Goal: Task Accomplishment & Management: Use online tool/utility

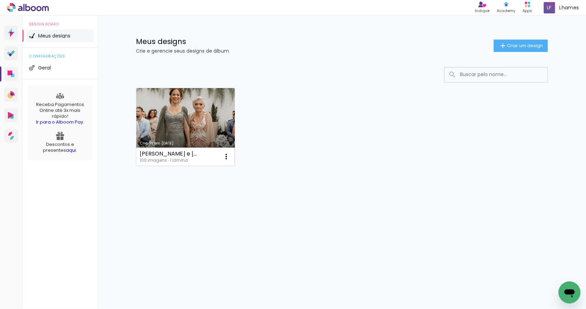
click at [177, 133] on link "Criado em [DATE]" at bounding box center [185, 127] width 99 height 78
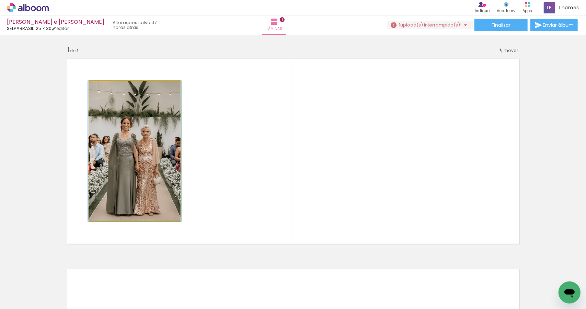
click at [107, 117] on quentale-photo at bounding box center [134, 151] width 91 height 140
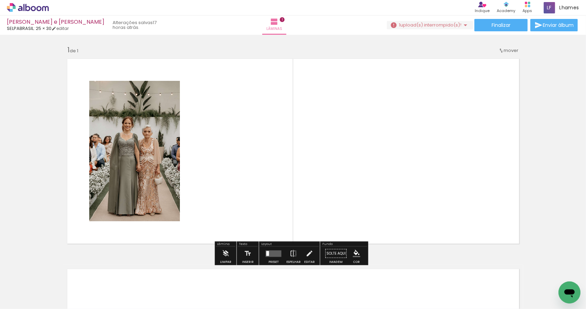
click at [126, 139] on quentale-photo at bounding box center [134, 151] width 91 height 140
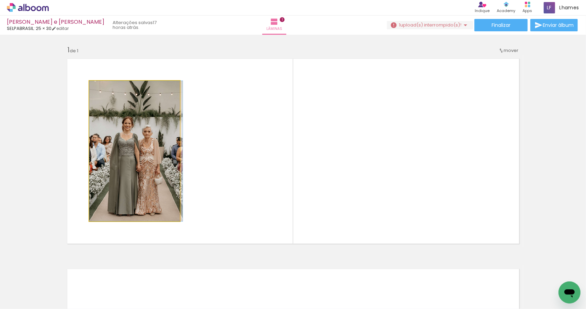
click at [126, 139] on quentale-photo at bounding box center [134, 151] width 91 height 140
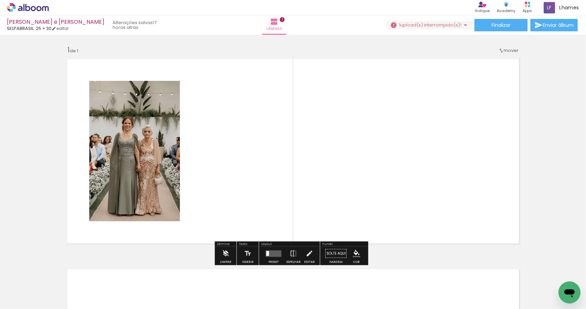
click at [228, 255] on iron-icon at bounding box center [226, 253] width 8 height 14
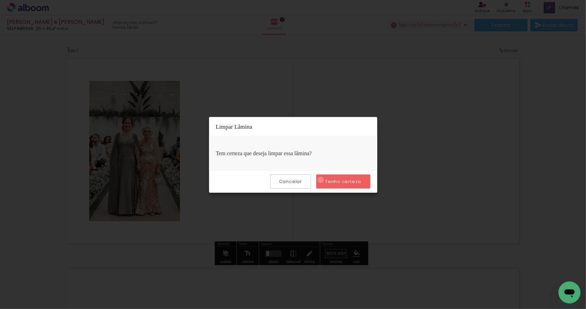
click at [322, 179] on paper-button "Tenho certeza" at bounding box center [343, 181] width 54 height 14
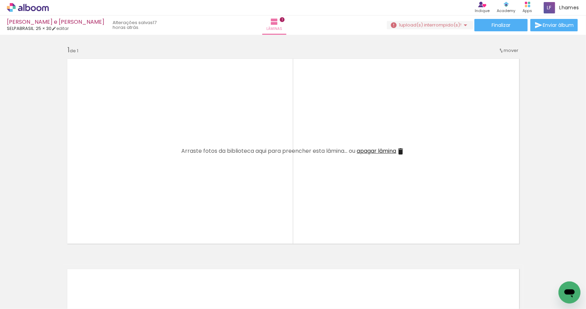
click at [441, 26] on span "upload(s) interrompido(s)!" at bounding box center [431, 25] width 61 height 7
click at [0, 0] on slot "Buscar arquivos interrompidos" at bounding box center [0, 0] width 0 height 0
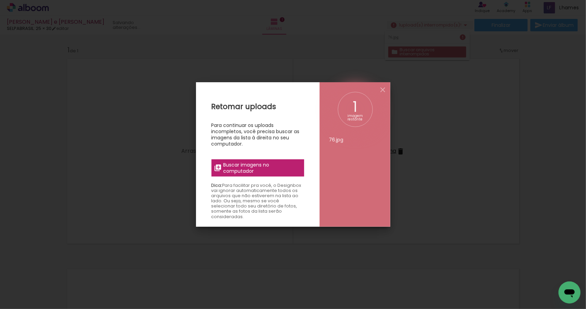
click at [237, 167] on span "Buscar imagens no computador" at bounding box center [261, 167] width 77 height 12
click at [0, 0] on input "file" at bounding box center [0, 0] width 0 height 0
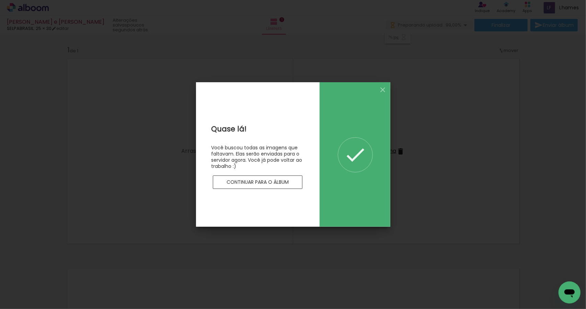
click at [0, 0] on slot "Continuar para o álbum" at bounding box center [0, 0] width 0 height 0
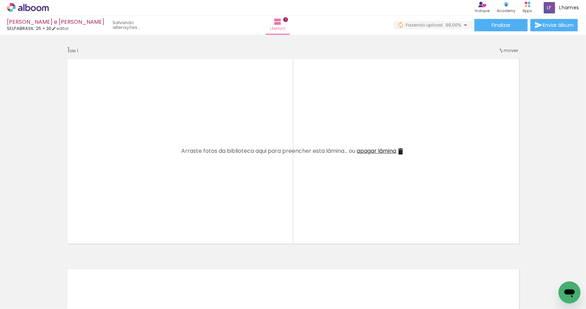
click at [119, 292] on div at bounding box center [107, 285] width 34 height 23
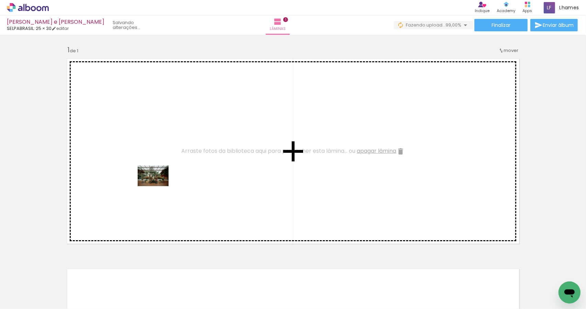
drag, startPoint x: 119, startPoint y: 291, endPoint x: 158, endPoint y: 186, distance: 112.8
click at [158, 186] on quentale-workspace at bounding box center [293, 154] width 586 height 309
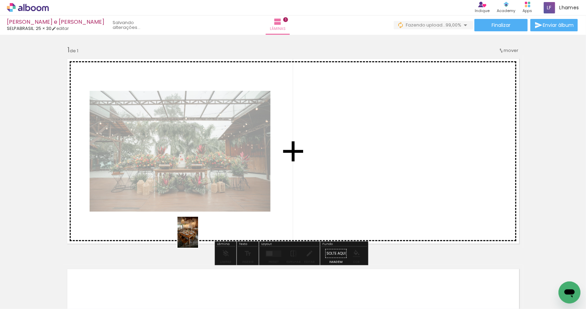
drag, startPoint x: 144, startPoint y: 289, endPoint x: 198, endPoint y: 237, distance: 74.8
click at [198, 237] on quentale-workspace at bounding box center [293, 154] width 586 height 309
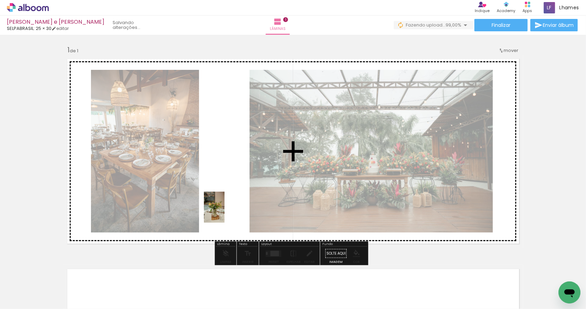
drag, startPoint x: 180, startPoint y: 290, endPoint x: 225, endPoint y: 211, distance: 90.2
click at [225, 211] on quentale-workspace at bounding box center [293, 154] width 586 height 309
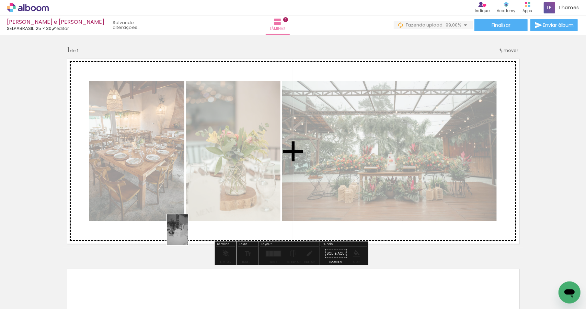
drag, startPoint x: 221, startPoint y: 289, endPoint x: 188, endPoint y: 235, distance: 63.3
click at [188, 235] on quentale-workspace at bounding box center [293, 154] width 586 height 309
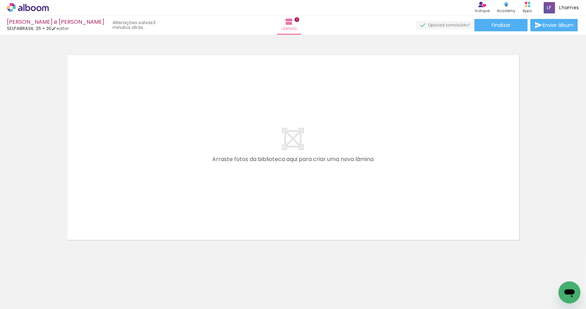
scroll to position [216, 0]
click at [276, 292] on quentale-thumb at bounding box center [261, 286] width 38 height 40
click at [266, 292] on div at bounding box center [261, 285] width 23 height 34
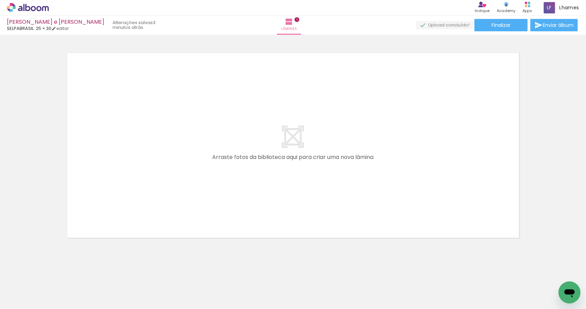
click at [266, 292] on div at bounding box center [261, 285] width 23 height 34
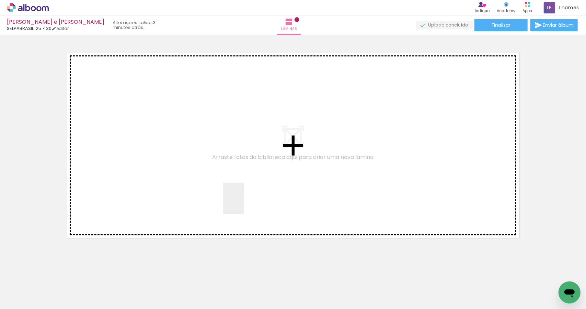
drag, startPoint x: 266, startPoint y: 292, endPoint x: 243, endPoint y: 202, distance: 93.2
click at [243, 202] on quentale-workspace at bounding box center [293, 154] width 586 height 309
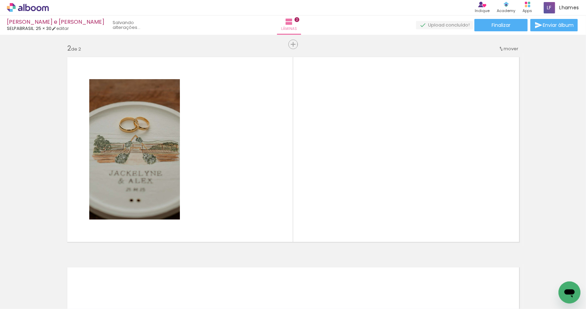
scroll to position [211, 0]
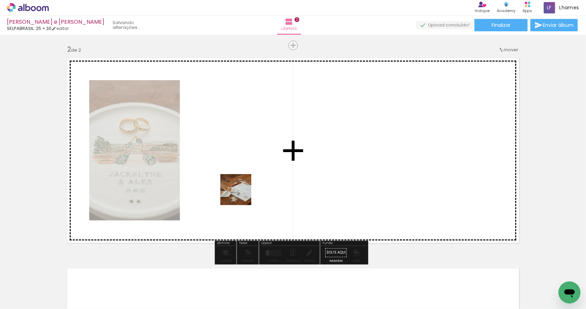
drag, startPoint x: 264, startPoint y: 237, endPoint x: 238, endPoint y: 182, distance: 60.7
click at [238, 182] on quentale-workspace at bounding box center [293, 154] width 586 height 309
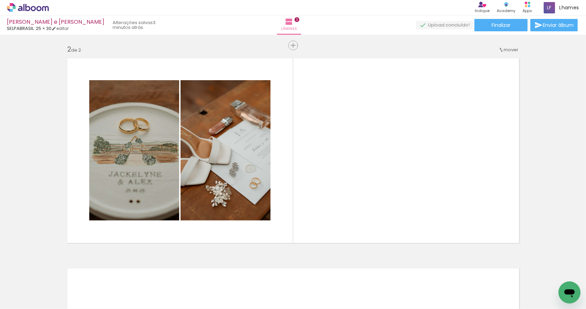
scroll to position [0, 187]
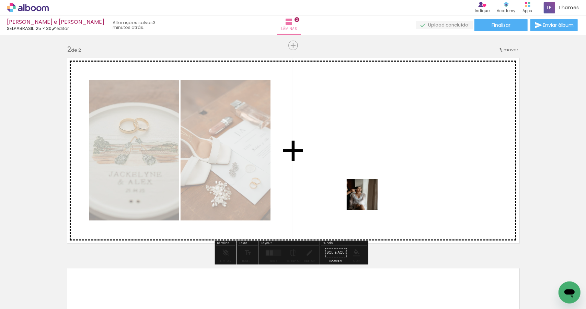
drag, startPoint x: 158, startPoint y: 287, endPoint x: 368, endPoint y: 200, distance: 227.1
click at [368, 200] on quentale-workspace at bounding box center [293, 154] width 586 height 309
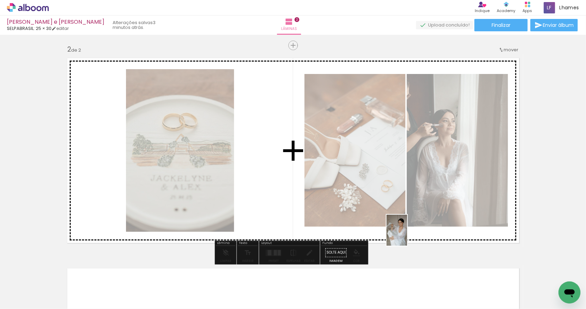
drag, startPoint x: 189, startPoint y: 293, endPoint x: 407, endPoint y: 235, distance: 225.8
click at [407, 235] on quentale-workspace at bounding box center [293, 154] width 586 height 309
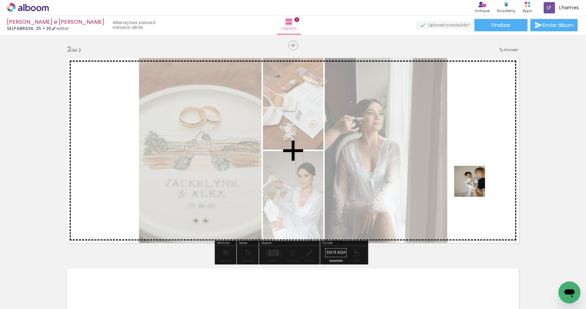
drag, startPoint x: 236, startPoint y: 289, endPoint x: 478, endPoint y: 185, distance: 262.9
click at [478, 185] on quentale-workspace at bounding box center [293, 154] width 586 height 309
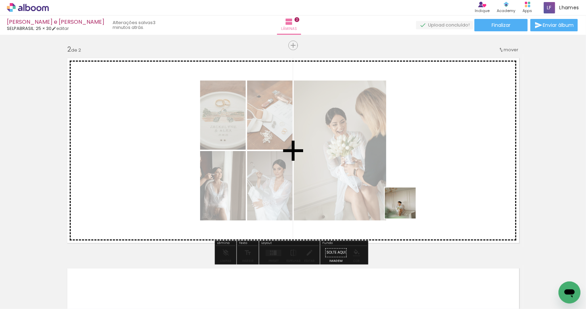
drag, startPoint x: 271, startPoint y: 286, endPoint x: 427, endPoint y: 198, distance: 178.9
click at [427, 198] on quentale-workspace at bounding box center [293, 154] width 586 height 309
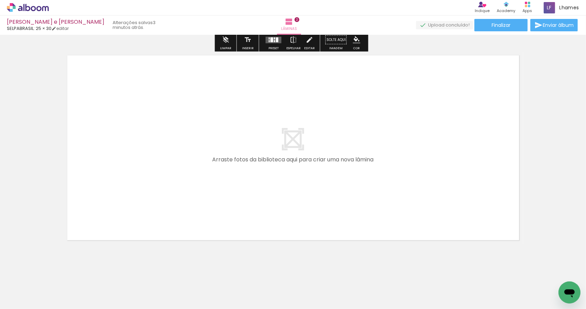
scroll to position [425, 0]
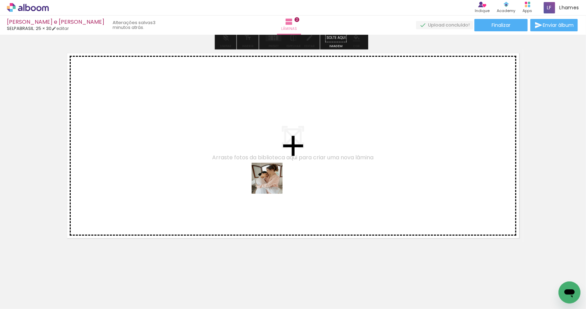
drag, startPoint x: 305, startPoint y: 281, endPoint x: 272, endPoint y: 183, distance: 103.6
click at [272, 183] on quentale-workspace at bounding box center [293, 154] width 586 height 309
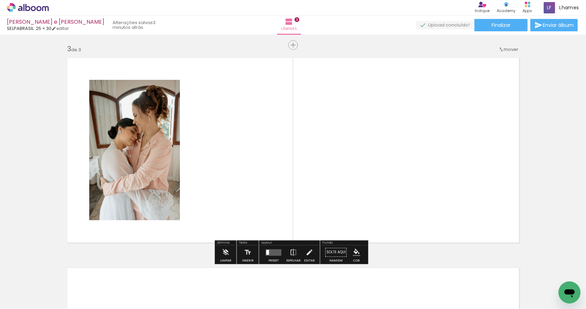
scroll to position [421, 0]
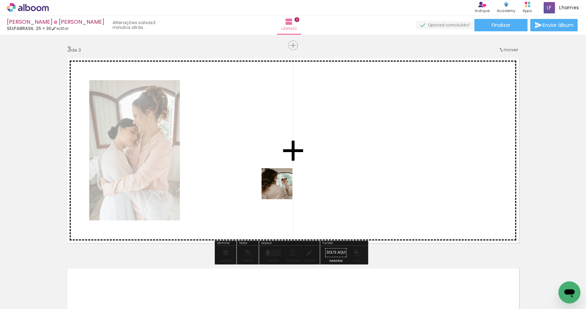
drag, startPoint x: 339, startPoint y: 291, endPoint x: 354, endPoint y: 265, distance: 29.7
click at [283, 189] on quentale-workspace at bounding box center [293, 154] width 586 height 309
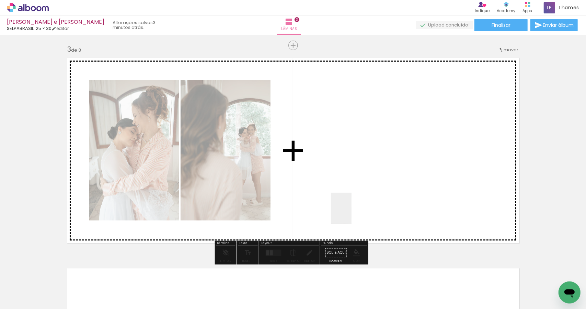
drag, startPoint x: 388, startPoint y: 291, endPoint x: 363, endPoint y: 205, distance: 88.7
click at [331, 165] on quentale-workspace at bounding box center [293, 154] width 586 height 309
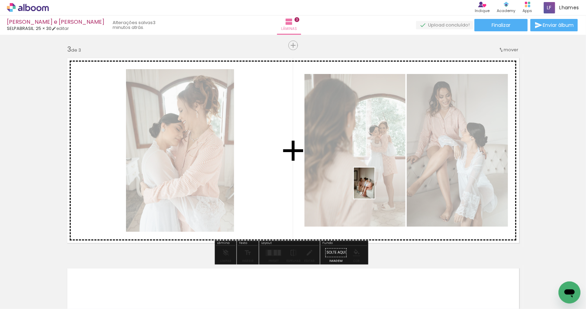
drag, startPoint x: 423, startPoint y: 298, endPoint x: 375, endPoint y: 188, distance: 120.0
click at [375, 188] on quentale-workspace at bounding box center [293, 154] width 586 height 309
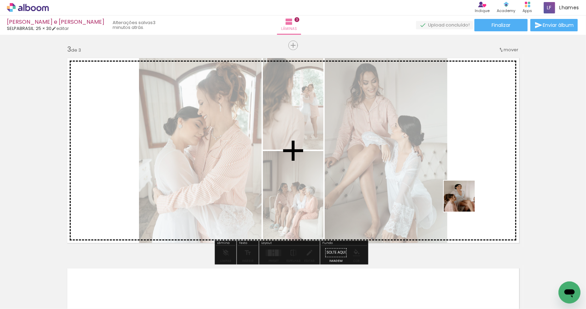
drag, startPoint x: 457, startPoint y: 276, endPoint x: 465, endPoint y: 200, distance: 76.0
click at [465, 200] on quentale-workspace at bounding box center [293, 154] width 586 height 309
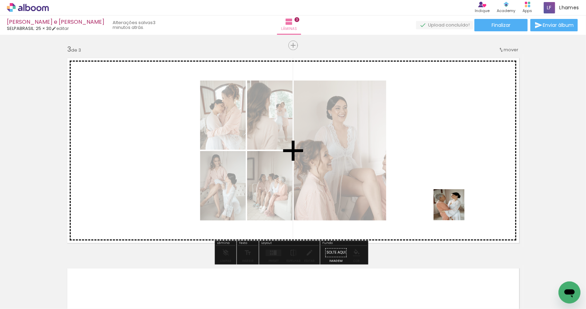
drag, startPoint x: 488, startPoint y: 293, endPoint x: 455, endPoint y: 210, distance: 90.0
click at [455, 210] on quentale-workspace at bounding box center [293, 154] width 586 height 309
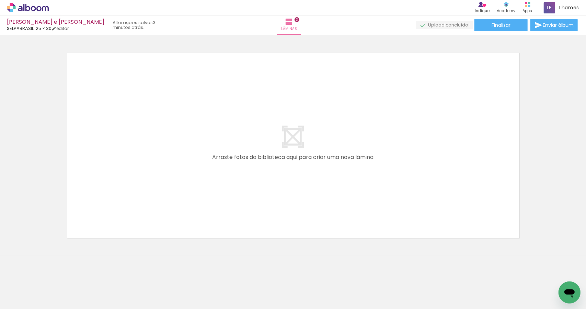
scroll to position [0, 526]
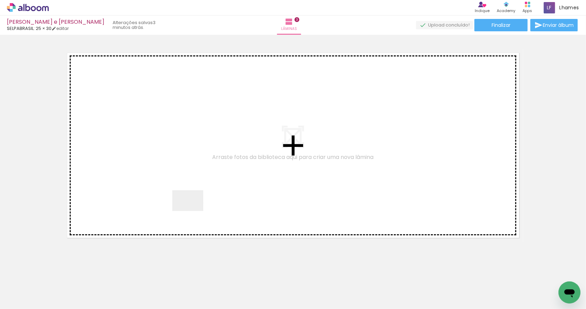
drag, startPoint x: 205, startPoint y: 290, endPoint x: 224, endPoint y: 255, distance: 39.0
click at [194, 196] on quentale-workspace at bounding box center [293, 154] width 586 height 309
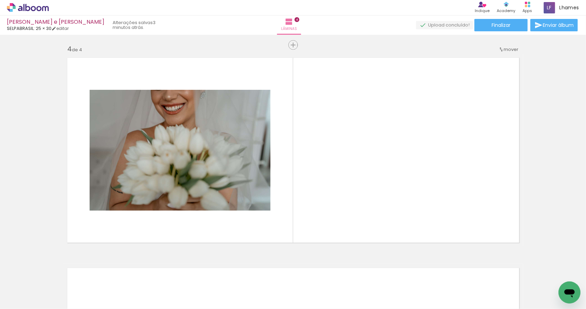
scroll to position [630, 0]
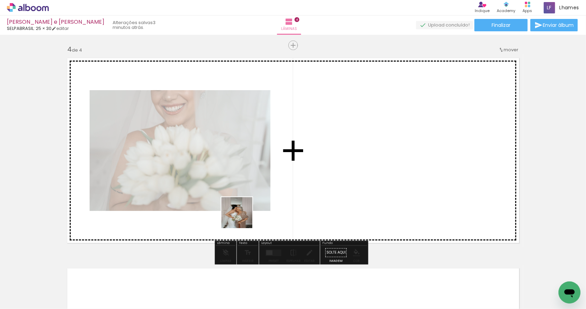
drag, startPoint x: 240, startPoint y: 288, endPoint x: 250, endPoint y: 240, distance: 48.8
click at [243, 217] on quentale-workspace at bounding box center [293, 154] width 586 height 309
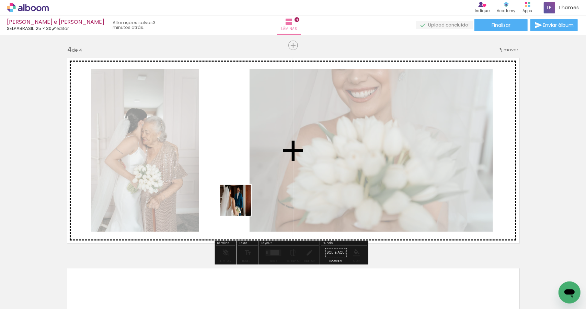
drag, startPoint x: 275, startPoint y: 288, endPoint x: 241, endPoint y: 205, distance: 89.3
click at [241, 205] on quentale-workspace at bounding box center [293, 154] width 586 height 309
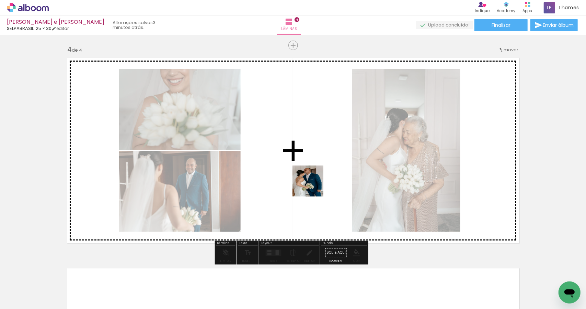
drag, startPoint x: 315, startPoint y: 289, endPoint x: 313, endPoint y: 186, distance: 103.1
click at [313, 186] on quentale-workspace at bounding box center [293, 154] width 586 height 309
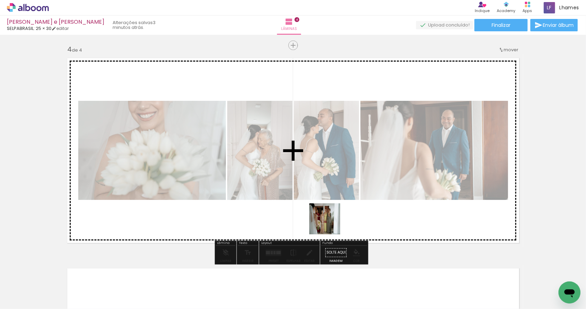
drag, startPoint x: 355, startPoint y: 283, endPoint x: 330, endPoint y: 224, distance: 64.1
click at [330, 224] on quentale-workspace at bounding box center [293, 154] width 586 height 309
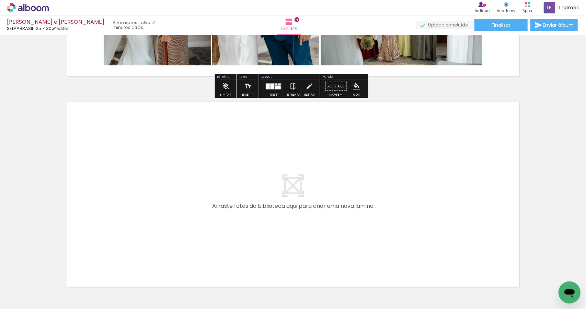
scroll to position [802, 0]
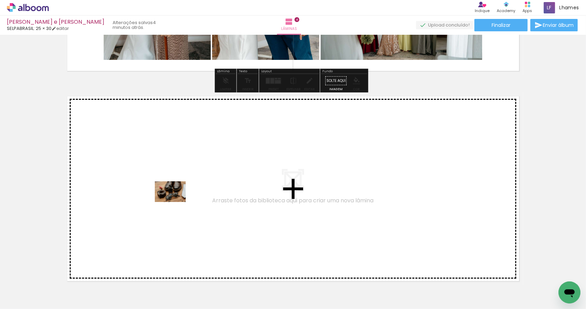
drag, startPoint x: 207, startPoint y: 255, endPoint x: 176, endPoint y: 202, distance: 61.6
click at [176, 202] on quentale-workspace at bounding box center [293, 154] width 586 height 309
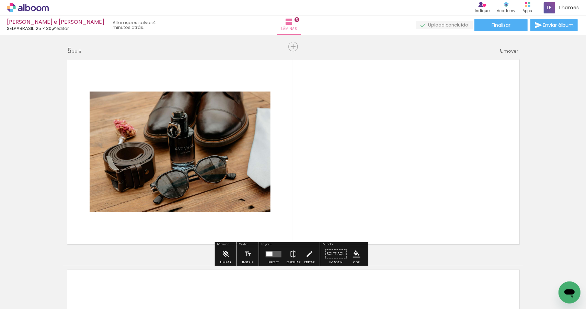
scroll to position [840, 0]
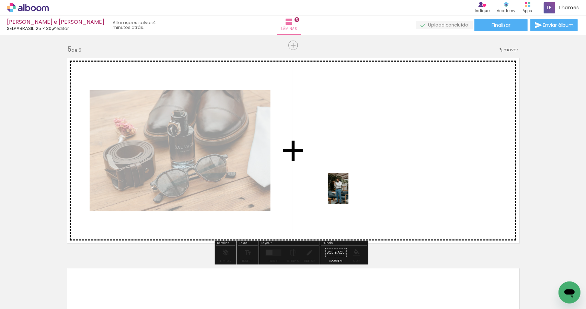
drag, startPoint x: 288, startPoint y: 246, endPoint x: 349, endPoint y: 193, distance: 80.6
click at [349, 193] on quentale-workspace at bounding box center [293, 154] width 586 height 309
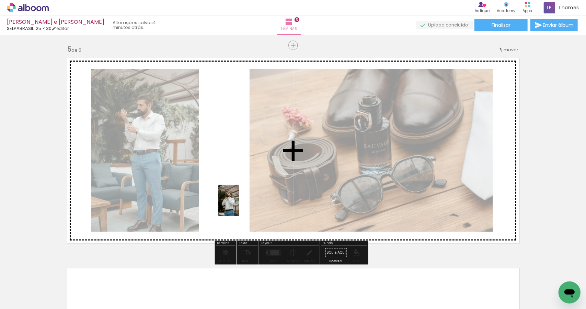
drag, startPoint x: 296, startPoint y: 286, endPoint x: 239, endPoint y: 205, distance: 99.0
click at [239, 205] on quentale-workspace at bounding box center [293, 154] width 586 height 309
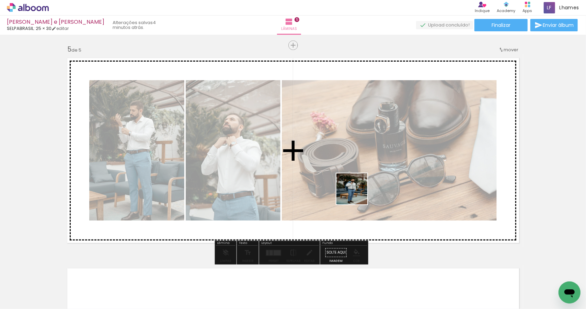
drag, startPoint x: 344, startPoint y: 290, endPoint x: 357, endPoint y: 194, distance: 97.5
click at [357, 194] on quentale-workspace at bounding box center [293, 154] width 586 height 309
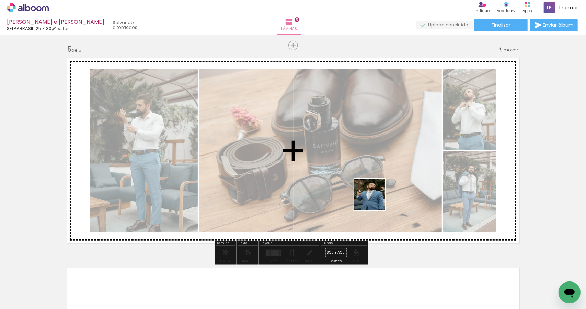
drag, startPoint x: 374, startPoint y: 289, endPoint x: 375, endPoint y: 199, distance: 89.3
click at [375, 199] on quentale-workspace at bounding box center [293, 154] width 586 height 309
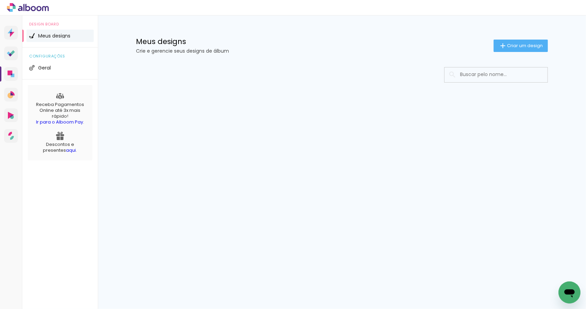
click at [504, 52] on div "Meus designs Crie e gerencie seus designs de álbum Criar um design" at bounding box center [342, 37] width 447 height 45
click at [504, 48] on iron-icon at bounding box center [503, 46] width 8 height 8
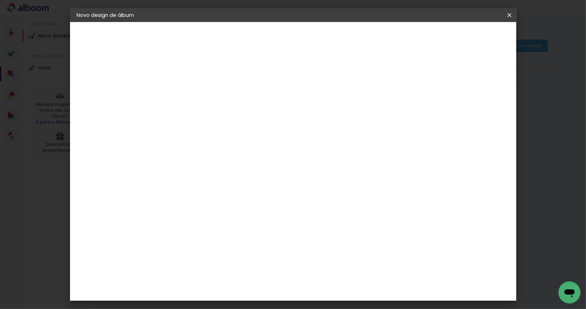
click at [189, 88] on input at bounding box center [189, 92] width 0 height 11
type input "[PERSON_NAME] e [PERSON_NAME]"
type paper-input "[PERSON_NAME] e [PERSON_NAME]"
click at [260, 36] on paper-button "Avançar" at bounding box center [243, 37] width 34 height 12
click at [242, 129] on input at bounding box center [206, 130] width 69 height 9
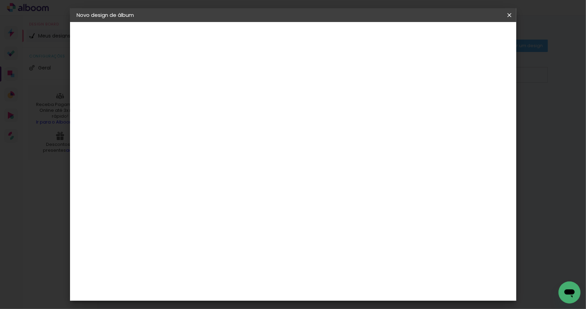
type input "selp"
type paper-input "selp"
click at [218, 155] on div "SELPABRASIL" at bounding box center [200, 155] width 33 height 5
click at [230, 149] on paper-item "SELPABRASIL" at bounding box center [200, 155] width 60 height 15
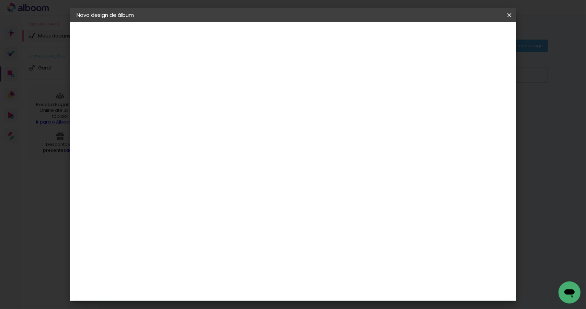
click at [0, 0] on slot "Avançar" at bounding box center [0, 0] width 0 height 0
click at [236, 249] on span "30 × 30" at bounding box center [220, 258] width 32 height 18
click at [0, 0] on slot "Avançar" at bounding box center [0, 0] width 0 height 0
click at [0, 0] on slot "Mostrar sangria" at bounding box center [0, 0] width 0 height 0
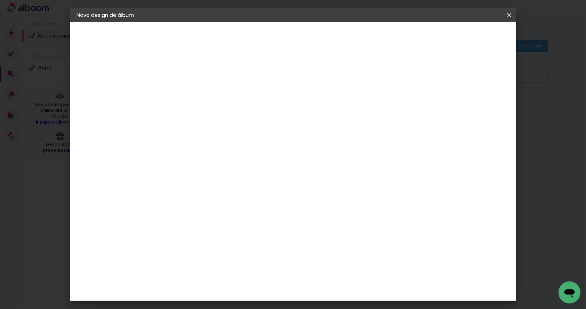
type paper-checkbox "on"
click at [467, 36] on span "Iniciar design" at bounding box center [450, 36] width 31 height 5
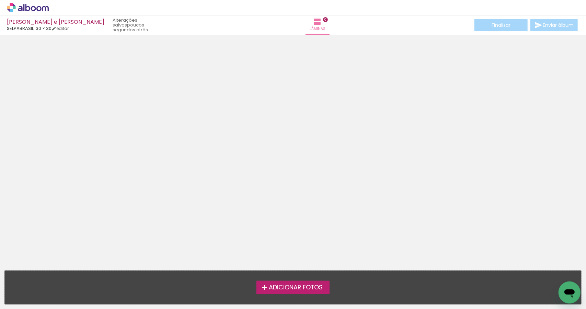
click at [304, 290] on span "Adicionar Fotos" at bounding box center [296, 287] width 54 height 6
click at [0, 0] on input "file" at bounding box center [0, 0] width 0 height 0
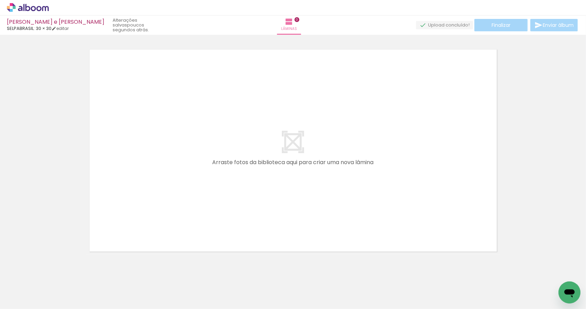
scroll to position [0, 2663]
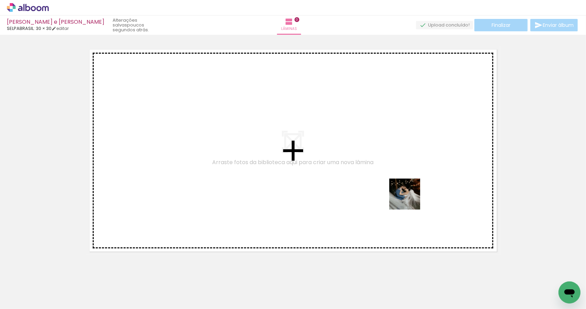
drag, startPoint x: 448, startPoint y: 288, endPoint x: 410, endPoint y: 199, distance: 97.1
click at [410, 199] on quentale-workspace at bounding box center [293, 154] width 586 height 309
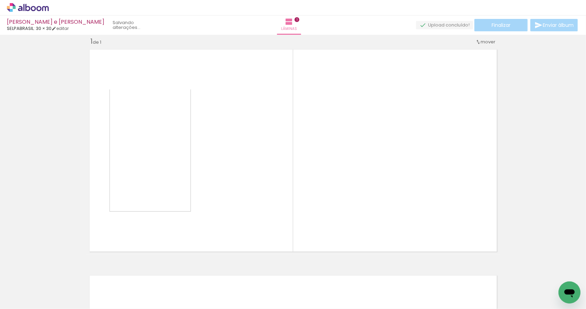
scroll to position [9, 0]
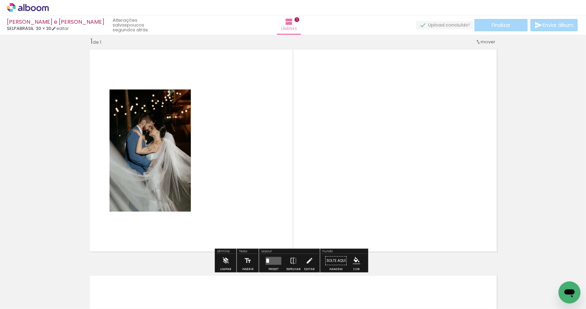
click at [190, 156] on quentale-layouter at bounding box center [293, 150] width 414 height 209
click at [269, 261] on quentale-layouter at bounding box center [274, 260] width 16 height 8
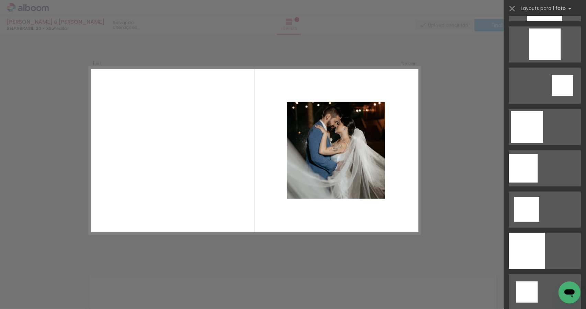
scroll to position [630, 0]
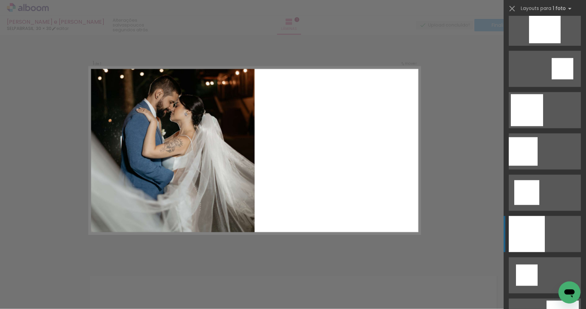
click at [543, 232] on quentale-layouter at bounding box center [545, 234] width 72 height 36
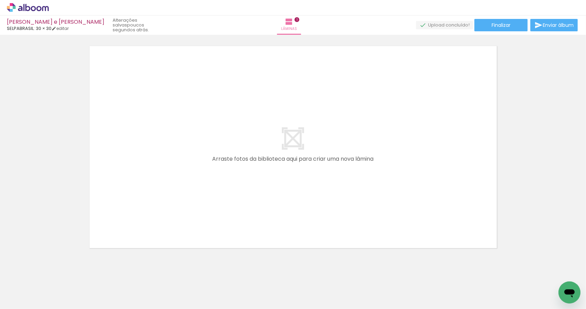
scroll to position [0, 0]
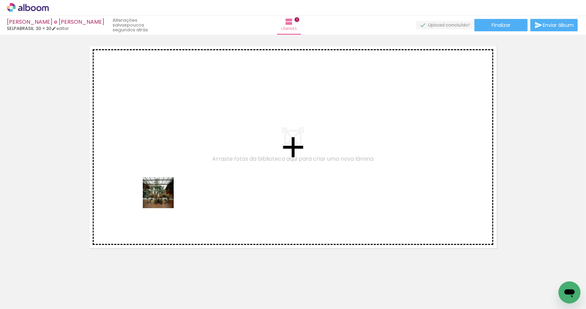
drag, startPoint x: 66, startPoint y: 291, endPoint x: 181, endPoint y: 182, distance: 158.5
click at [181, 182] on quentale-workspace at bounding box center [293, 154] width 586 height 309
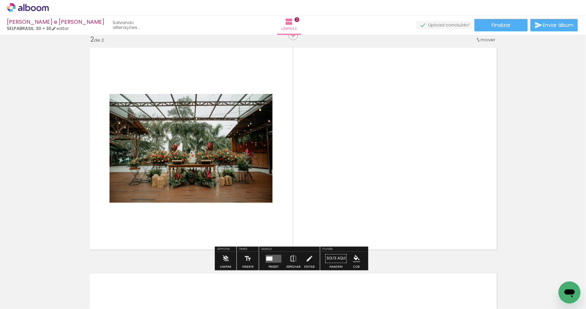
scroll to position [234, 0]
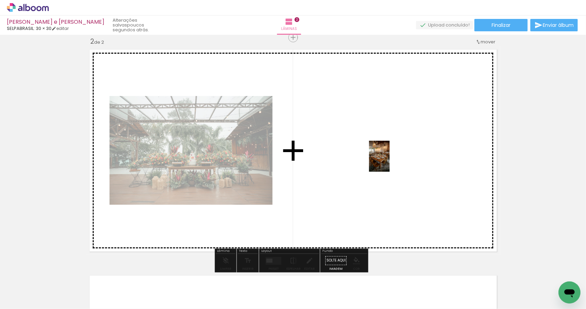
drag, startPoint x: 109, startPoint y: 290, endPoint x: 390, endPoint y: 161, distance: 308.8
click at [390, 161] on quentale-workspace at bounding box center [293, 154] width 586 height 309
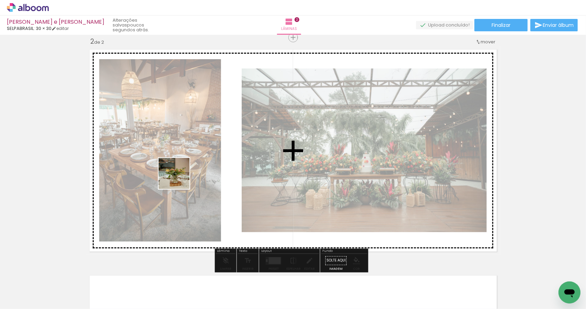
drag, startPoint x: 154, startPoint y: 285, endPoint x: 179, endPoint y: 178, distance: 110.2
click at [179, 178] on quentale-workspace at bounding box center [293, 154] width 586 height 309
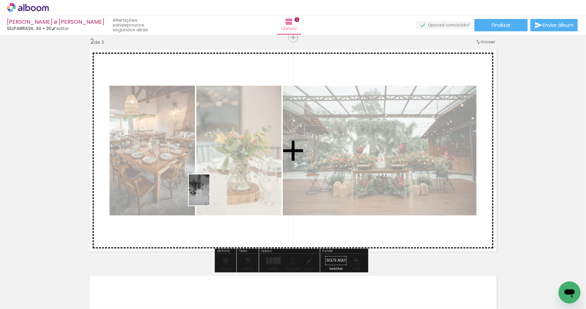
drag, startPoint x: 195, startPoint y: 286, endPoint x: 210, endPoint y: 195, distance: 92.5
click at [210, 195] on quentale-workspace at bounding box center [293, 154] width 586 height 309
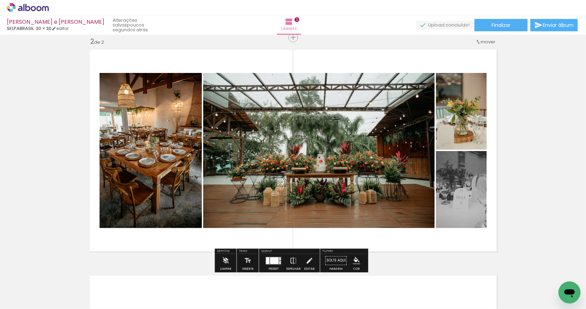
click at [270, 260] on div at bounding box center [274, 260] width 9 height 7
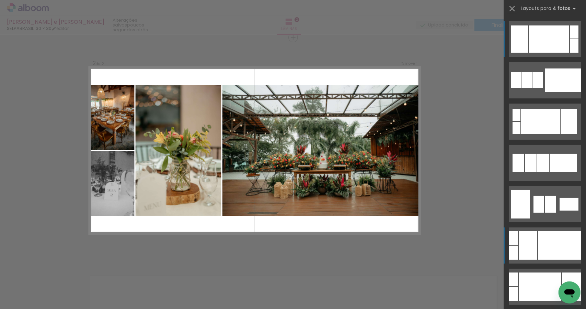
click at [544, 240] on div at bounding box center [559, 245] width 43 height 29
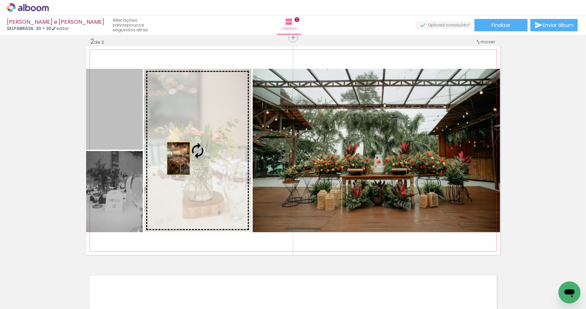
drag, startPoint x: 125, startPoint y: 120, endPoint x: 176, endPoint y: 158, distance: 63.4
click at [0, 0] on slot at bounding box center [0, 0] width 0 height 0
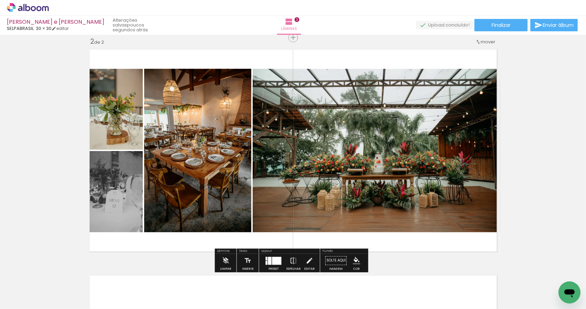
click at [324, 160] on quentale-photo at bounding box center [377, 150] width 248 height 163
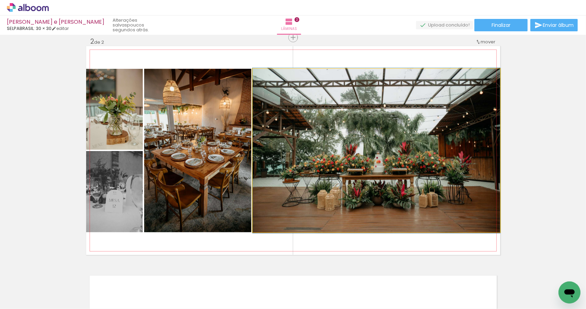
click at [324, 160] on quentale-photo at bounding box center [377, 150] width 248 height 163
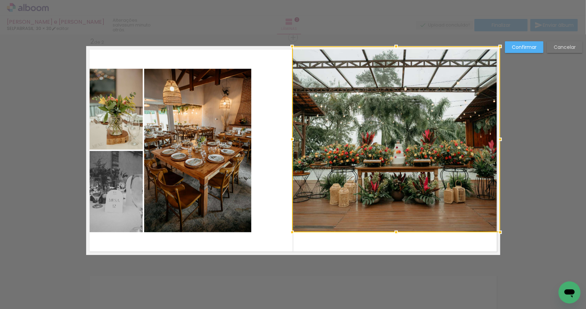
drag, startPoint x: 249, startPoint y: 68, endPoint x: 289, endPoint y: 47, distance: 45.2
click at [289, 47] on div at bounding box center [293, 47] width 14 height 14
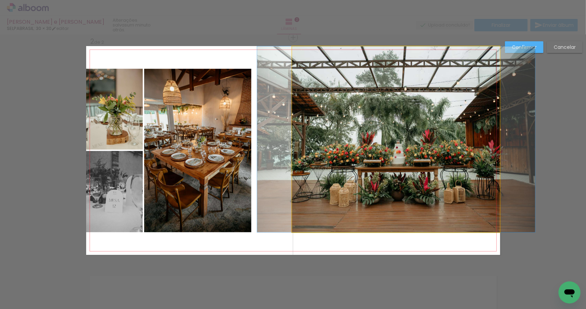
drag, startPoint x: 381, startPoint y: 182, endPoint x: 423, endPoint y: 244, distance: 74.3
click at [383, 183] on quentale-photo at bounding box center [396, 139] width 208 height 186
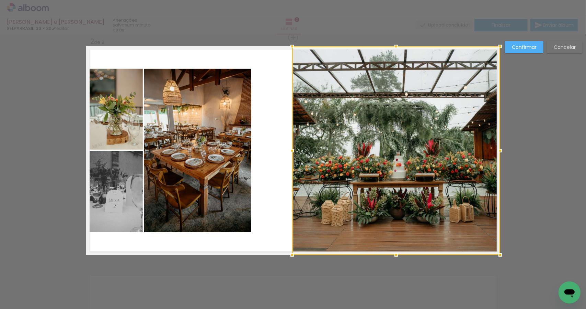
drag, startPoint x: 393, startPoint y: 233, endPoint x: 400, endPoint y: 262, distance: 30.2
click at [400, 262] on div "Inserir lâmina 1 de 2 Inserir lâmina 2 de 2 Confirmar Cancelar" at bounding box center [293, 147] width 586 height 694
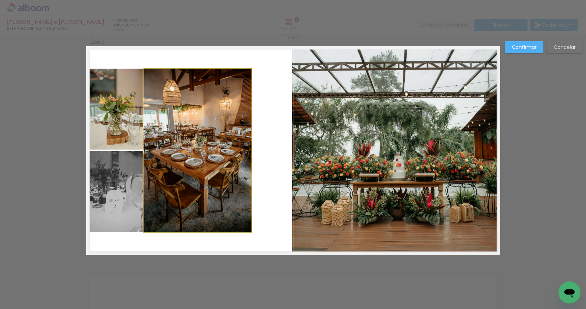
click at [216, 134] on quentale-photo at bounding box center [197, 150] width 107 height 163
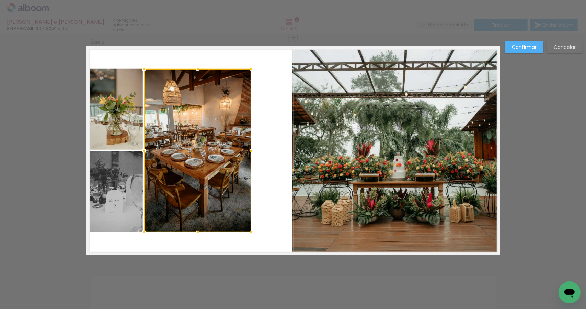
click at [111, 114] on quentale-photo at bounding box center [114, 109] width 57 height 81
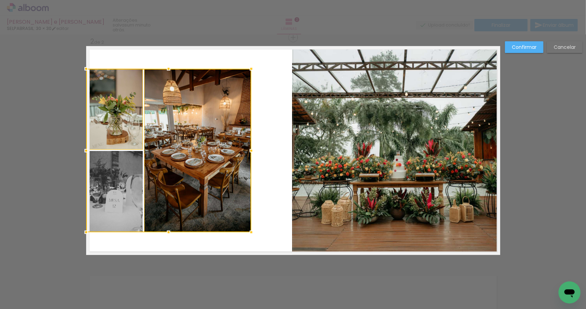
click at [128, 199] on div at bounding box center [168, 150] width 165 height 163
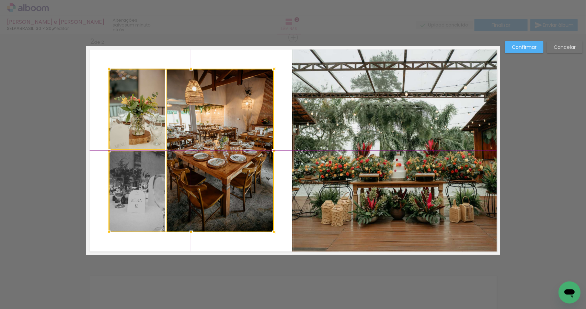
drag, startPoint x: 204, startPoint y: 191, endPoint x: 216, endPoint y: 198, distance: 14.0
click at [216, 198] on div at bounding box center [191, 150] width 165 height 163
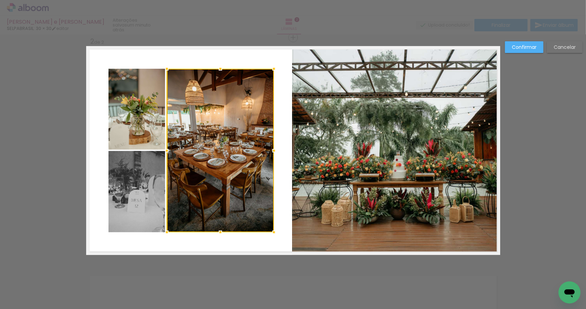
click at [54, 99] on div "Confirmar Cancelar" at bounding box center [293, 147] width 586 height 694
drag, startPoint x: 15, startPoint y: 49, endPoint x: 29, endPoint y: 63, distance: 19.4
click at [15, 49] on div "Confirmar Cancelar" at bounding box center [293, 147] width 586 height 694
click at [30, 64] on div "Confirmar Cancelar" at bounding box center [293, 147] width 586 height 694
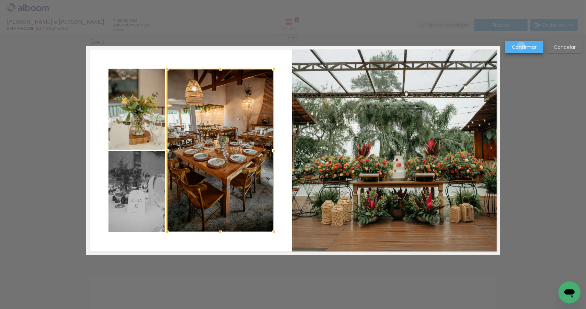
click at [0, 0] on slot "Confirmar" at bounding box center [0, 0] width 0 height 0
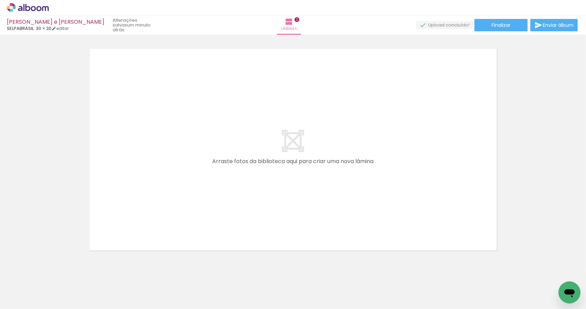
scroll to position [463, 0]
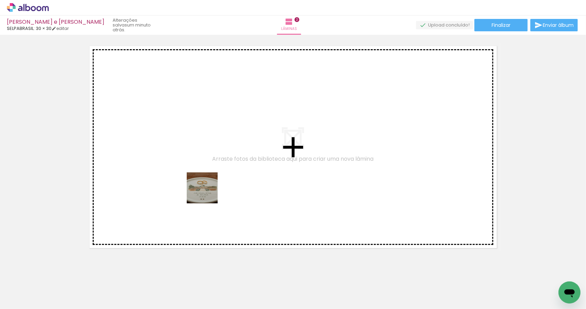
drag, startPoint x: 222, startPoint y: 296, endPoint x: 208, endPoint y: 193, distance: 104.8
click at [208, 193] on quentale-workspace at bounding box center [293, 154] width 586 height 309
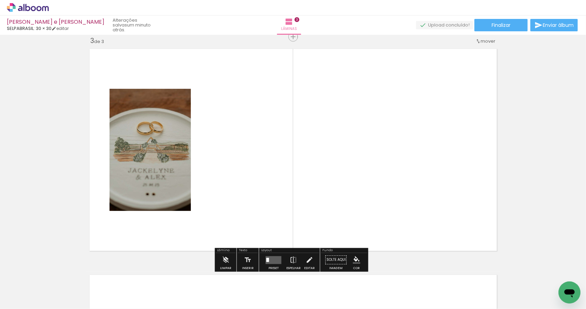
scroll to position [460, 0]
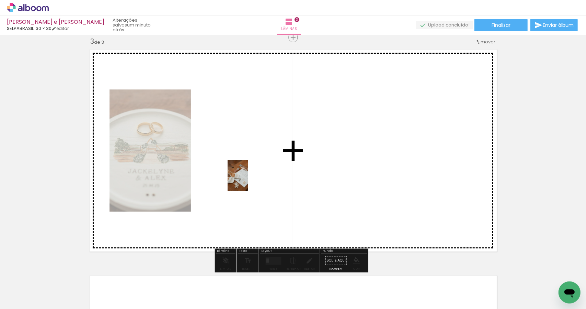
drag, startPoint x: 269, startPoint y: 283, endPoint x: 248, endPoint y: 180, distance: 105.2
click at [248, 180] on quentale-workspace at bounding box center [293, 154] width 586 height 309
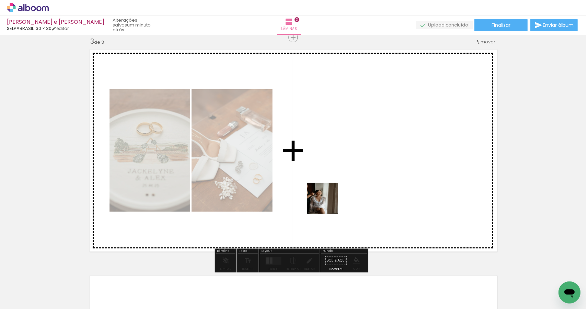
drag, startPoint x: 311, startPoint y: 287, endPoint x: 329, endPoint y: 195, distance: 93.5
click at [329, 195] on quentale-workspace at bounding box center [293, 154] width 586 height 309
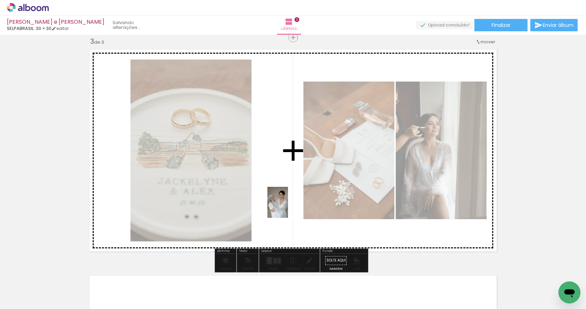
drag, startPoint x: 338, startPoint y: 292, endPoint x: 288, endPoint y: 206, distance: 98.9
click at [288, 206] on quentale-workspace at bounding box center [293, 154] width 586 height 309
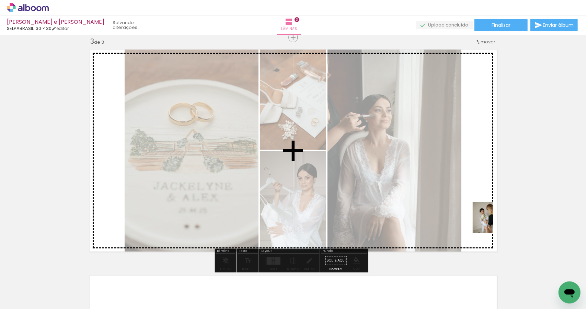
drag, startPoint x: 382, startPoint y: 290, endPoint x: 475, endPoint y: 230, distance: 109.9
click at [491, 222] on quentale-workspace at bounding box center [293, 154] width 586 height 309
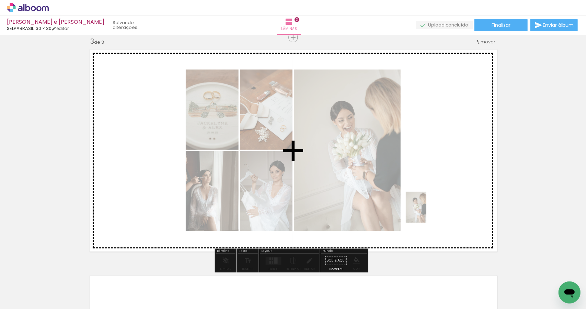
drag, startPoint x: 371, startPoint y: 288, endPoint x: 427, endPoint y: 212, distance: 94.4
click at [427, 212] on quentale-workspace at bounding box center [293, 154] width 586 height 309
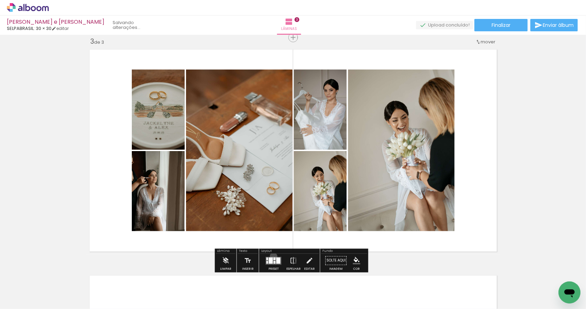
click at [272, 256] on div at bounding box center [274, 261] width 19 height 14
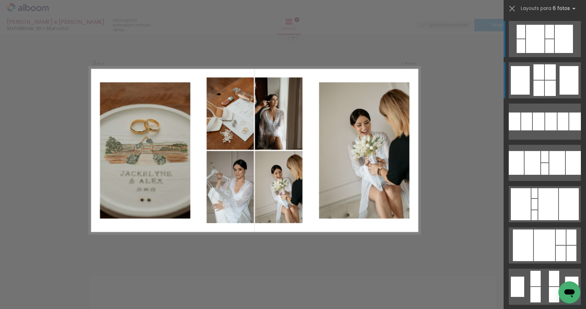
click at [528, 79] on quentale-layouter at bounding box center [545, 80] width 72 height 36
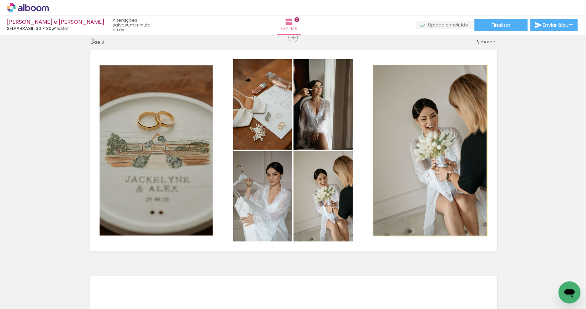
click at [395, 98] on quentale-photo at bounding box center [430, 150] width 113 height 170
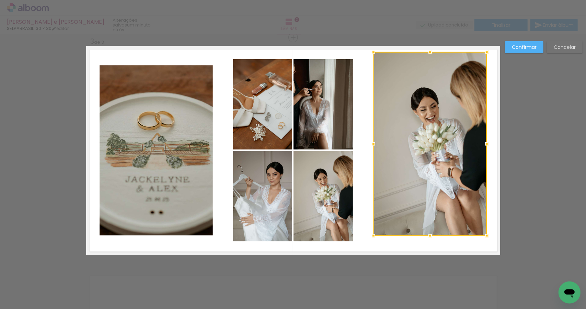
drag, startPoint x: 429, startPoint y: 66, endPoint x: 430, endPoint y: 38, distance: 27.8
click at [430, 38] on div "Inserir lâmina 1 de 3 Inserir lâmina 2 de 3 Inserir lâmina 3 de 3 Confirmar Can…" at bounding box center [293, 34] width 586 height 919
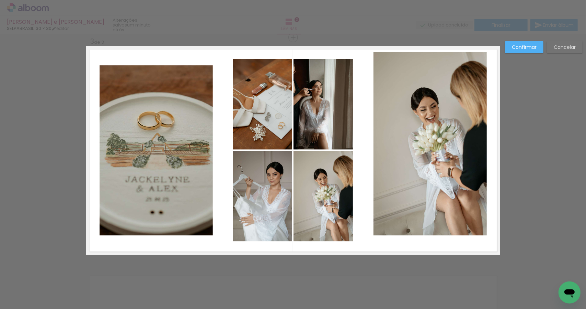
click at [429, 201] on quentale-photo at bounding box center [430, 143] width 113 height 183
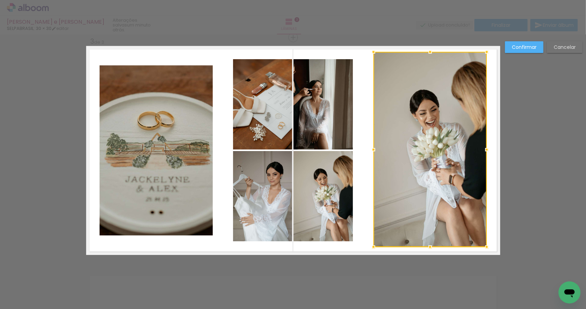
drag, startPoint x: 433, startPoint y: 235, endPoint x: 436, endPoint y: 265, distance: 30.7
click at [436, 265] on div "Inserir lâmina 1 de 3 Inserir lâmina 2 de 3 Inserir lâmina 3 de 3 Confirmar Can…" at bounding box center [293, 34] width 586 height 919
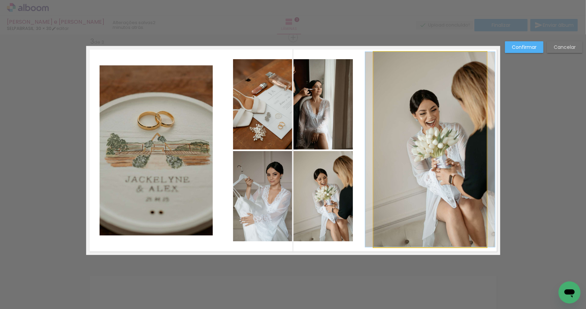
click at [480, 158] on quentale-photo at bounding box center [430, 149] width 113 height 195
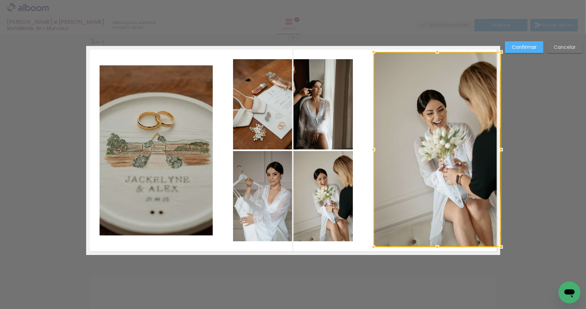
drag, startPoint x: 483, startPoint y: 151, endPoint x: 501, endPoint y: 149, distance: 17.7
click at [501, 149] on div at bounding box center [502, 150] width 14 height 14
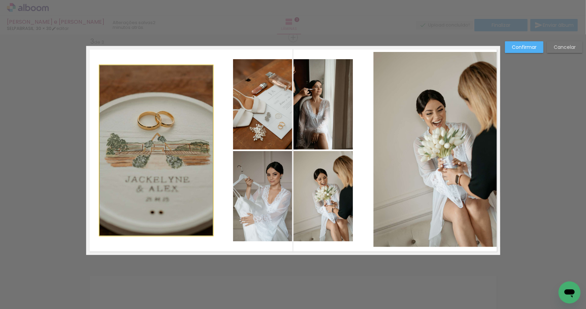
click at [158, 144] on quentale-photo at bounding box center [156, 150] width 113 height 170
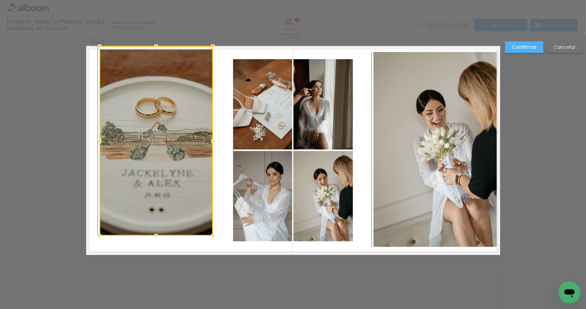
drag, startPoint x: 155, startPoint y: 65, endPoint x: 159, endPoint y: 36, distance: 28.8
click at [159, 36] on div "Inserir lâmina 1 de 3 Inserir lâmina 2 de 3 Inserir lâmina 3 de 3 Confirmar Can…" at bounding box center [293, 34] width 586 height 919
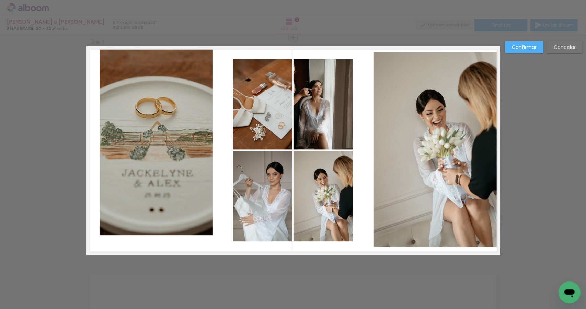
click at [159, 204] on quentale-photo at bounding box center [156, 140] width 113 height 189
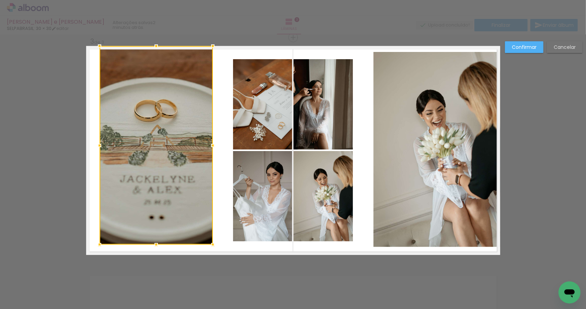
drag, startPoint x: 154, startPoint y: 236, endPoint x: 153, endPoint y: 275, distance: 38.5
click at [153, 275] on div "Inserir lâmina 1 de 3 Inserir lâmina 2 de 3 Inserir lâmina 3 de 3 Confirmar Can…" at bounding box center [293, 34] width 586 height 919
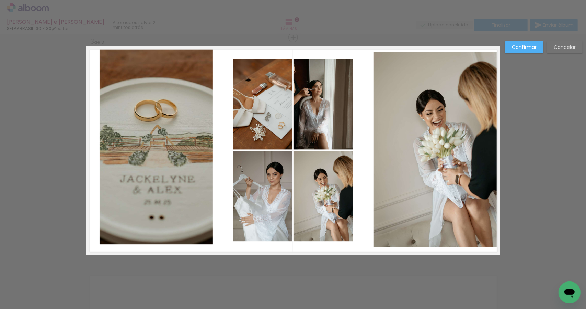
click at [120, 160] on quentale-photo at bounding box center [156, 145] width 113 height 198
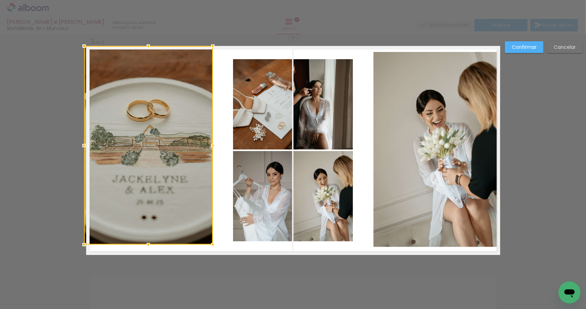
drag, startPoint x: 99, startPoint y: 145, endPoint x: 80, endPoint y: 143, distance: 18.7
click at [80, 143] on div at bounding box center [84, 145] width 14 height 14
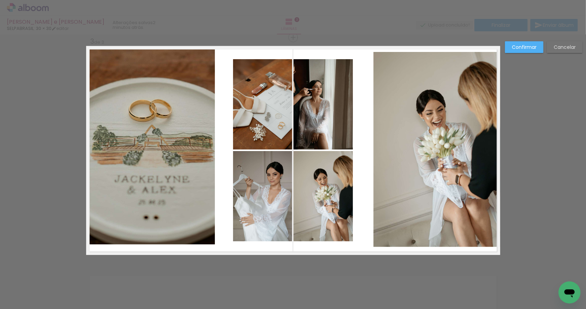
click at [121, 163] on quentale-photo at bounding box center [150, 145] width 129 height 198
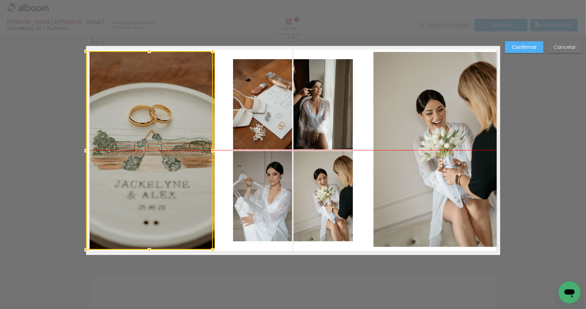
click at [130, 151] on div at bounding box center [149, 150] width 127 height 198
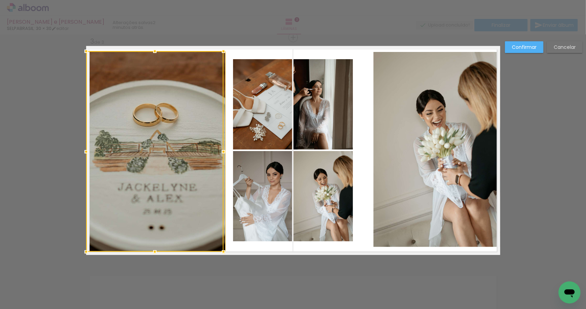
drag, startPoint x: 148, startPoint y: 249, endPoint x: 148, endPoint y: 255, distance: 6.2
click at [148, 255] on div at bounding box center [155, 252] width 14 height 14
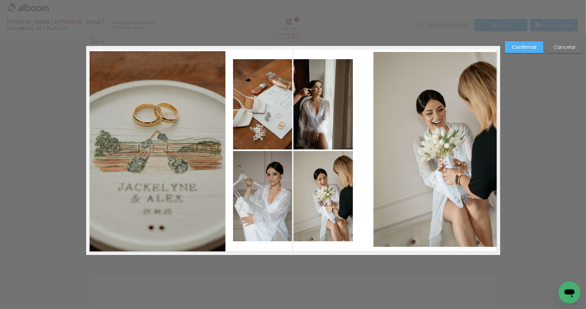
click at [511, 191] on div "Confirmar Cancelar" at bounding box center [293, 34] width 586 height 919
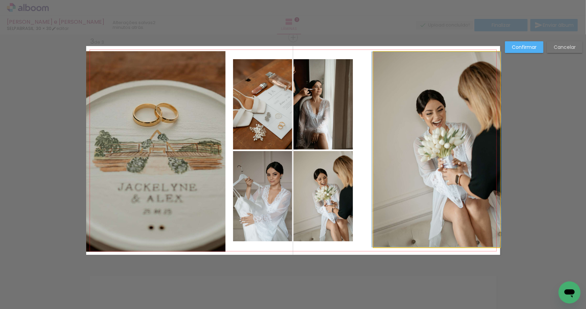
click at [423, 202] on quentale-photo at bounding box center [437, 149] width 127 height 195
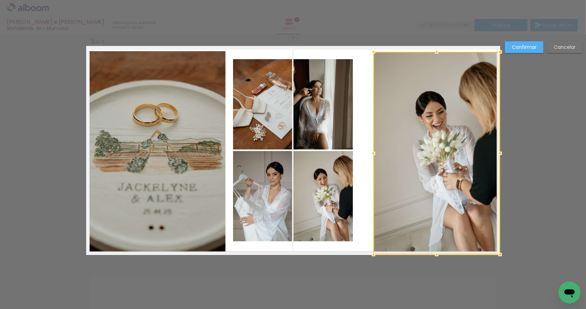
drag, startPoint x: 432, startPoint y: 248, endPoint x: 432, endPoint y: 259, distance: 11.0
click at [432, 259] on div at bounding box center [437, 254] width 14 height 14
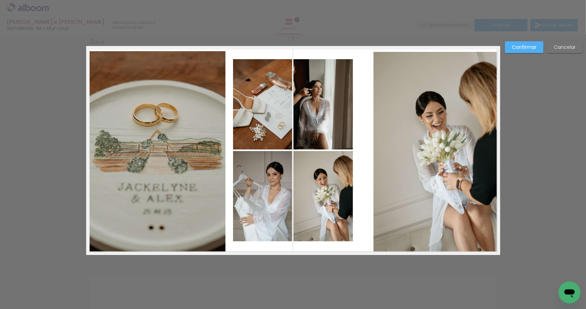
click at [425, 80] on quentale-photo at bounding box center [437, 153] width 127 height 202
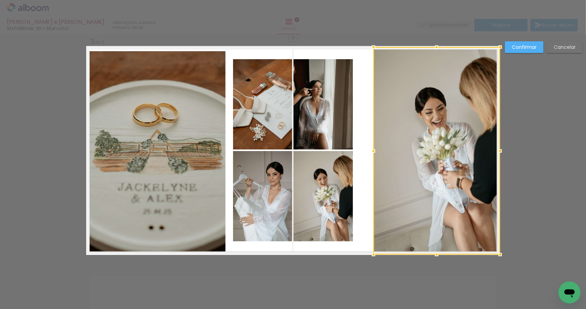
drag, startPoint x: 435, startPoint y: 55, endPoint x: 435, endPoint y: 40, distance: 15.1
click at [435, 40] on div at bounding box center [437, 47] width 14 height 14
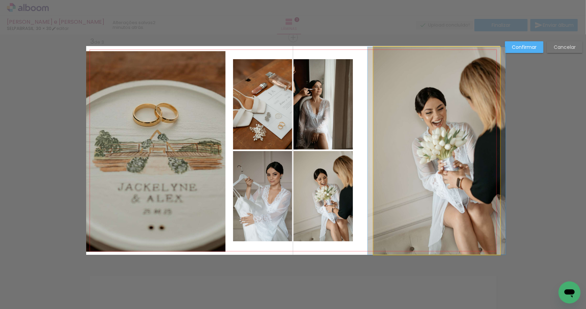
click at [440, 158] on quentale-photo at bounding box center [437, 150] width 127 height 207
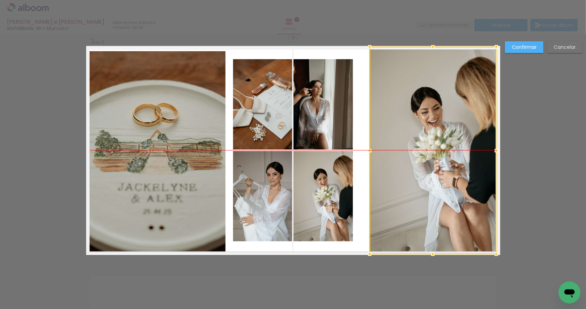
drag, startPoint x: 440, startPoint y: 159, endPoint x: 437, endPoint y: 158, distance: 3.9
click at [437, 158] on div at bounding box center [433, 150] width 127 height 207
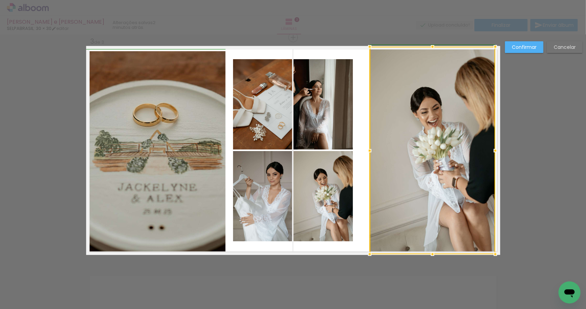
drag, startPoint x: 499, startPoint y: 150, endPoint x: 522, endPoint y: 152, distance: 22.7
click at [522, 152] on div "Inserir lâmina 1 de 3 Inserir lâmina 2 de 3 Inserir lâmina 3 de 3 Confirmar Can…" at bounding box center [293, 34] width 586 height 919
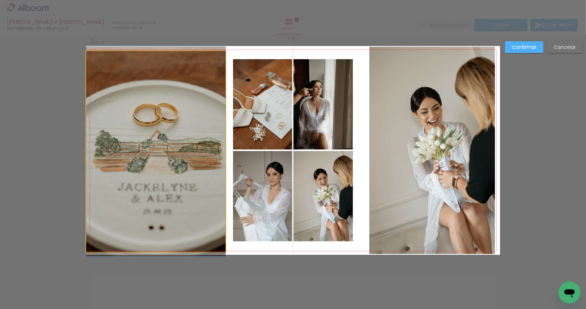
click at [186, 140] on quentale-photo at bounding box center [155, 151] width 139 height 200
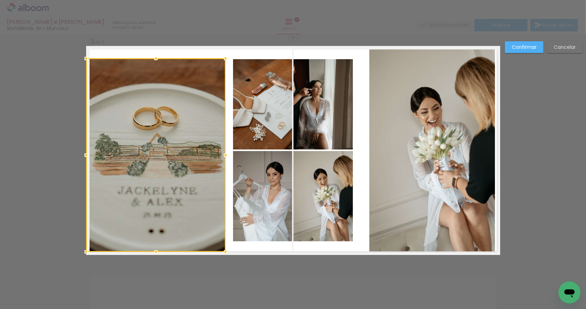
drag, startPoint x: 155, startPoint y: 54, endPoint x: 160, endPoint y: 61, distance: 8.5
click at [160, 61] on div at bounding box center [156, 59] width 14 height 14
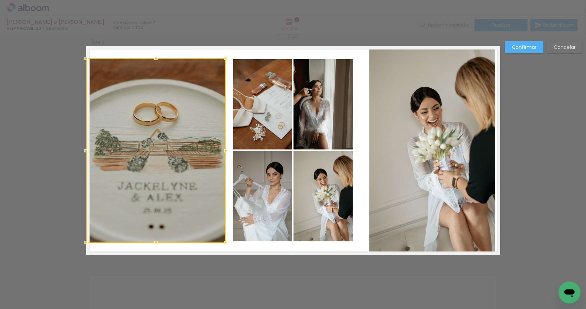
drag, startPoint x: 156, startPoint y: 250, endPoint x: 159, endPoint y: 242, distance: 9.3
click at [159, 242] on div at bounding box center [156, 242] width 14 height 14
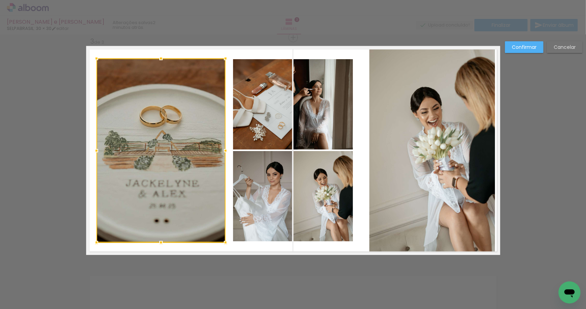
drag, startPoint x: 82, startPoint y: 152, endPoint x: 93, endPoint y: 153, distance: 10.4
click at [93, 153] on div at bounding box center [97, 151] width 14 height 14
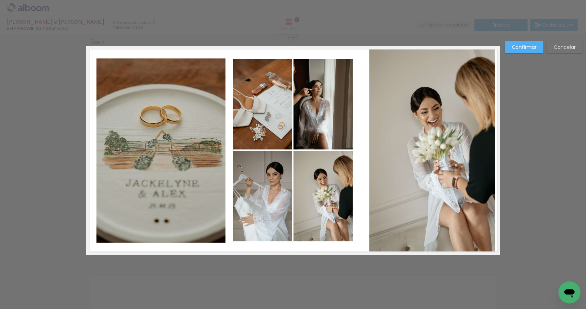
click at [22, 118] on div "Confirmar Cancelar" at bounding box center [293, 34] width 586 height 919
click at [309, 213] on quentale-photo at bounding box center [323, 196] width 59 height 90
click at [276, 265] on div "Confirmar Cancelar" at bounding box center [293, 34] width 586 height 919
click at [524, 51] on paper-button "Confirmar" at bounding box center [524, 47] width 38 height 12
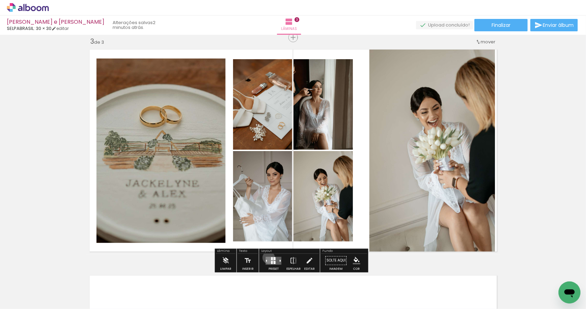
click at [267, 257] on quentale-layouter at bounding box center [274, 260] width 16 height 8
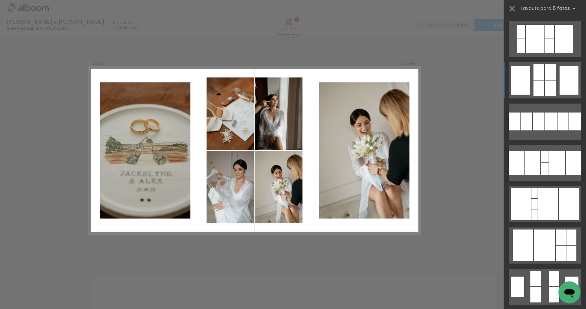
scroll to position [41, 0]
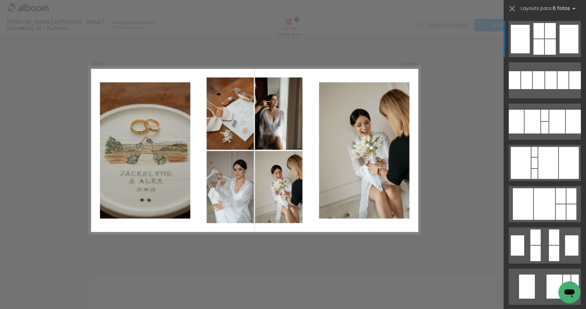
click at [540, 47] on div at bounding box center [539, 46] width 11 height 15
click at [534, 45] on div at bounding box center [539, 46] width 11 height 15
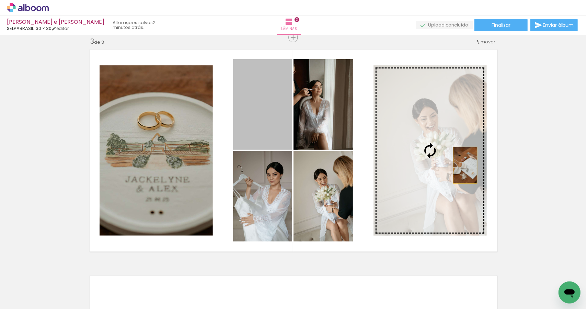
drag, startPoint x: 255, startPoint y: 121, endPoint x: 463, endPoint y: 165, distance: 212.5
click at [0, 0] on slot at bounding box center [0, 0] width 0 height 0
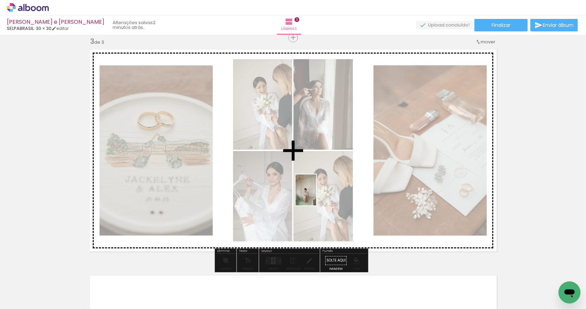
drag, startPoint x: 416, startPoint y: 294, endPoint x: 316, endPoint y: 195, distance: 140.9
click at [316, 195] on quentale-workspace at bounding box center [293, 154] width 586 height 309
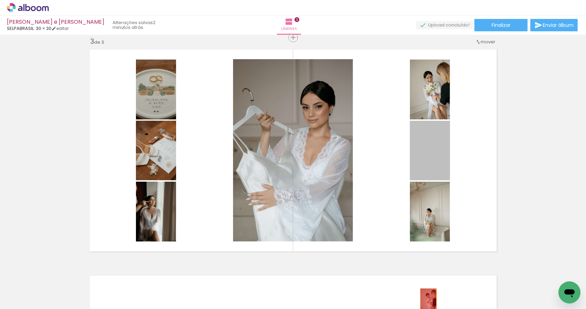
drag, startPoint x: 422, startPoint y: 150, endPoint x: 426, endPoint y: 300, distance: 149.8
click at [426, 300] on quentale-workspace at bounding box center [293, 154] width 586 height 309
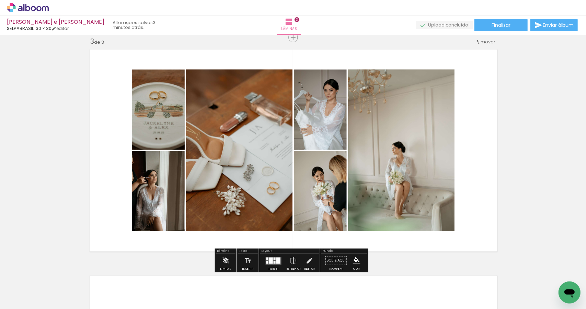
click at [267, 256] on quentale-layouter at bounding box center [274, 260] width 16 height 8
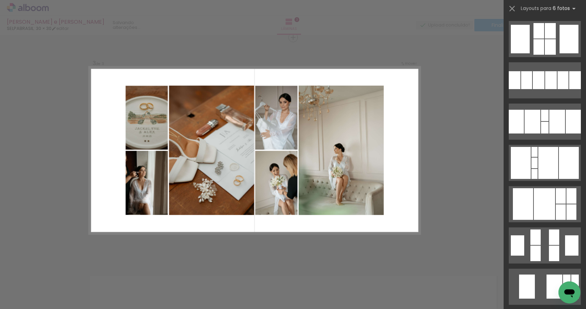
scroll to position [0, 0]
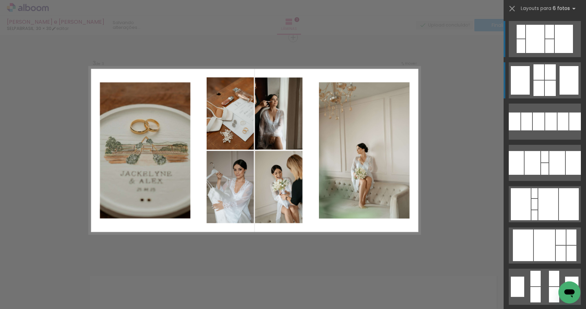
click at [548, 77] on div at bounding box center [550, 71] width 11 height 15
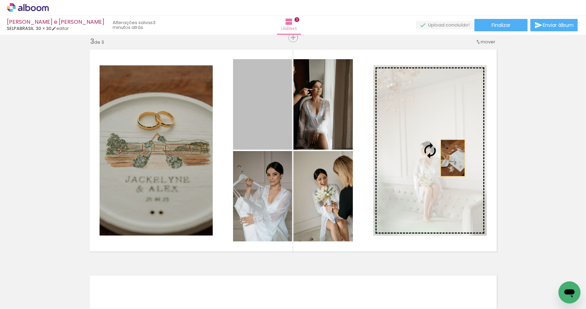
drag, startPoint x: 276, startPoint y: 125, endPoint x: 450, endPoint y: 158, distance: 177.2
click at [0, 0] on slot at bounding box center [0, 0] width 0 height 0
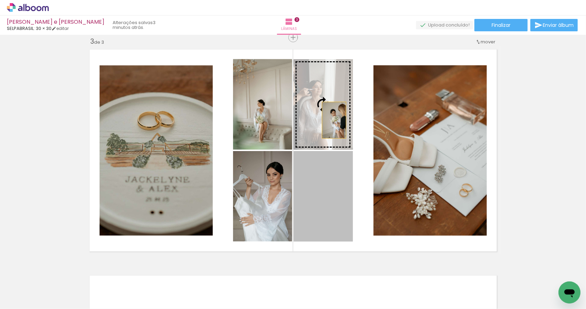
drag, startPoint x: 332, startPoint y: 148, endPoint x: 332, endPoint y: 111, distance: 36.4
click at [0, 0] on slot at bounding box center [0, 0] width 0 height 0
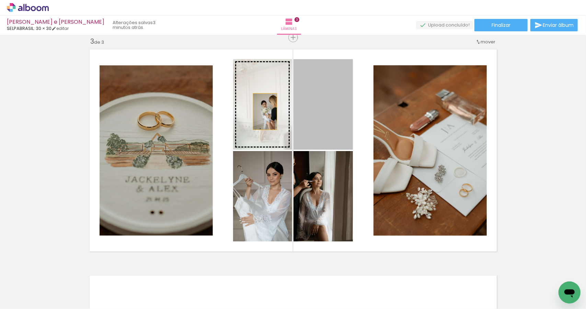
drag, startPoint x: 328, startPoint y: 113, endPoint x: 262, endPoint y: 111, distance: 65.6
click at [0, 0] on slot at bounding box center [0, 0] width 0 height 0
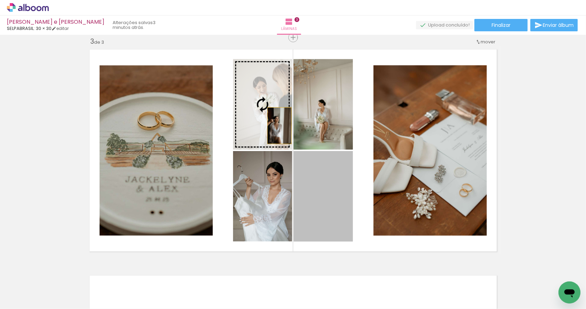
drag, startPoint x: 325, startPoint y: 202, endPoint x: 277, endPoint y: 124, distance: 91.5
click at [0, 0] on slot at bounding box center [0, 0] width 0 height 0
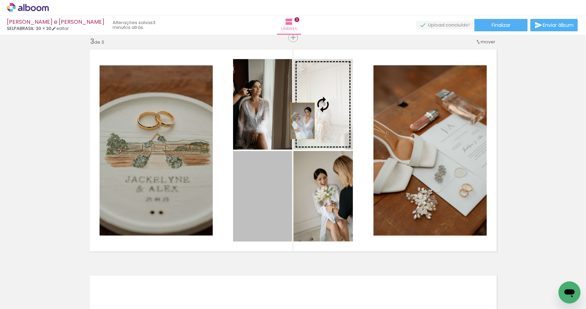
drag, startPoint x: 265, startPoint y: 215, endPoint x: 300, endPoint y: 121, distance: 100.7
click at [0, 0] on slot at bounding box center [0, 0] width 0 height 0
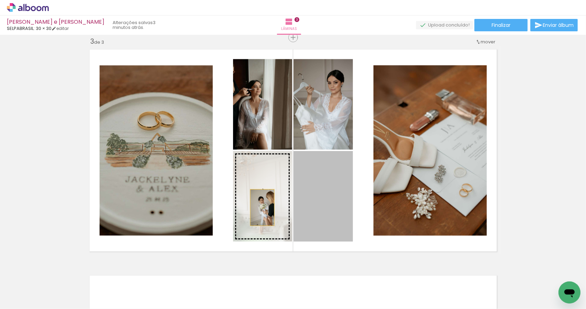
drag, startPoint x: 328, startPoint y: 216, endPoint x: 259, endPoint y: 207, distance: 70.3
click at [0, 0] on slot at bounding box center [0, 0] width 0 height 0
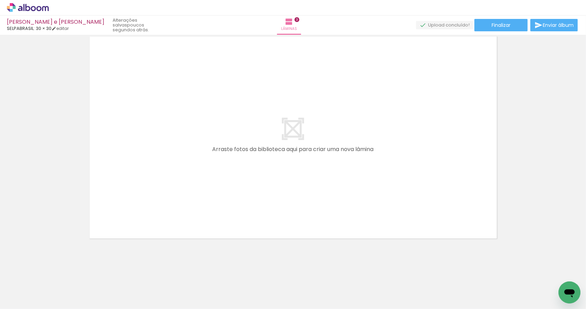
scroll to position [0, 321]
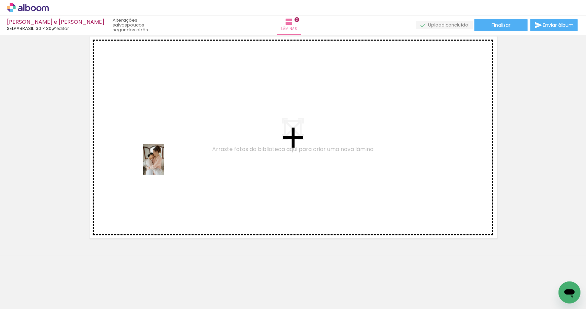
drag, startPoint x: 155, startPoint y: 207, endPoint x: 164, endPoint y: 165, distance: 43.2
click at [164, 165] on quentale-workspace at bounding box center [293, 154] width 586 height 309
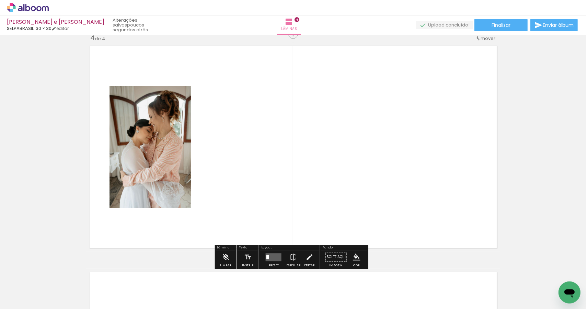
scroll to position [686, 0]
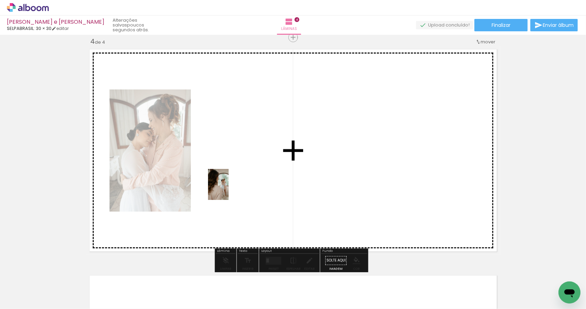
drag, startPoint x: 175, startPoint y: 281, endPoint x: 229, endPoint y: 189, distance: 105.9
click at [229, 189] on quentale-workspace at bounding box center [293, 154] width 586 height 309
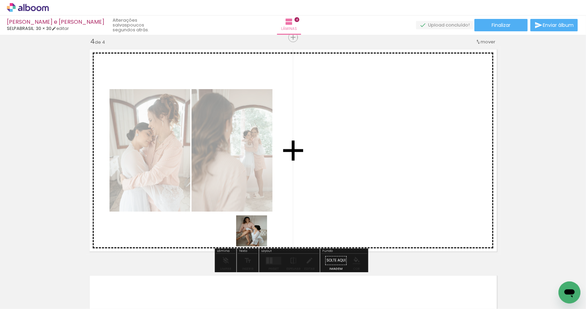
drag, startPoint x: 219, startPoint y: 290, endPoint x: 337, endPoint y: 160, distance: 176.1
click at [337, 160] on quentale-workspace at bounding box center [293, 154] width 586 height 309
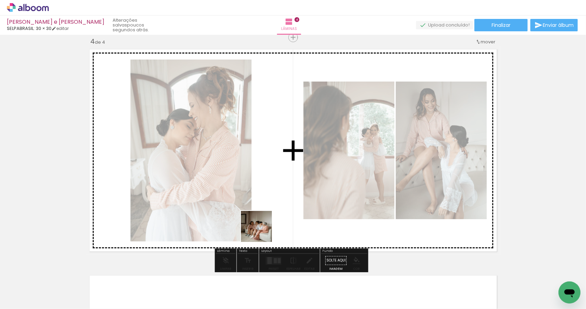
drag, startPoint x: 252, startPoint y: 283, endPoint x: 268, endPoint y: 198, distance: 86.3
click at [268, 198] on quentale-workspace at bounding box center [293, 154] width 586 height 309
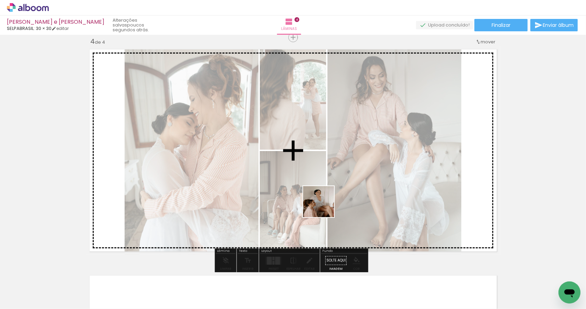
drag, startPoint x: 293, startPoint y: 279, endPoint x: 324, endPoint y: 206, distance: 78.6
click at [324, 206] on quentale-workspace at bounding box center [293, 154] width 586 height 309
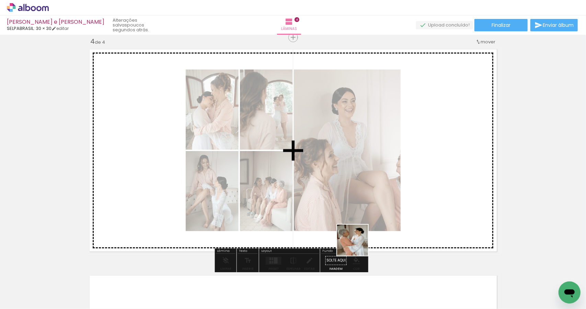
drag, startPoint x: 328, startPoint y: 289, endPoint x: 380, endPoint y: 217, distance: 88.7
click at [380, 217] on quentale-workspace at bounding box center [293, 154] width 586 height 309
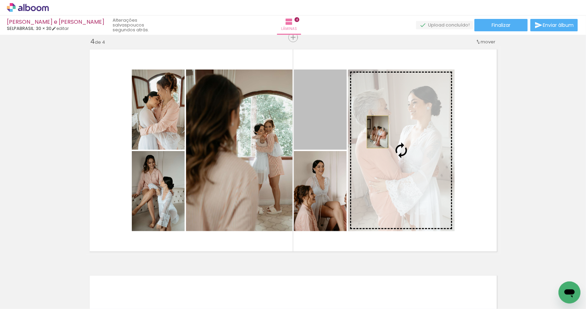
drag, startPoint x: 311, startPoint y: 116, endPoint x: 375, endPoint y: 132, distance: 66.5
click at [0, 0] on slot at bounding box center [0, 0] width 0 height 0
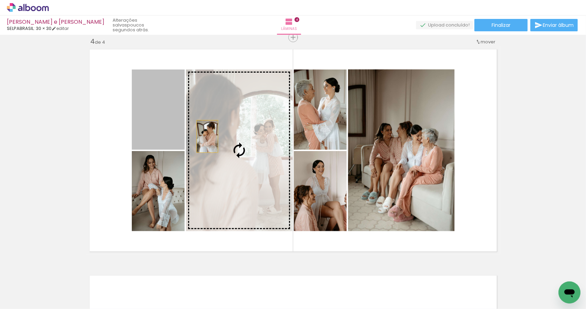
drag, startPoint x: 175, startPoint y: 119, endPoint x: 228, endPoint y: 148, distance: 60.9
click at [0, 0] on slot at bounding box center [0, 0] width 0 height 0
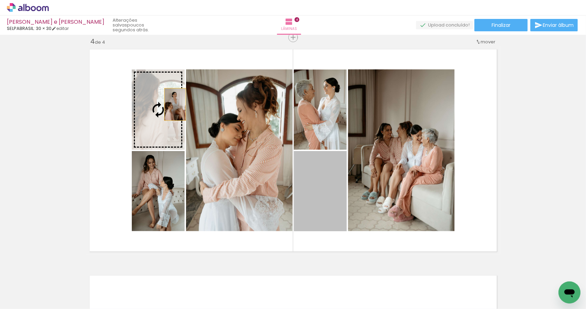
drag, startPoint x: 340, startPoint y: 206, endPoint x: 172, endPoint y: 104, distance: 196.1
click at [0, 0] on slot at bounding box center [0, 0] width 0 height 0
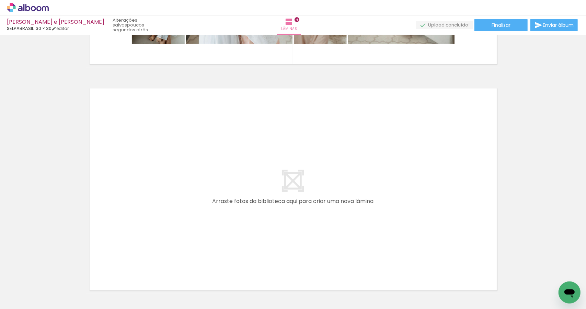
scroll to position [0, 443]
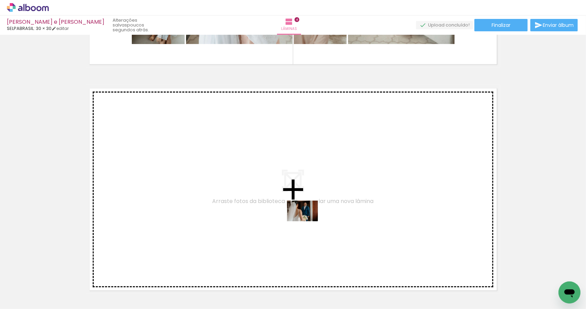
drag, startPoint x: 331, startPoint y: 292, endPoint x: 308, endPoint y: 221, distance: 74.3
click at [308, 221] on quentale-workspace at bounding box center [293, 154] width 586 height 309
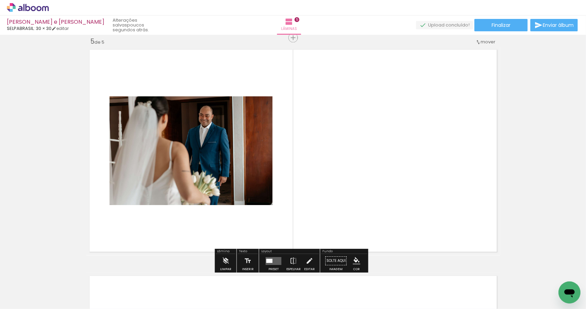
scroll to position [911, 0]
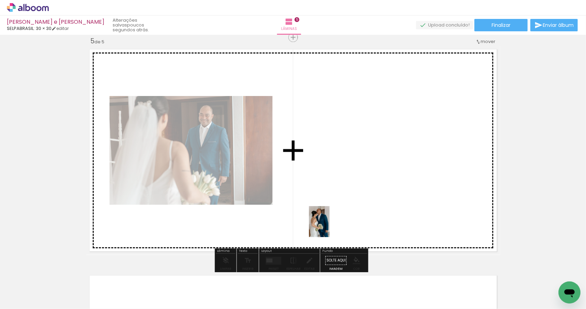
drag, startPoint x: 352, startPoint y: 296, endPoint x: 330, endPoint y: 226, distance: 72.8
click at [330, 226] on quentale-workspace at bounding box center [293, 154] width 586 height 309
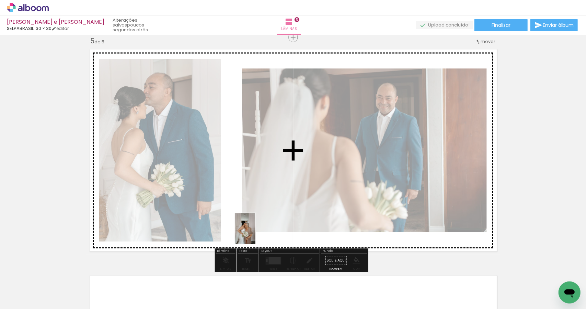
drag, startPoint x: 274, startPoint y: 268, endPoint x: 256, endPoint y: 234, distance: 38.9
click at [256, 234] on quentale-workspace at bounding box center [293, 154] width 586 height 309
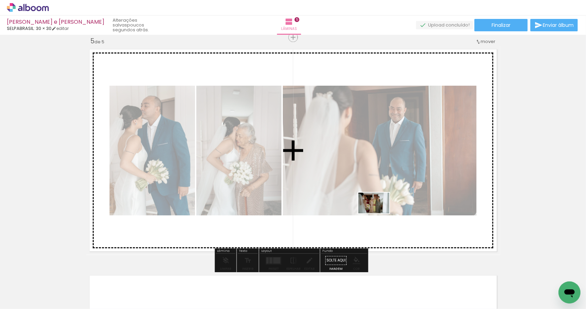
drag, startPoint x: 406, startPoint y: 286, endPoint x: 379, endPoint y: 213, distance: 77.3
click at [379, 213] on quentale-workspace at bounding box center [293, 154] width 586 height 309
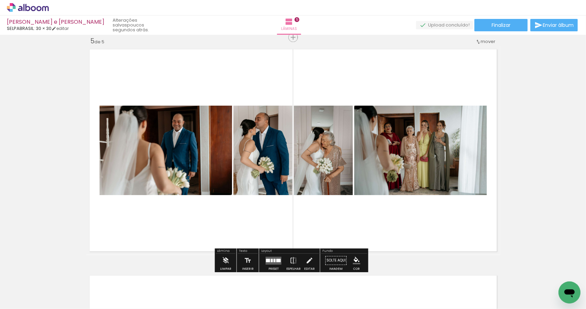
click at [346, 218] on quentale-layouter at bounding box center [293, 150] width 414 height 209
click at [268, 266] on quentale-thumb at bounding box center [280, 286] width 38 height 40
click at [269, 264] on quentale-layouter at bounding box center [274, 260] width 16 height 8
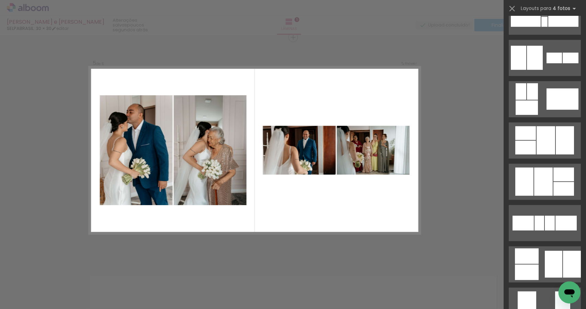
scroll to position [229, 0]
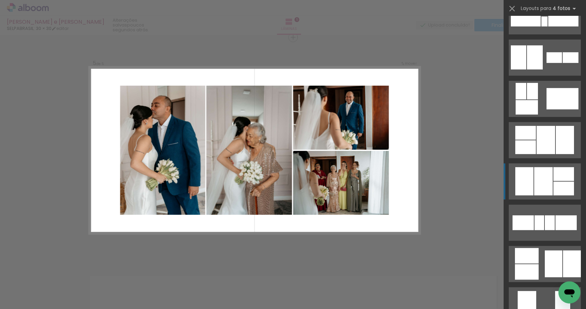
click at [522, 180] on div at bounding box center [525, 181] width 18 height 28
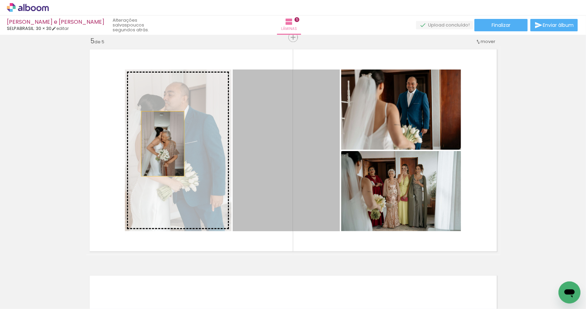
drag, startPoint x: 239, startPoint y: 143, endPoint x: 160, endPoint y: 144, distance: 78.7
click at [0, 0] on slot at bounding box center [0, 0] width 0 height 0
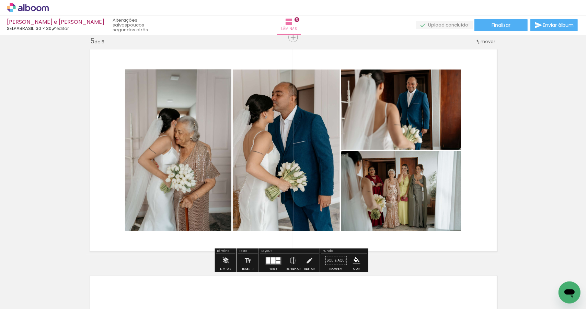
click at [271, 263] on div at bounding box center [273, 260] width 5 height 6
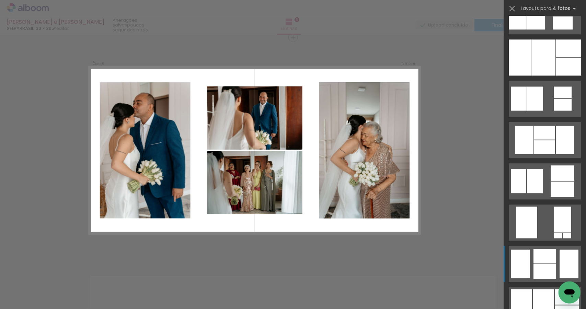
scroll to position [657, 0]
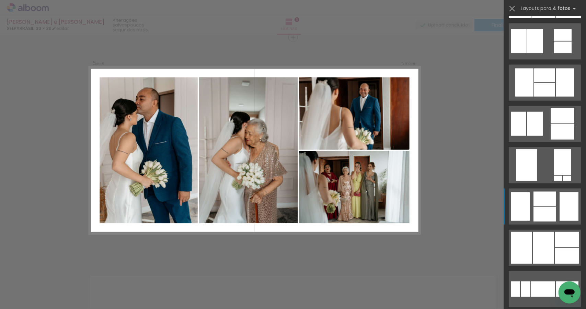
click at [540, 259] on div at bounding box center [543, 248] width 21 height 32
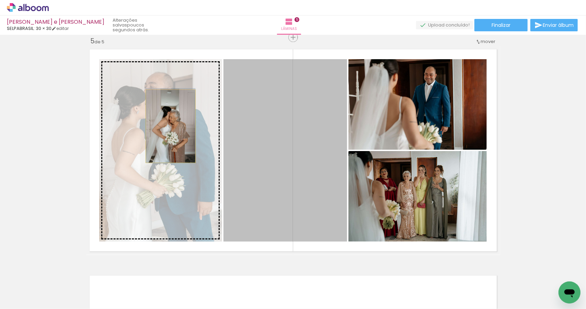
drag, startPoint x: 285, startPoint y: 136, endPoint x: 168, endPoint y: 126, distance: 117.6
click at [0, 0] on slot at bounding box center [0, 0] width 0 height 0
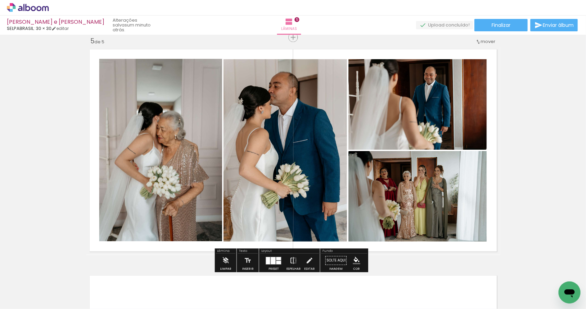
click at [292, 260] on iron-icon at bounding box center [294, 261] width 8 height 14
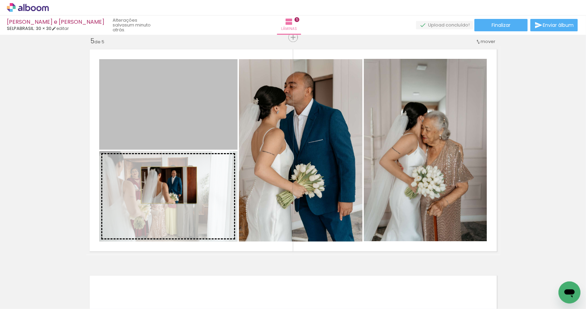
drag, startPoint x: 163, startPoint y: 127, endPoint x: 166, endPoint y: 185, distance: 58.2
click at [0, 0] on slot at bounding box center [0, 0] width 0 height 0
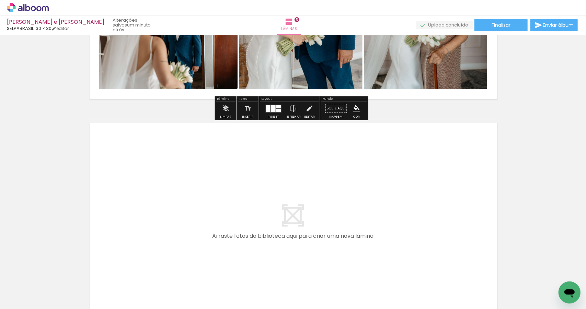
scroll to position [1141, 0]
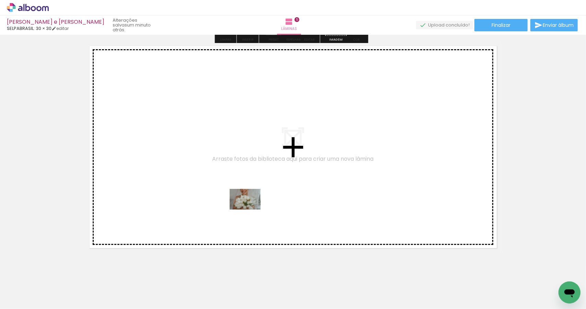
drag, startPoint x: 251, startPoint y: 282, endPoint x: 250, endPoint y: 209, distance: 73.2
click at [250, 209] on quentale-workspace at bounding box center [293, 154] width 586 height 309
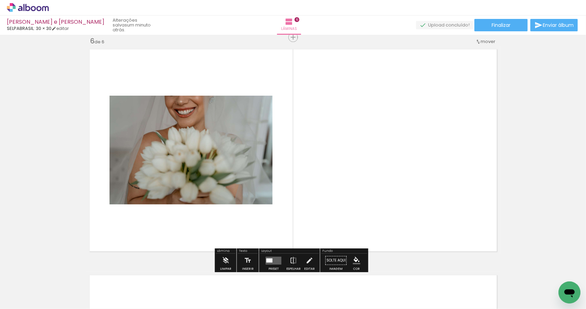
scroll to position [1137, 0]
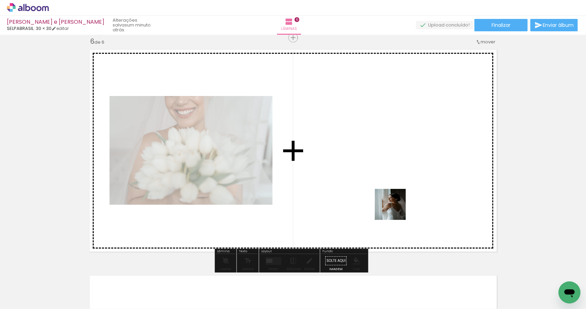
drag, startPoint x: 428, startPoint y: 279, endPoint x: 396, endPoint y: 209, distance: 77.2
click at [396, 209] on quentale-workspace at bounding box center [293, 154] width 586 height 309
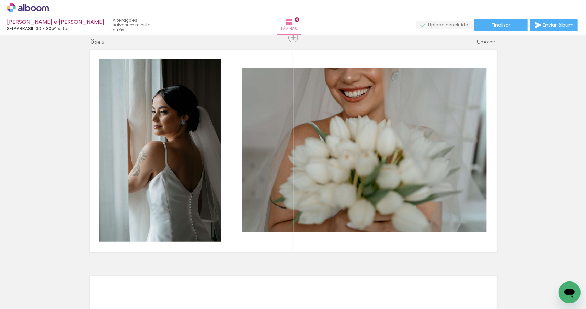
scroll to position [0, 945]
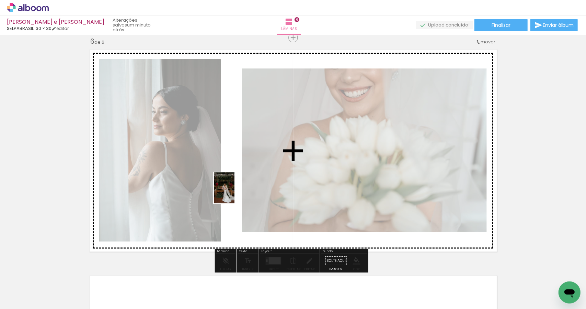
drag, startPoint x: 318, startPoint y: 289, endPoint x: 235, endPoint y: 193, distance: 127.1
click at [235, 193] on quentale-workspace at bounding box center [293, 154] width 586 height 309
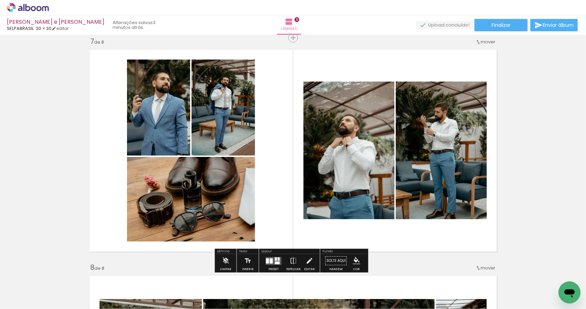
scroll to position [0, 750]
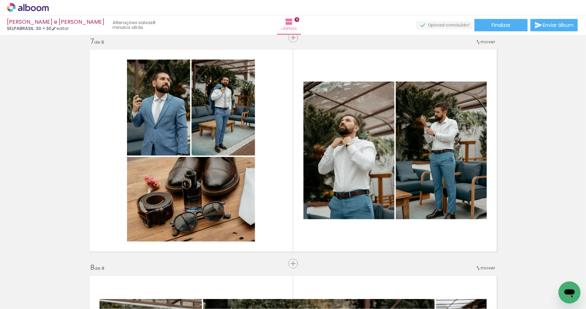
scroll to position [0, 750]
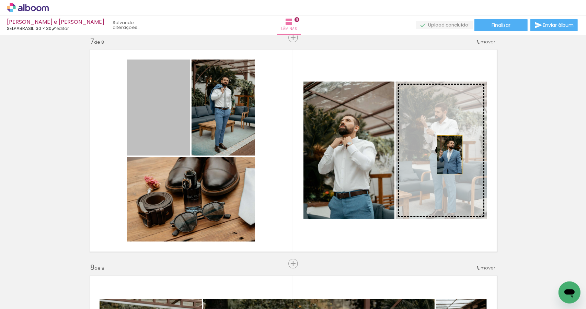
drag, startPoint x: 203, startPoint y: 121, endPoint x: 447, endPoint y: 154, distance: 246.1
click at [0, 0] on slot at bounding box center [0, 0] width 0 height 0
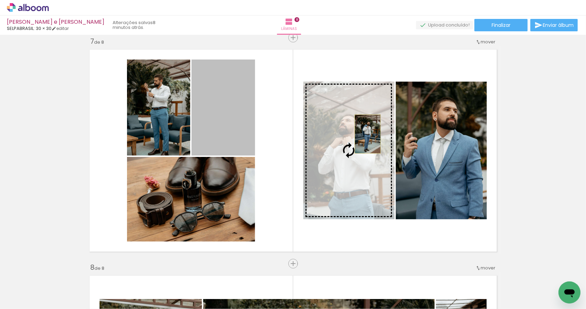
drag, startPoint x: 257, startPoint y: 110, endPoint x: 365, endPoint y: 134, distance: 110.9
click at [0, 0] on slot at bounding box center [0, 0] width 0 height 0
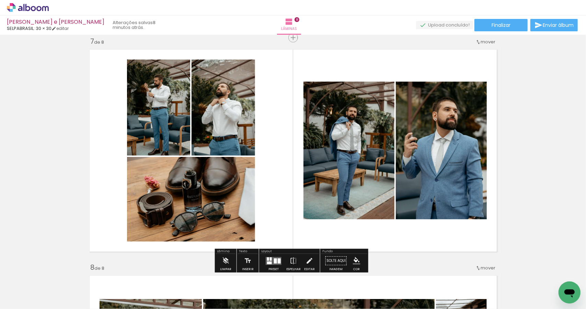
click at [287, 166] on quentale-layouter at bounding box center [293, 150] width 414 height 209
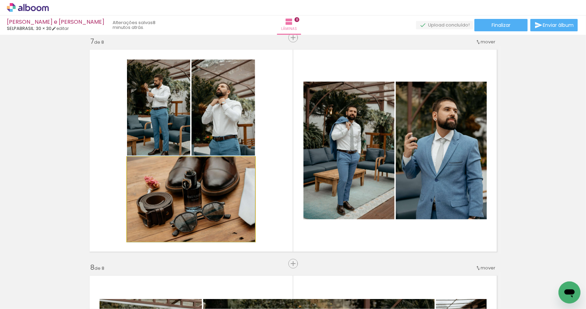
click at [220, 198] on quentale-photo at bounding box center [191, 199] width 128 height 85
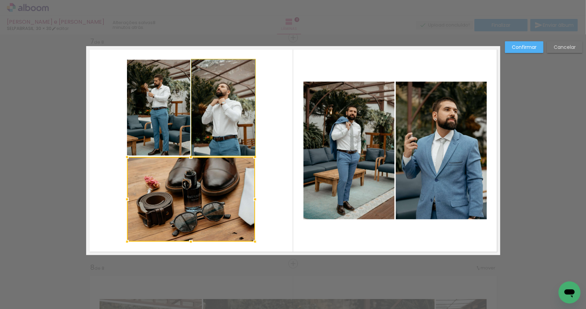
click at [226, 142] on quentale-photo at bounding box center [224, 107] width 64 height 96
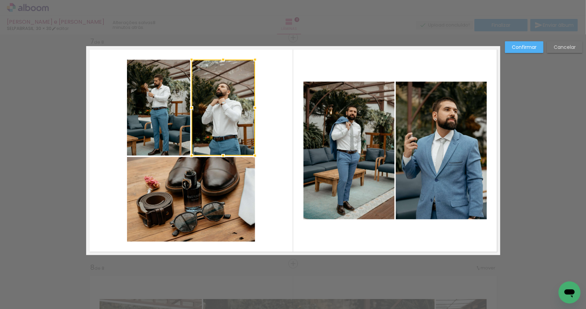
click at [171, 125] on quentale-photo at bounding box center [158, 107] width 63 height 96
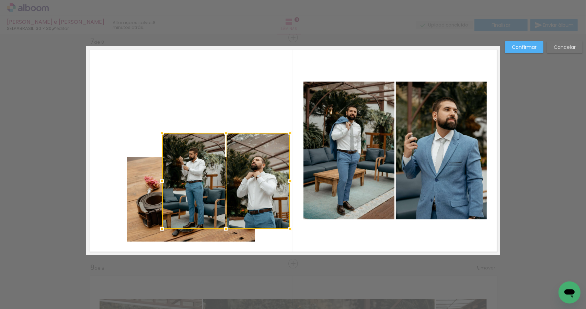
drag, startPoint x: 215, startPoint y: 114, endPoint x: 250, endPoint y: 187, distance: 81.4
click at [250, 187] on div at bounding box center [226, 181] width 128 height 96
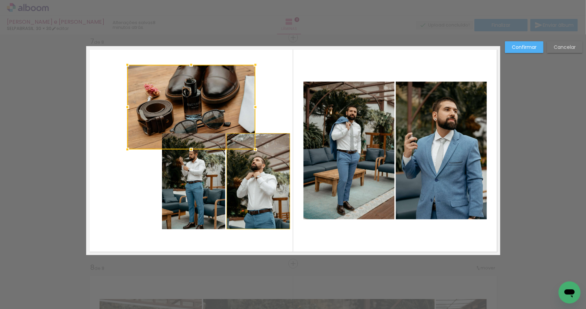
drag, startPoint x: 133, startPoint y: 203, endPoint x: 133, endPoint y: 111, distance: 92.1
click at [133, 111] on div at bounding box center [191, 107] width 128 height 85
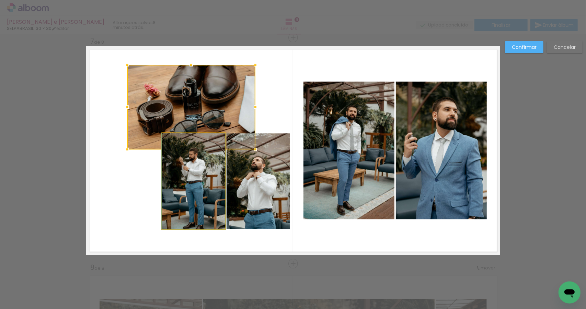
click at [188, 198] on quentale-photo at bounding box center [193, 181] width 63 height 96
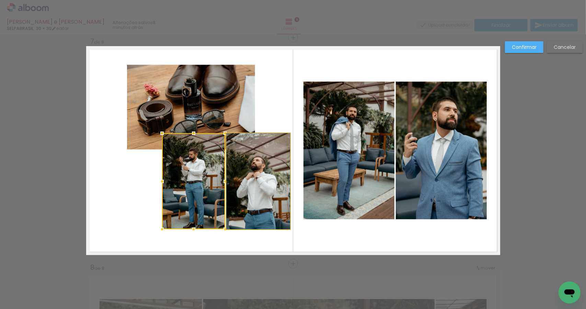
click at [253, 202] on quentale-photo at bounding box center [259, 181] width 64 height 96
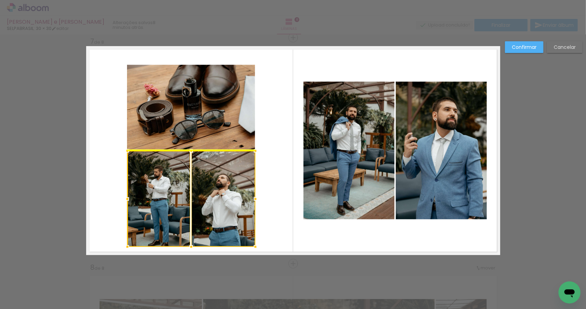
drag, startPoint x: 259, startPoint y: 199, endPoint x: 232, endPoint y: 217, distance: 32.8
click at [232, 217] on div at bounding box center [191, 198] width 128 height 96
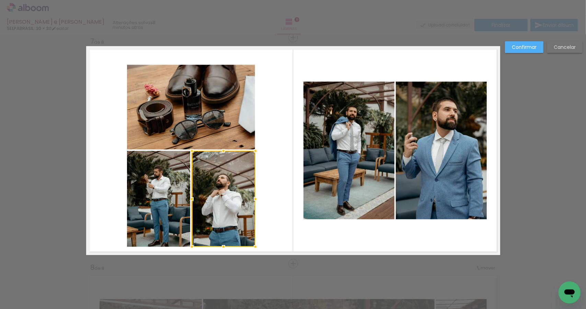
drag, startPoint x: 281, startPoint y: 145, endPoint x: 280, endPoint y: 136, distance: 9.0
click at [281, 144] on quentale-layouter at bounding box center [293, 150] width 414 height 209
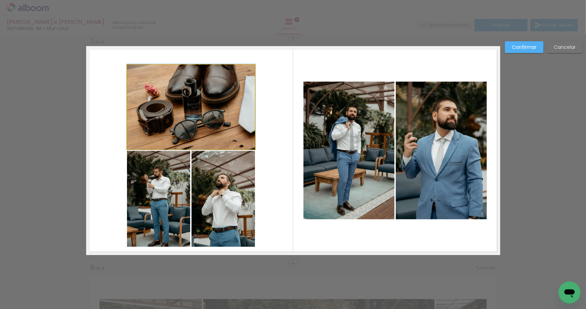
click at [225, 124] on quentale-photo at bounding box center [191, 107] width 128 height 85
click at [150, 182] on quentale-photo at bounding box center [158, 198] width 63 height 96
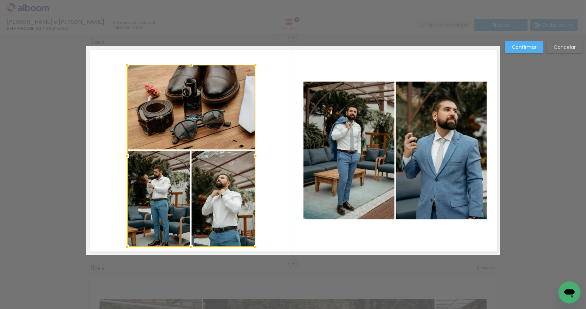
click at [213, 186] on div at bounding box center [191, 156] width 128 height 182
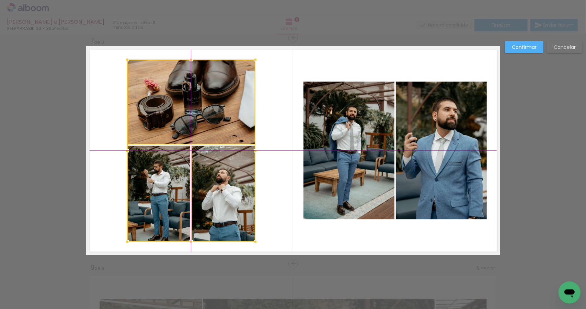
drag, startPoint x: 214, startPoint y: 190, endPoint x: 214, endPoint y: 183, distance: 7.2
click at [214, 183] on div at bounding box center [191, 150] width 128 height 182
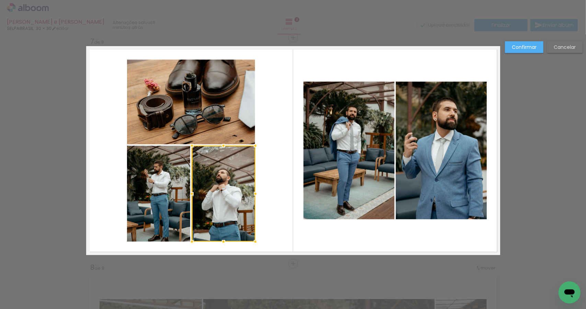
click at [297, 132] on quentale-layouter at bounding box center [293, 150] width 414 height 209
click at [357, 136] on quentale-photo at bounding box center [349, 149] width 91 height 137
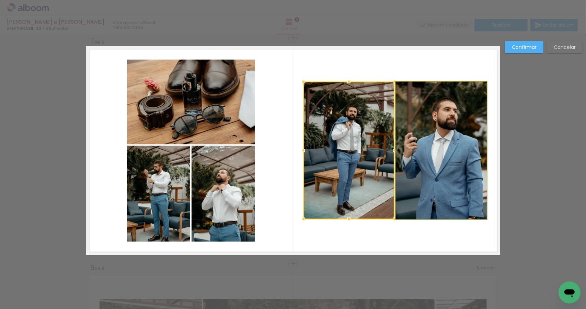
click at [432, 145] on quentale-photo at bounding box center [441, 149] width 91 height 137
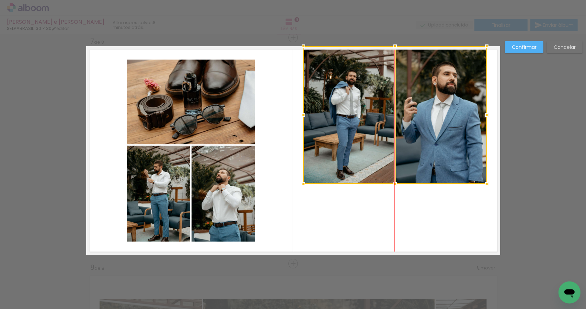
drag, startPoint x: 429, startPoint y: 153, endPoint x: 425, endPoint y: 111, distance: 41.7
click at [425, 111] on div at bounding box center [395, 114] width 183 height 137
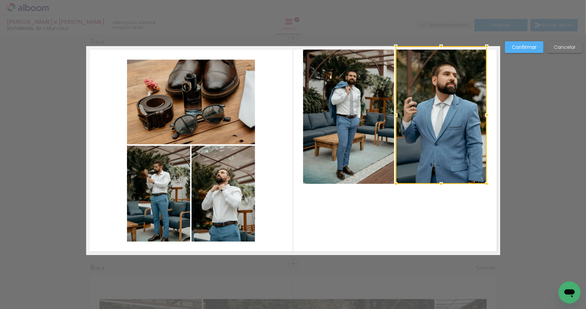
click at [381, 152] on quentale-photo at bounding box center [348, 114] width 91 height 137
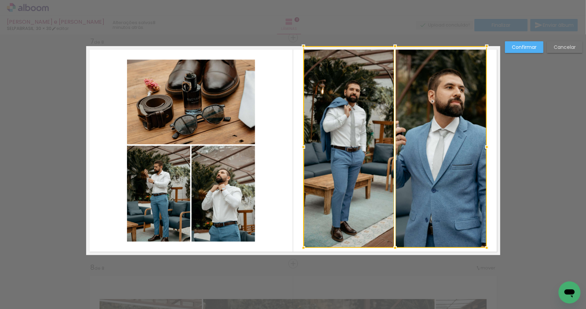
drag, startPoint x: 395, startPoint y: 184, endPoint x: 392, endPoint y: 261, distance: 77.4
click at [371, 197] on quentale-photo at bounding box center [348, 146] width 91 height 201
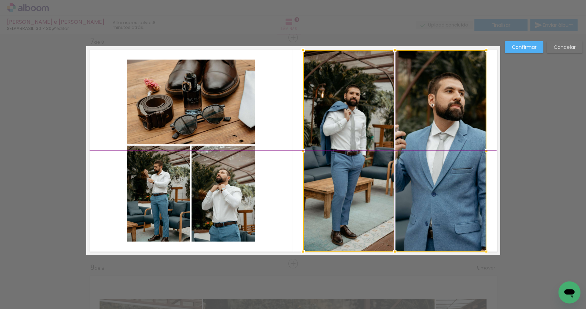
drag, startPoint x: 410, startPoint y: 195, endPoint x: 410, endPoint y: 200, distance: 4.1
click at [410, 200] on div at bounding box center [394, 150] width 183 height 201
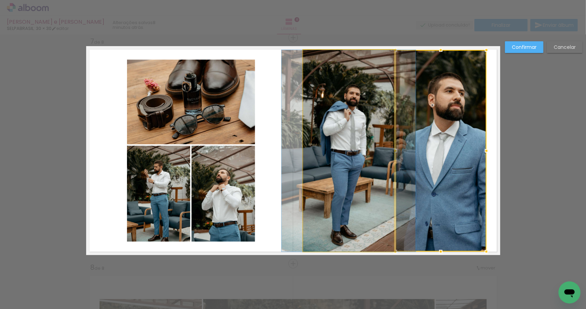
click at [377, 154] on quentale-photo at bounding box center [348, 150] width 91 height 201
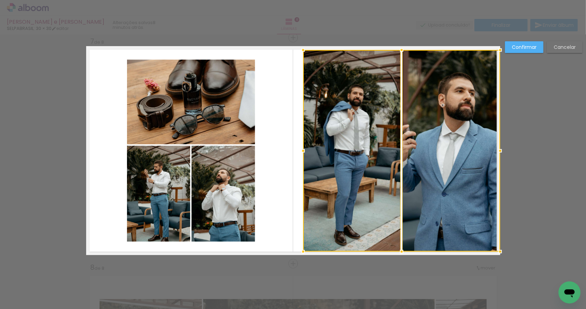
drag, startPoint x: 484, startPoint y: 150, endPoint x: 508, endPoint y: 147, distance: 23.6
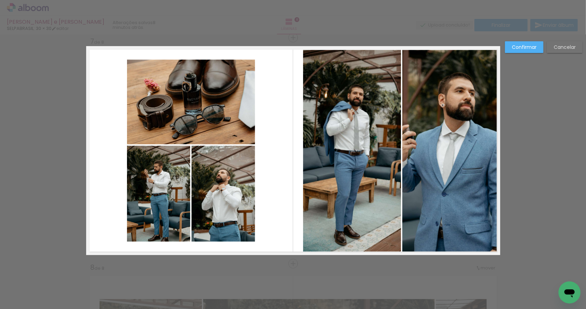
click at [337, 150] on quentale-photo at bounding box center [352, 150] width 98 height 201
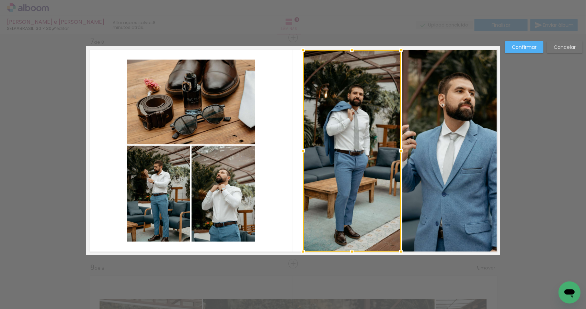
click at [438, 150] on quentale-photo at bounding box center [452, 150] width 98 height 201
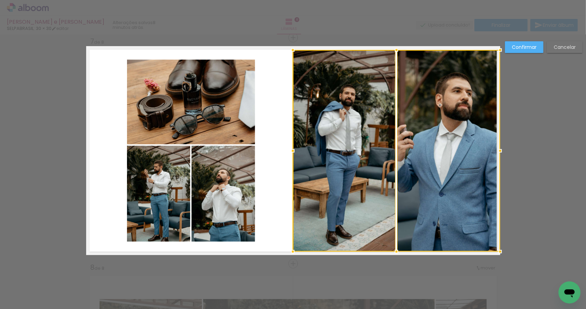
drag, startPoint x: 303, startPoint y: 149, endPoint x: 282, endPoint y: 148, distance: 20.6
click at [282, 148] on album-spread "7 de 8" at bounding box center [293, 150] width 414 height 209
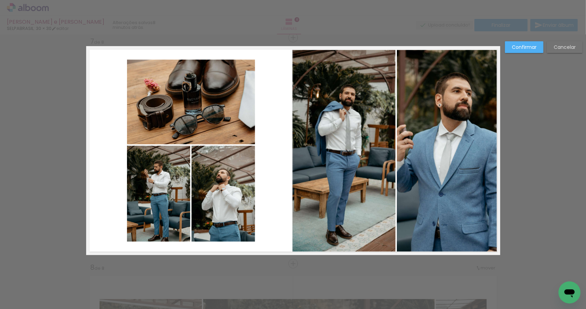
click at [323, 195] on quentale-photo at bounding box center [344, 150] width 103 height 201
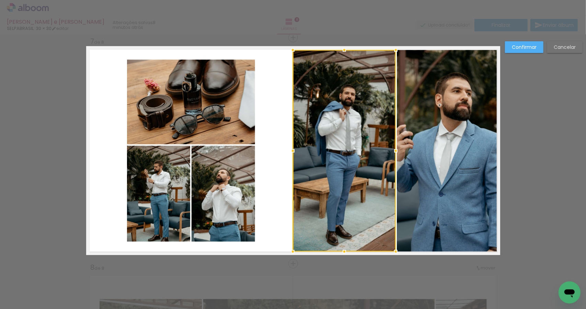
click at [445, 223] on quentale-photo at bounding box center [448, 150] width 103 height 201
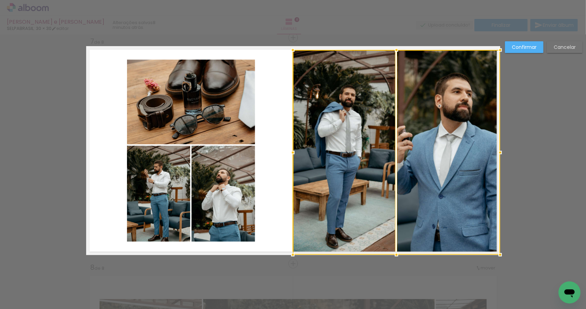
drag, startPoint x: 394, startPoint y: 251, endPoint x: 394, endPoint y: 258, distance: 6.9
click at [394, 258] on div at bounding box center [397, 254] width 14 height 14
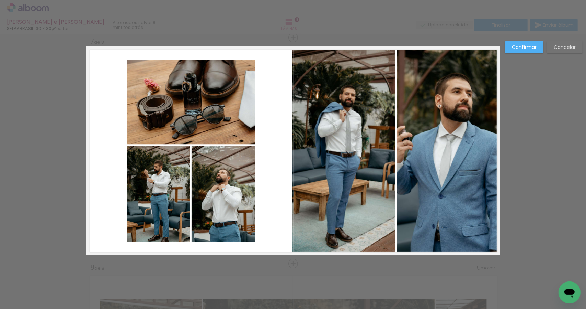
click at [0, 0] on slot "Confirmar" at bounding box center [0, 0] width 0 height 0
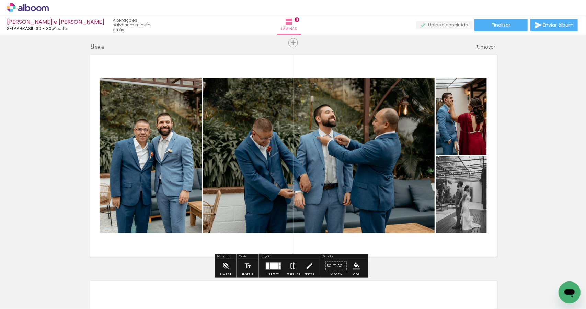
scroll to position [1592, 0]
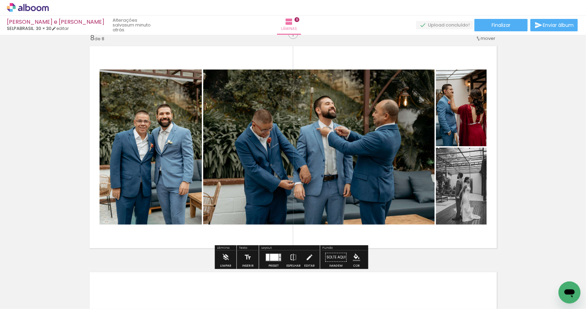
click at [273, 257] on div at bounding box center [274, 256] width 9 height 7
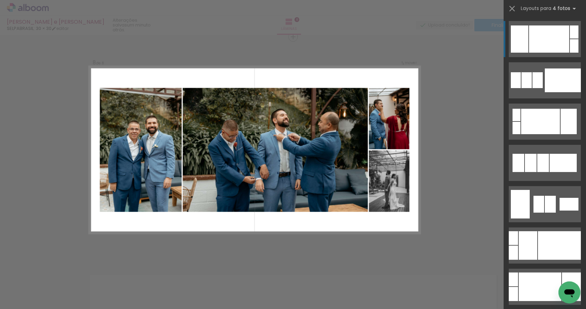
scroll to position [1589, 0]
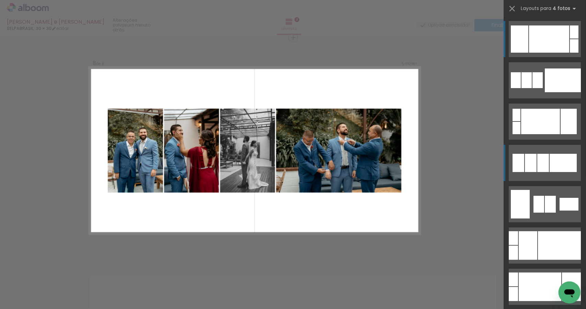
click at [544, 164] on div at bounding box center [544, 163] width 12 height 18
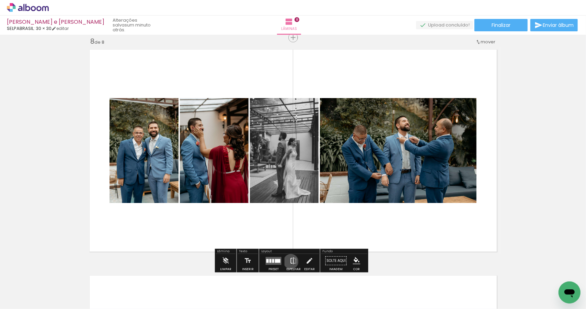
click at [290, 261] on iron-icon at bounding box center [294, 261] width 8 height 14
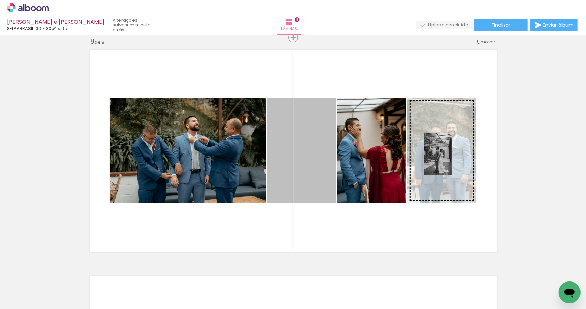
drag, startPoint x: 285, startPoint y: 161, endPoint x: 436, endPoint y: 154, distance: 151.0
click at [0, 0] on slot at bounding box center [0, 0] width 0 height 0
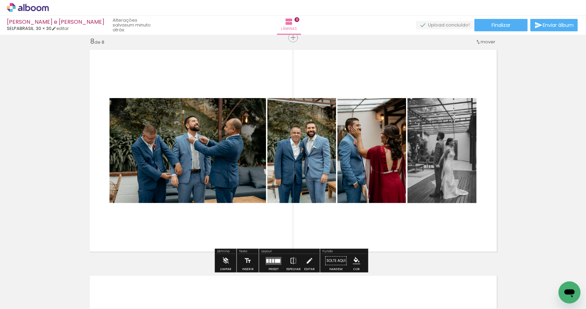
click at [213, 176] on quentale-photo at bounding box center [188, 150] width 157 height 105
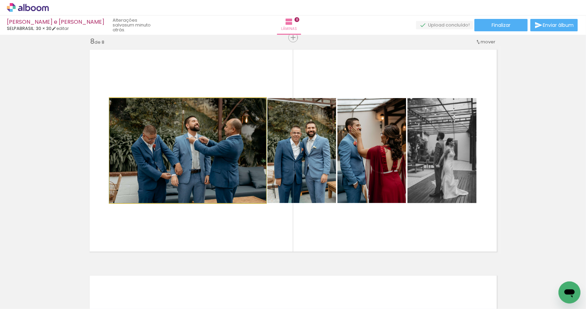
click at [213, 176] on quentale-photo at bounding box center [188, 150] width 157 height 105
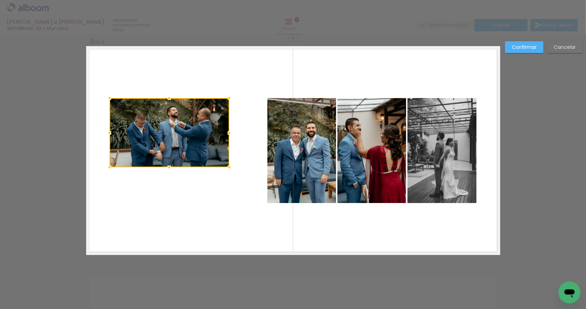
drag, startPoint x: 260, startPoint y: 202, endPoint x: 223, endPoint y: 163, distance: 54.0
click at [223, 163] on div at bounding box center [230, 167] width 14 height 14
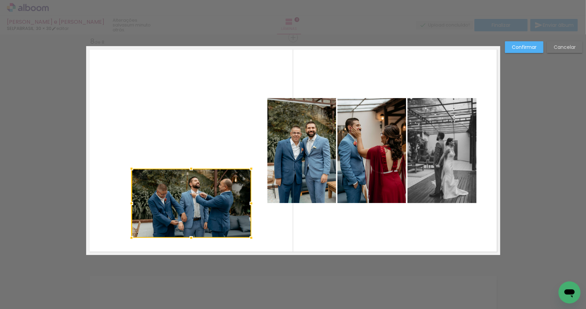
drag, startPoint x: 176, startPoint y: 136, endPoint x: 195, endPoint y: 206, distance: 73.0
click at [195, 206] on div at bounding box center [192, 202] width 120 height 69
click at [312, 176] on quentale-photo at bounding box center [302, 150] width 69 height 105
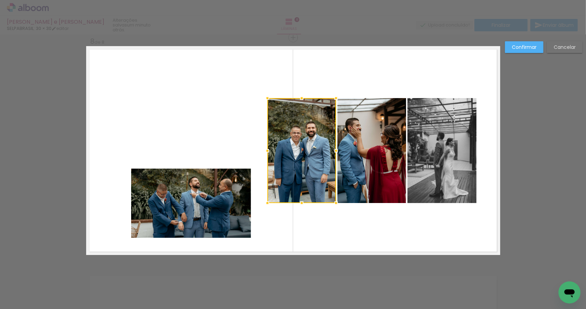
click at [357, 171] on quentale-photo at bounding box center [372, 150] width 69 height 105
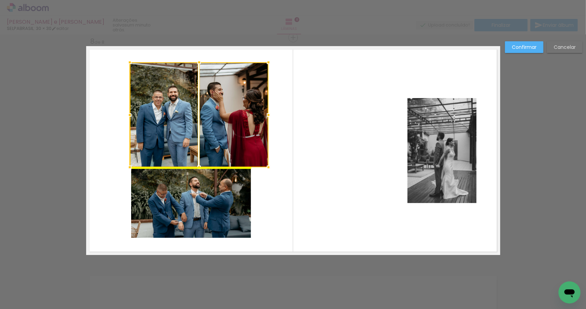
drag, startPoint x: 326, startPoint y: 148, endPoint x: 249, endPoint y: 144, distance: 77.0
click at [249, 144] on div at bounding box center [199, 114] width 139 height 105
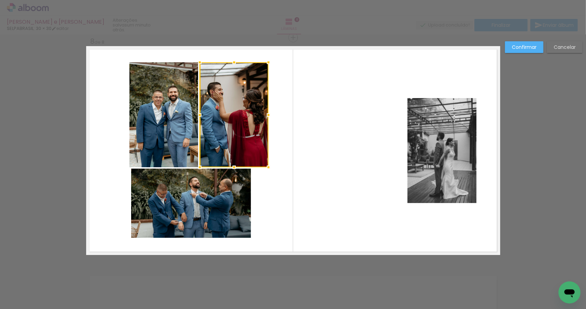
click at [181, 103] on quentale-photo at bounding box center [164, 114] width 69 height 105
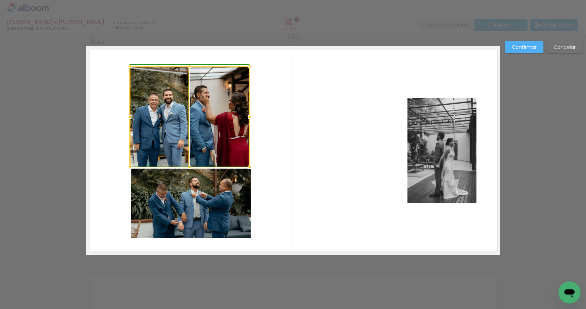
drag, startPoint x: 267, startPoint y: 63, endPoint x: 249, endPoint y: 67, distance: 18.0
click at [249, 67] on div at bounding box center [250, 66] width 14 height 14
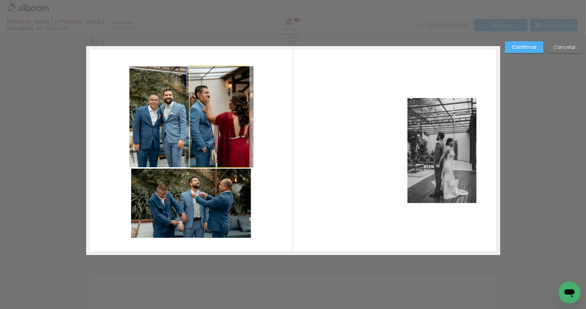
click at [217, 127] on quentale-photo at bounding box center [219, 116] width 59 height 101
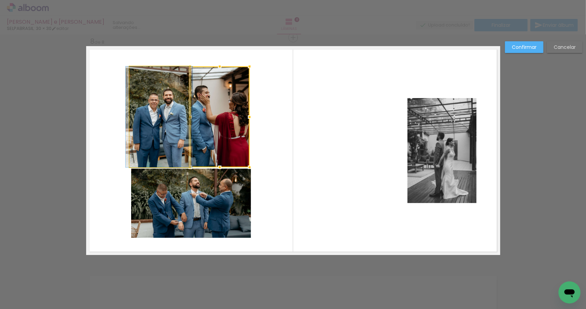
click at [146, 124] on quentale-photo at bounding box center [159, 116] width 59 height 101
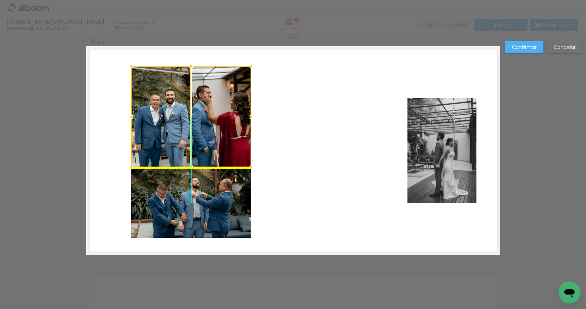
click at [156, 121] on div at bounding box center [192, 116] width 120 height 101
click at [303, 135] on quentale-layouter at bounding box center [293, 150] width 414 height 209
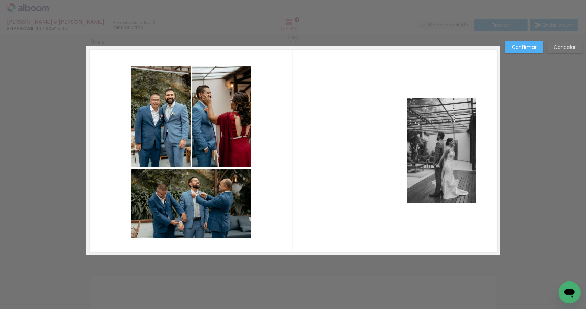
click at [262, 140] on quentale-layouter at bounding box center [293, 150] width 414 height 209
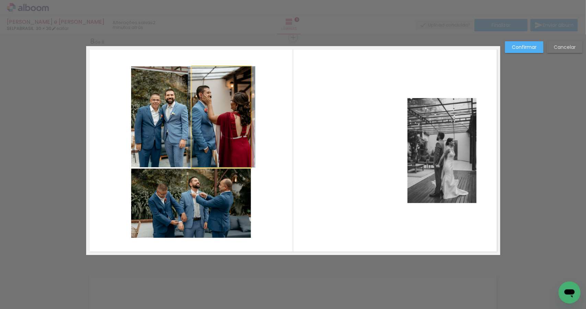
click at [240, 128] on quentale-photo at bounding box center [221, 116] width 59 height 101
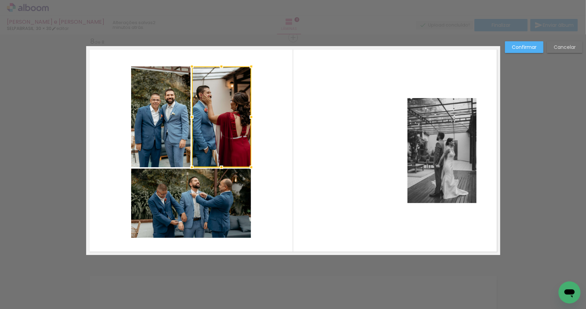
click at [155, 117] on quentale-photo at bounding box center [160, 116] width 59 height 101
drag, startPoint x: 157, startPoint y: 208, endPoint x: 231, endPoint y: 189, distance: 76.6
click at [157, 208] on quentale-photo at bounding box center [191, 202] width 120 height 69
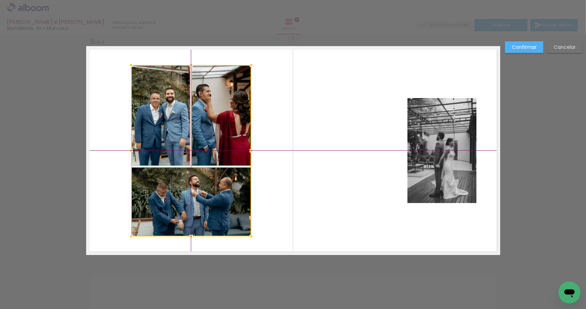
click at [232, 140] on div at bounding box center [191, 150] width 120 height 171
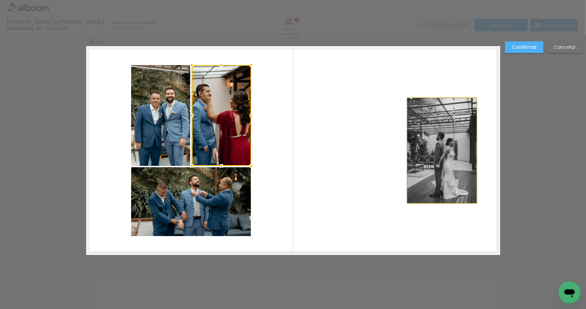
click at [467, 144] on quentale-photo at bounding box center [442, 150] width 69 height 105
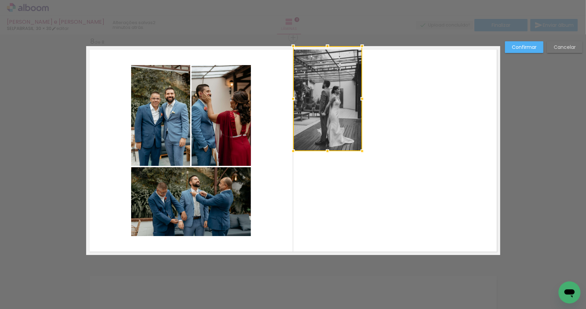
drag, startPoint x: 402, startPoint y: 143, endPoint x: 337, endPoint y: 101, distance: 77.3
click at [337, 101] on div at bounding box center [327, 98] width 69 height 105
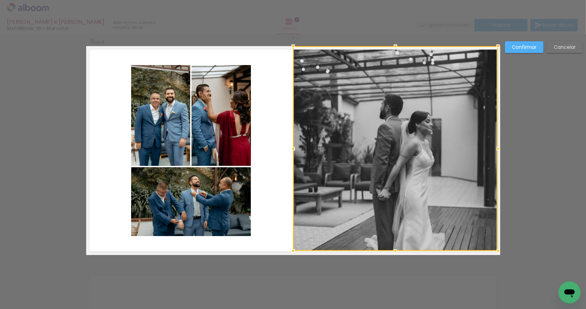
drag, startPoint x: 362, startPoint y: 152, endPoint x: 501, endPoint y: 261, distance: 177.1
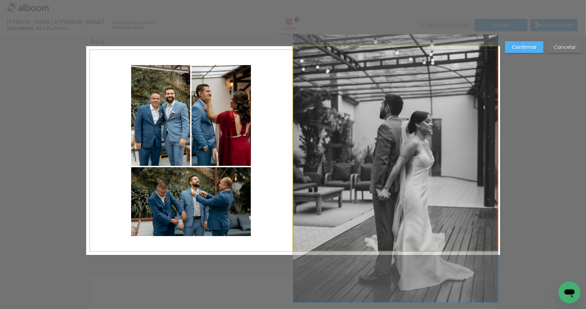
click at [418, 182] on quentale-photo at bounding box center [395, 148] width 205 height 204
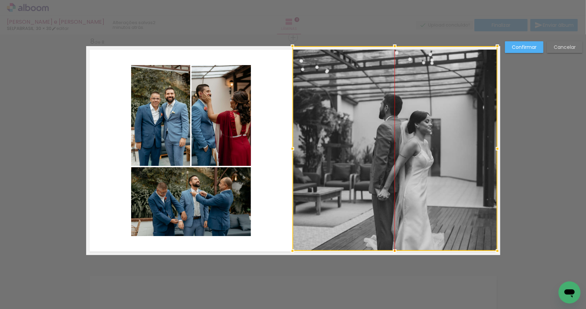
drag, startPoint x: 412, startPoint y: 187, endPoint x: 412, endPoint y: 158, distance: 28.9
click at [412, 158] on div at bounding box center [395, 148] width 205 height 204
drag, startPoint x: 411, startPoint y: 158, endPoint x: 414, endPoint y: 130, distance: 27.7
click at [414, 130] on div at bounding box center [395, 148] width 205 height 204
drag, startPoint x: 410, startPoint y: 139, endPoint x: 410, endPoint y: 131, distance: 8.2
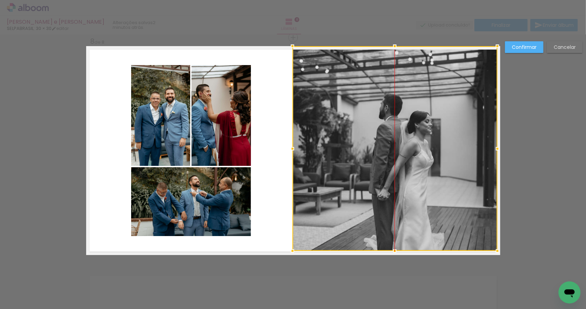
click at [410, 131] on div at bounding box center [395, 148] width 205 height 204
click at [0, 0] on slot "Confirmar" at bounding box center [0, 0] width 0 height 0
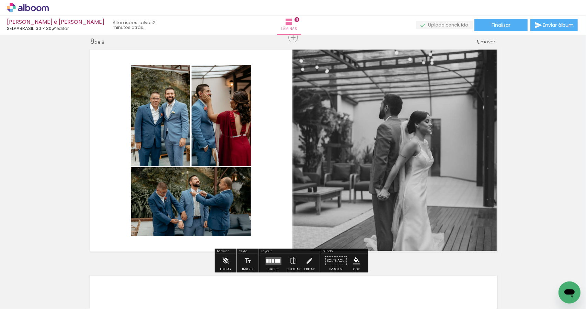
click at [423, 137] on quentale-photo at bounding box center [395, 148] width 205 height 204
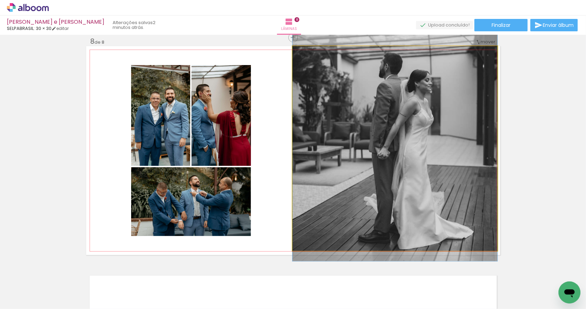
drag, startPoint x: 417, startPoint y: 160, endPoint x: 416, endPoint y: 121, distance: 39.2
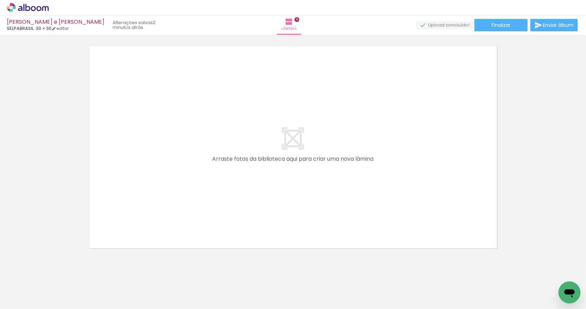
scroll to position [0, 1171]
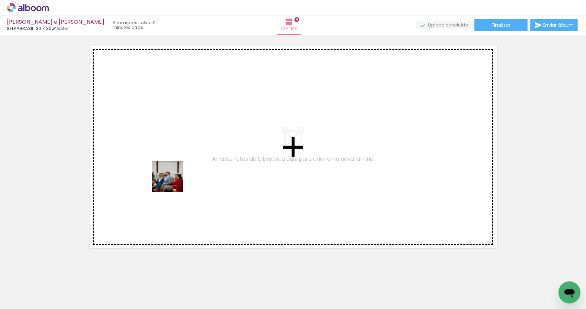
drag, startPoint x: 134, startPoint y: 292, endPoint x: 177, endPoint y: 172, distance: 127.6
click at [177, 172] on quentale-workspace at bounding box center [293, 154] width 586 height 309
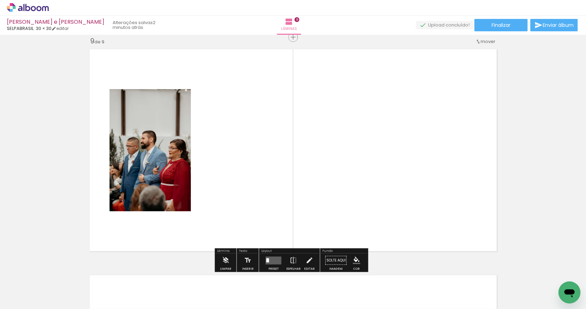
scroll to position [1814, 0]
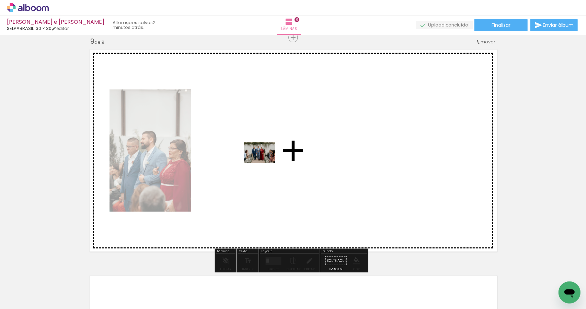
drag, startPoint x: 180, startPoint y: 295, endPoint x: 265, endPoint y: 165, distance: 154.7
click at [265, 165] on quentale-workspace at bounding box center [293, 154] width 586 height 309
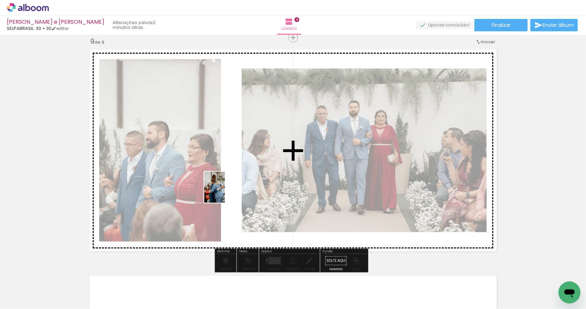
drag, startPoint x: 214, startPoint y: 283, endPoint x: 225, endPoint y: 192, distance: 92.1
click at [225, 192] on quentale-workspace at bounding box center [293, 154] width 586 height 309
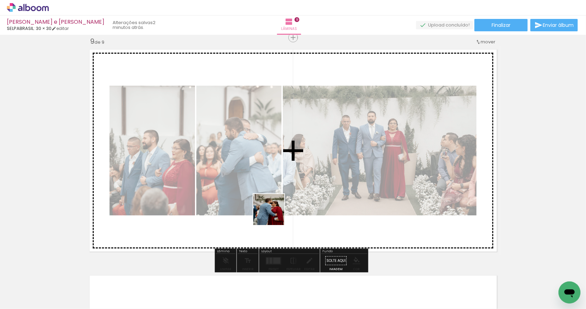
drag, startPoint x: 251, startPoint y: 277, endPoint x: 280, endPoint y: 199, distance: 83.1
click at [280, 199] on quentale-workspace at bounding box center [293, 154] width 586 height 309
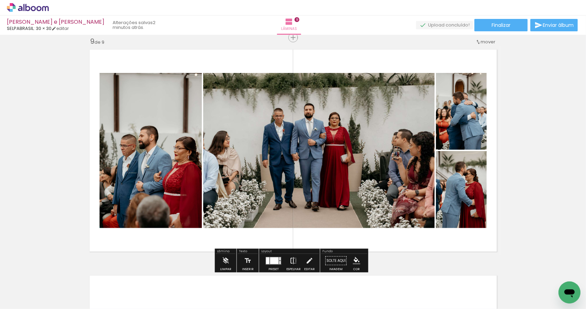
click at [291, 260] on iron-icon at bounding box center [294, 261] width 8 height 14
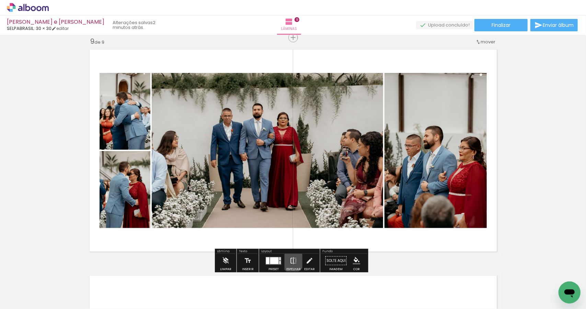
click at [291, 260] on iron-icon at bounding box center [294, 261] width 8 height 14
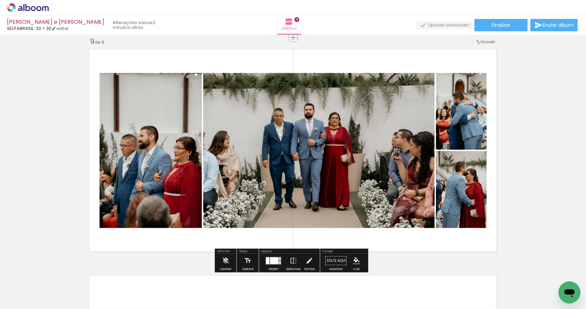
click at [270, 261] on div at bounding box center [274, 260] width 9 height 7
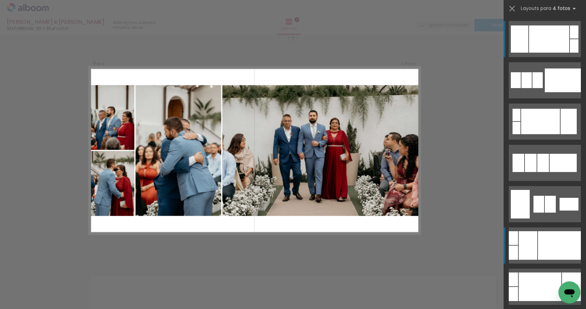
click at [538, 248] on div at bounding box center [559, 245] width 43 height 29
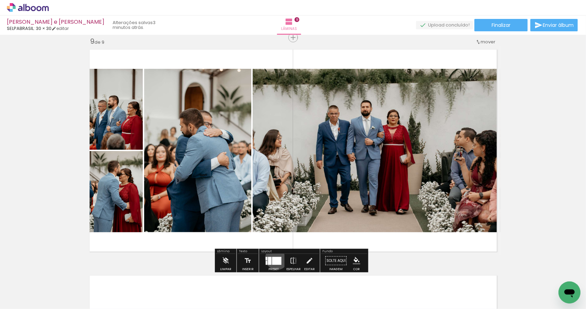
click at [276, 257] on div at bounding box center [276, 260] width 9 height 8
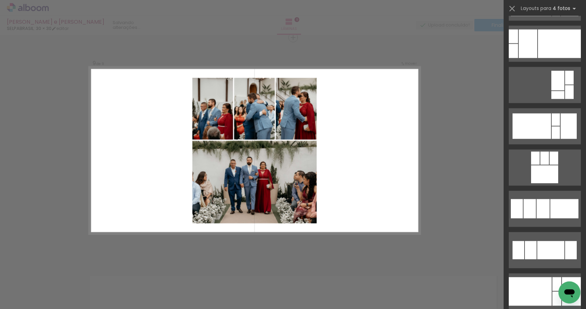
scroll to position [836, 0]
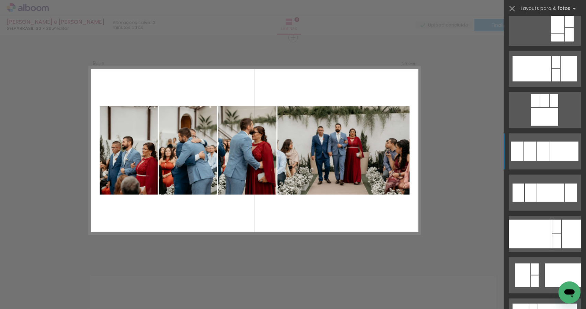
click at [551, 157] on div at bounding box center [565, 151] width 28 height 19
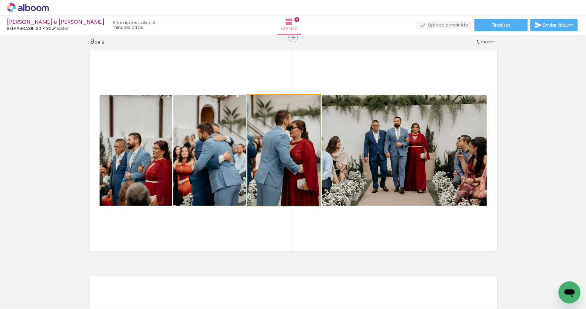
click at [280, 178] on quentale-photo at bounding box center [284, 150] width 73 height 111
click at [259, 177] on quentale-photo at bounding box center [284, 150] width 73 height 111
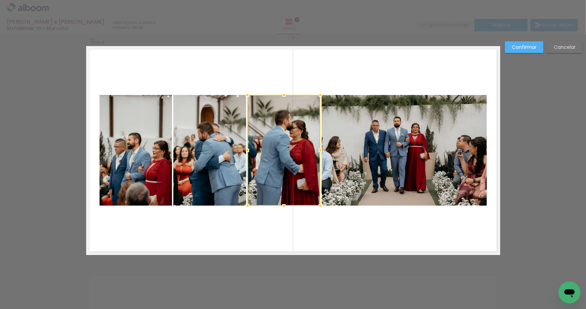
click at [405, 235] on quentale-layouter at bounding box center [293, 150] width 414 height 209
click at [324, 233] on quentale-layouter at bounding box center [293, 150] width 414 height 209
click at [0, 0] on slot "Confirmar" at bounding box center [0, 0] width 0 height 0
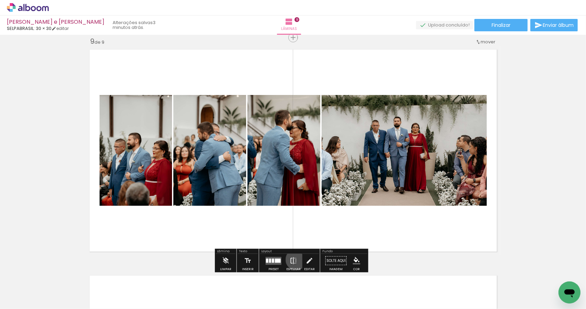
click at [295, 259] on iron-icon at bounding box center [294, 261] width 8 height 14
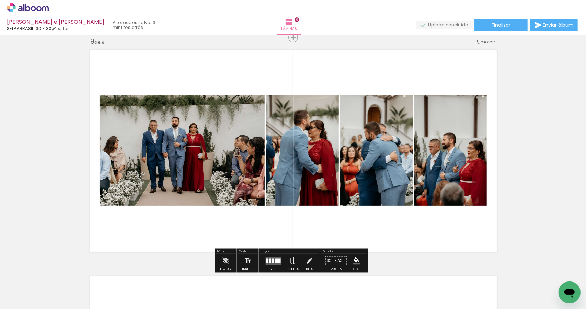
click at [385, 221] on quentale-layouter at bounding box center [293, 150] width 414 height 209
click at [385, 222] on quentale-layouter at bounding box center [293, 150] width 414 height 209
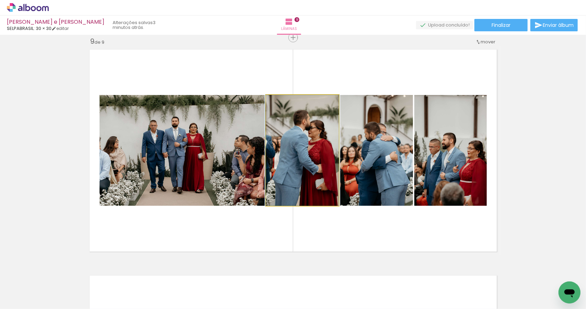
click at [298, 167] on quentale-photo at bounding box center [302, 150] width 73 height 111
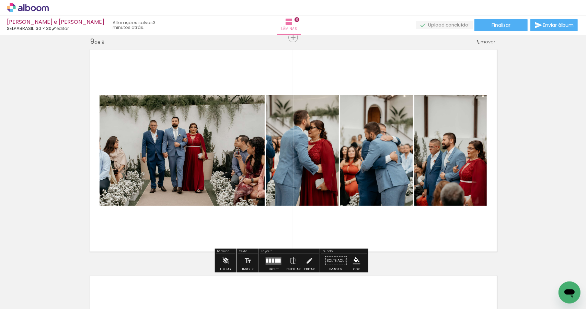
click at [314, 160] on quentale-photo at bounding box center [302, 150] width 73 height 111
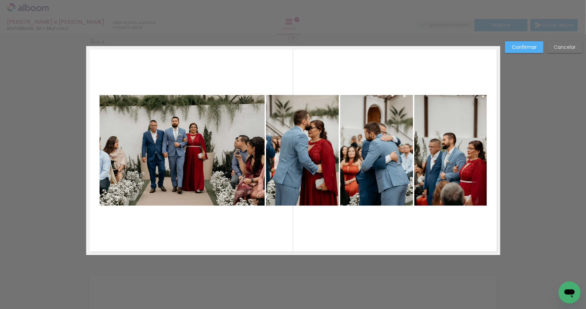
click at [303, 153] on quentale-photo at bounding box center [302, 150] width 73 height 111
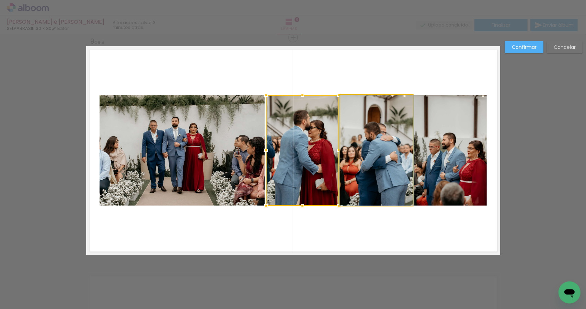
click at [391, 156] on quentale-photo at bounding box center [376, 150] width 73 height 111
click at [448, 147] on quentale-photo at bounding box center [451, 150] width 72 height 111
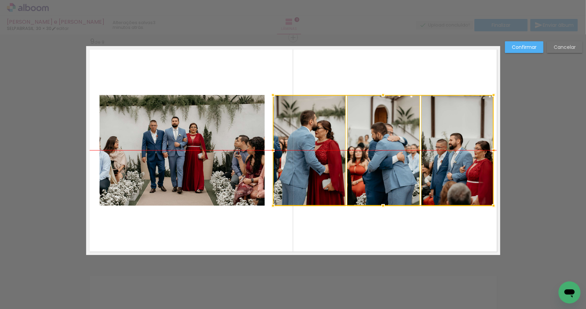
drag, startPoint x: 290, startPoint y: 191, endPoint x: 297, endPoint y: 190, distance: 6.9
click at [297, 190] on div at bounding box center [383, 150] width 221 height 111
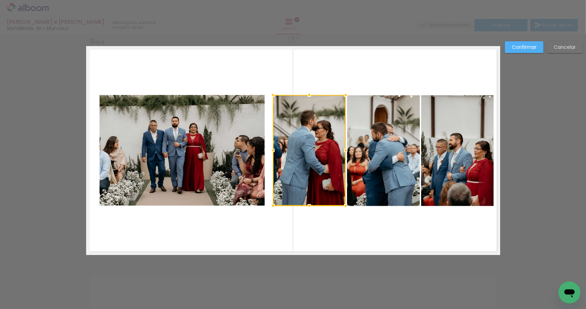
drag, startPoint x: 393, startPoint y: 187, endPoint x: 406, endPoint y: 187, distance: 12.4
click at [394, 187] on quentale-photo at bounding box center [383, 150] width 73 height 111
click at [436, 184] on quentale-photo at bounding box center [458, 150] width 72 height 111
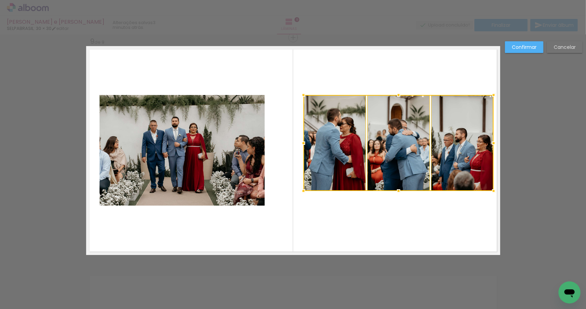
drag, startPoint x: 273, startPoint y: 203, endPoint x: 304, endPoint y: 189, distance: 33.5
click at [304, 189] on div at bounding box center [304, 191] width 14 height 14
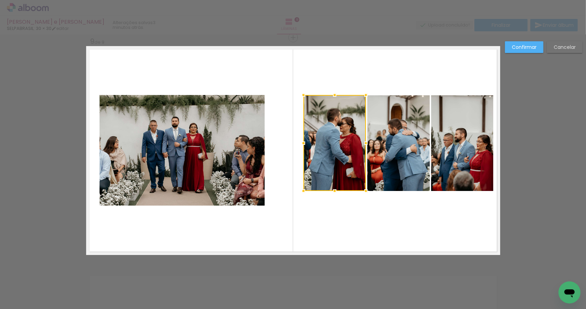
click at [391, 176] on quentale-photo at bounding box center [399, 143] width 63 height 96
click at [462, 160] on quentale-photo at bounding box center [463, 143] width 62 height 96
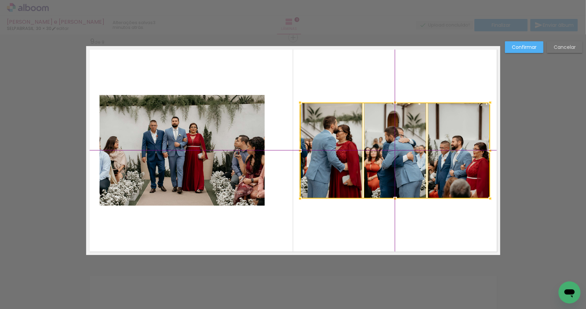
drag, startPoint x: 460, startPoint y: 155, endPoint x: 460, endPoint y: 163, distance: 8.6
click at [460, 163] on div at bounding box center [395, 150] width 190 height 96
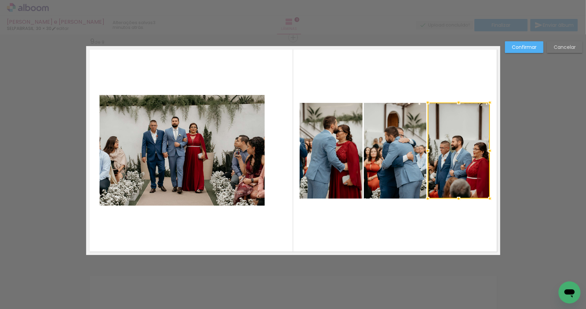
click at [253, 169] on quentale-photo at bounding box center [182, 150] width 165 height 111
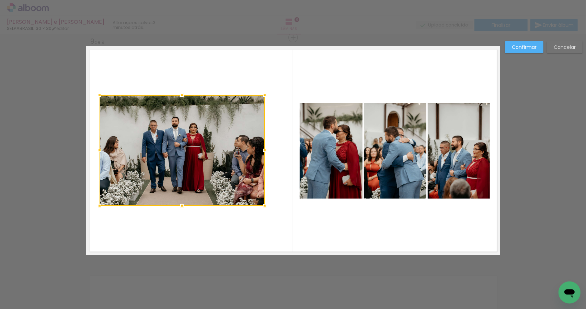
click at [194, 173] on div at bounding box center [182, 150] width 165 height 111
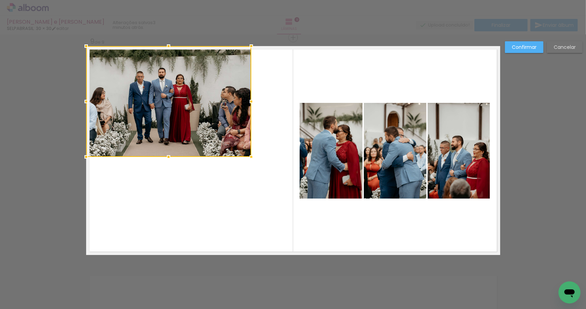
drag, startPoint x: 152, startPoint y: 134, endPoint x: 143, endPoint y: 121, distance: 15.3
click at [139, 116] on div at bounding box center [168, 101] width 165 height 111
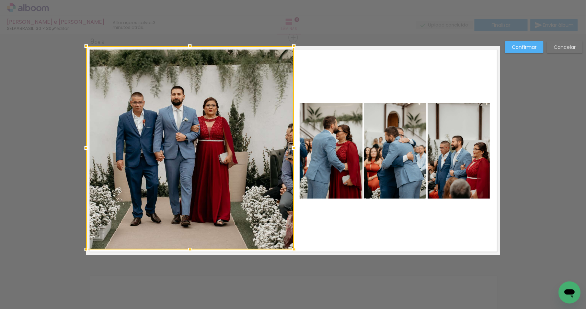
drag, startPoint x: 251, startPoint y: 161, endPoint x: 316, endPoint y: 261, distance: 118.8
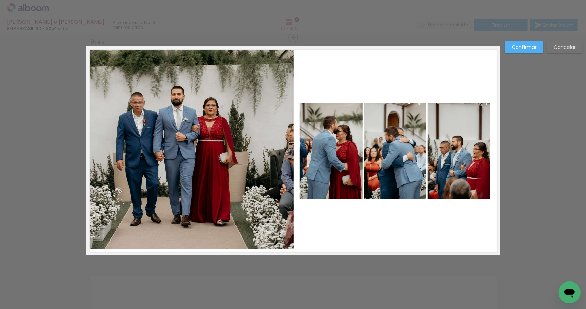
click at [165, 195] on quentale-photo at bounding box center [190, 147] width 208 height 203
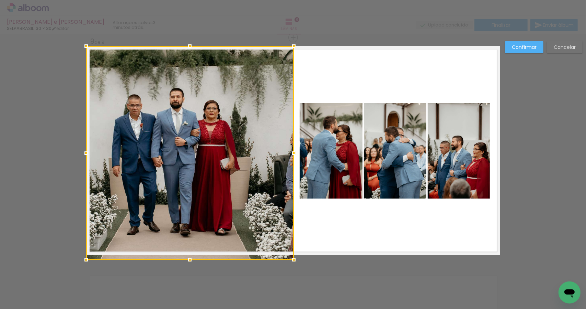
drag, startPoint x: 184, startPoint y: 250, endPoint x: 183, endPoint y: 264, distance: 13.1
click at [183, 264] on div at bounding box center [190, 260] width 14 height 14
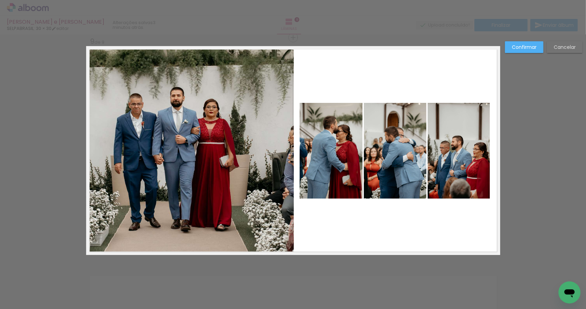
click at [201, 208] on quentale-photo at bounding box center [190, 150] width 208 height 209
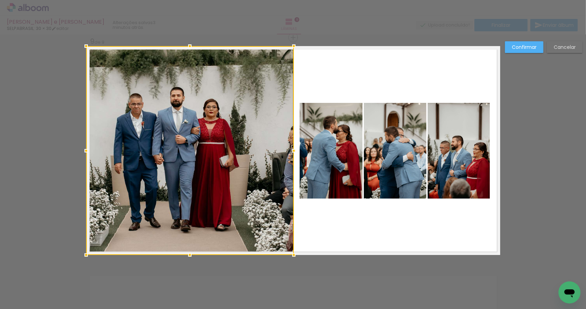
click at [201, 208] on div at bounding box center [190, 150] width 208 height 209
click at [202, 179] on div at bounding box center [190, 150] width 208 height 209
drag, startPoint x: 244, startPoint y: 181, endPoint x: 240, endPoint y: 180, distance: 3.9
click at [240, 180] on div at bounding box center [190, 150] width 208 height 209
click at [0, 0] on slot "Confirmar" at bounding box center [0, 0] width 0 height 0
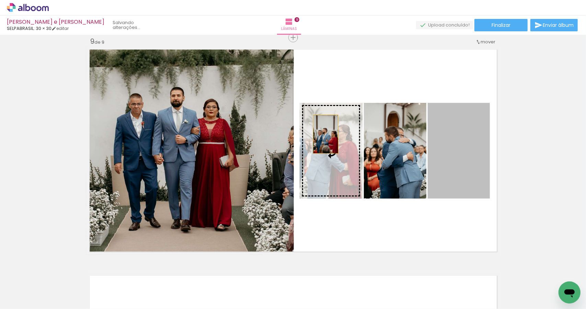
drag, startPoint x: 449, startPoint y: 156, endPoint x: 323, endPoint y: 134, distance: 127.4
click at [0, 0] on slot at bounding box center [0, 0] width 0 height 0
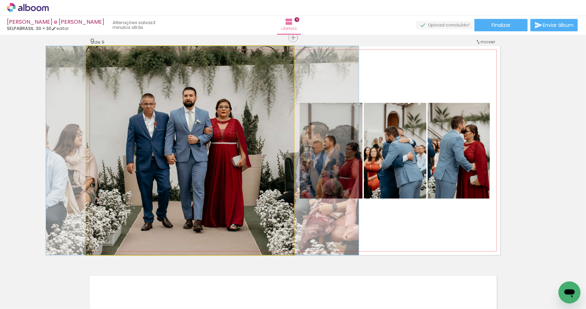
drag, startPoint x: 231, startPoint y: 134, endPoint x: 243, endPoint y: 136, distance: 12.5
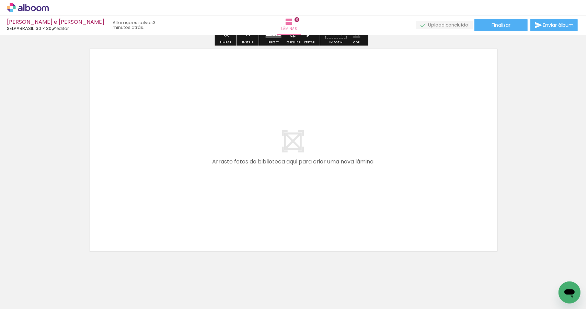
scroll to position [2044, 0]
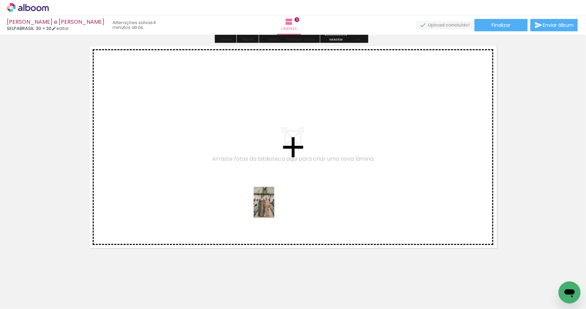
drag, startPoint x: 291, startPoint y: 288, endPoint x: 275, endPoint y: 207, distance: 82.0
click at [275, 207] on quentale-workspace at bounding box center [293, 154] width 586 height 309
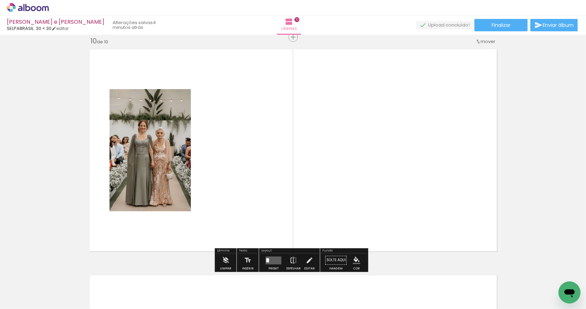
scroll to position [2040, 0]
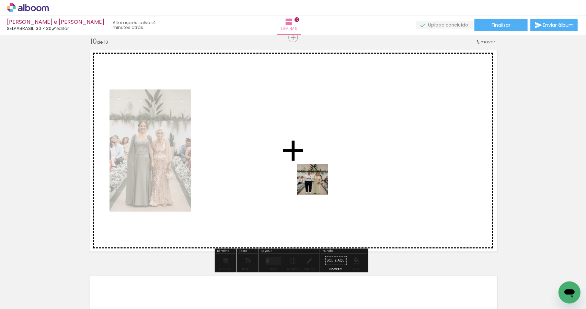
drag, startPoint x: 326, startPoint y: 284, endPoint x: 331, endPoint y: 219, distance: 65.5
click at [317, 179] on quentale-workspace at bounding box center [293, 154] width 586 height 309
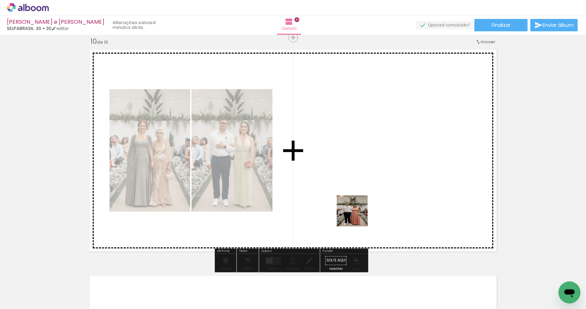
drag, startPoint x: 364, startPoint y: 292, endPoint x: 368, endPoint y: 229, distance: 63.7
click at [359, 184] on quentale-workspace at bounding box center [293, 154] width 586 height 309
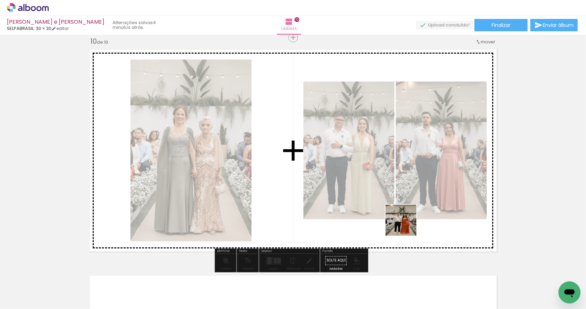
drag, startPoint x: 406, startPoint y: 284, endPoint x: 407, endPoint y: 222, distance: 62.5
click at [407, 222] on quentale-workspace at bounding box center [293, 154] width 586 height 309
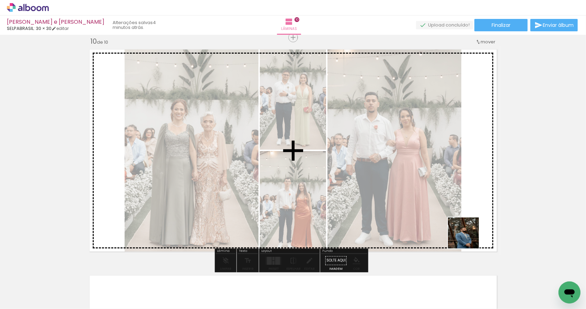
drag, startPoint x: 442, startPoint y: 296, endPoint x: 475, endPoint y: 228, distance: 76.2
click at [475, 228] on quentale-workspace at bounding box center [293, 154] width 586 height 309
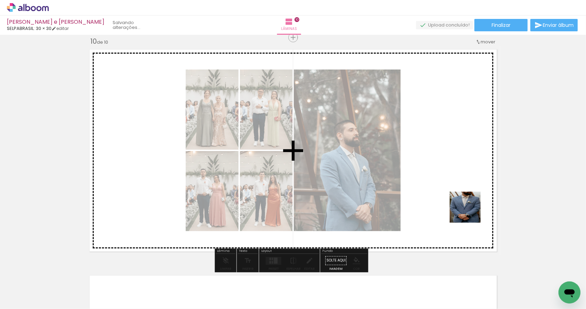
drag, startPoint x: 482, startPoint y: 283, endPoint x: 470, endPoint y: 206, distance: 77.9
click at [470, 206] on quentale-workspace at bounding box center [293, 154] width 586 height 309
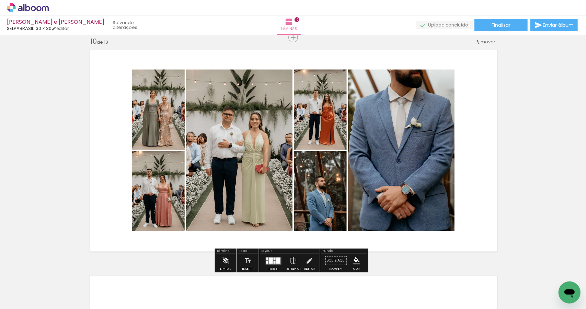
click at [277, 261] on div at bounding box center [279, 260] width 4 height 6
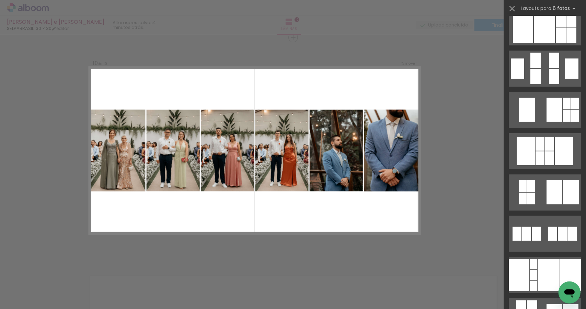
scroll to position [229, 0]
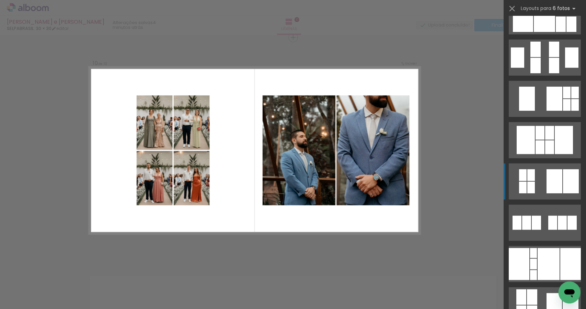
click at [528, 176] on div at bounding box center [532, 175] width 8 height 12
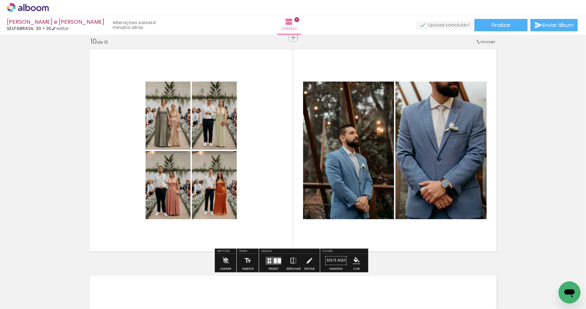
click at [201, 127] on quentale-photo at bounding box center [214, 115] width 45 height 68
click at [166, 130] on quentale-photo at bounding box center [168, 115] width 45 height 68
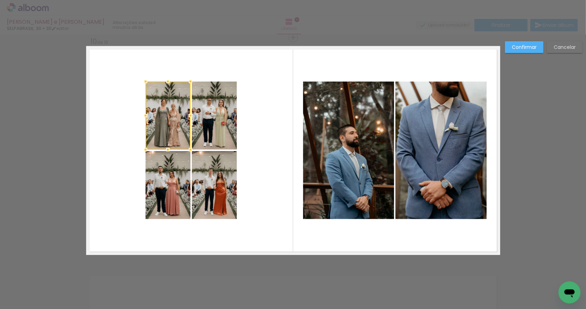
click at [199, 127] on quentale-photo at bounding box center [214, 115] width 45 height 68
click at [188, 196] on quentale-layouter at bounding box center [293, 150] width 414 height 209
click at [157, 189] on quentale-photo at bounding box center [168, 185] width 45 height 68
click at [168, 121] on quentale-photo at bounding box center [168, 115] width 45 height 68
click at [204, 121] on quentale-photo at bounding box center [214, 115] width 45 height 68
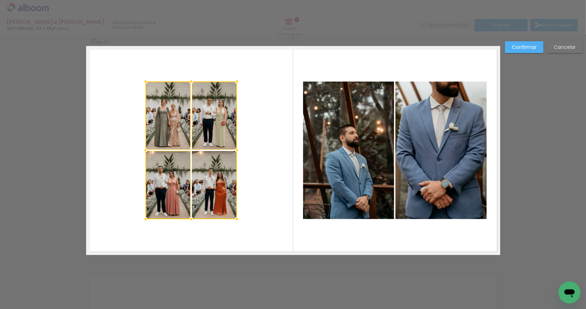
click at [204, 187] on div at bounding box center [191, 149] width 91 height 137
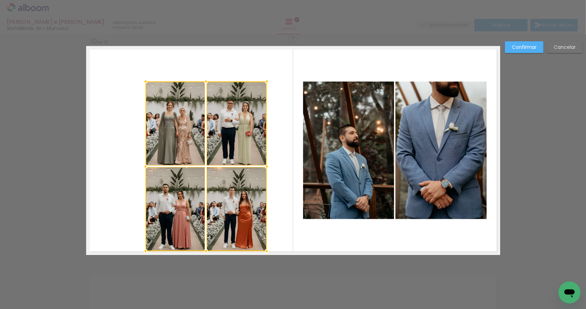
drag, startPoint x: 236, startPoint y: 221, endPoint x: 269, endPoint y: 259, distance: 50.1
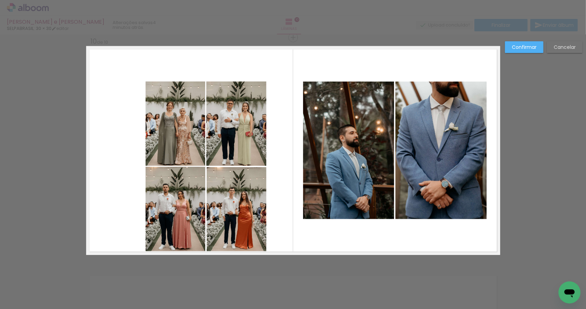
click at [254, 140] on quentale-photo at bounding box center [236, 123] width 60 height 84
click at [171, 131] on quentale-photo at bounding box center [176, 123] width 60 height 84
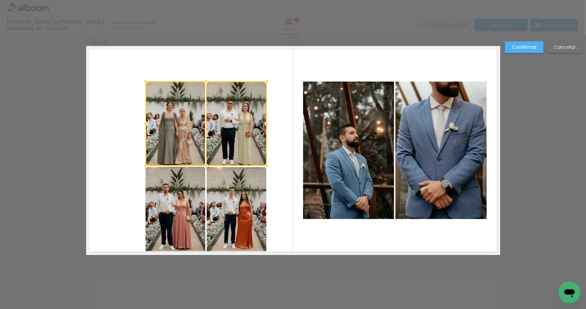
drag, startPoint x: 179, startPoint y: 203, endPoint x: 249, endPoint y: 209, distance: 70.7
click at [179, 203] on quentale-photo at bounding box center [176, 209] width 60 height 84
click at [250, 209] on div at bounding box center [206, 165] width 121 height 169
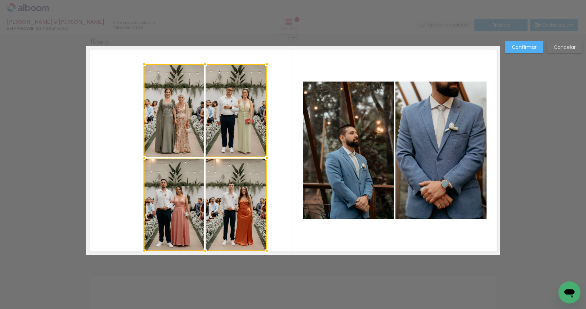
drag, startPoint x: 143, startPoint y: 82, endPoint x: 141, endPoint y: 60, distance: 21.7
click at [141, 60] on div at bounding box center [144, 64] width 14 height 14
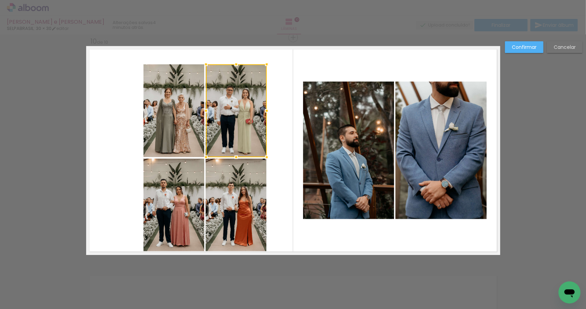
click at [189, 129] on quentale-photo at bounding box center [174, 110] width 61 height 93
click at [180, 196] on quentale-photo at bounding box center [174, 204] width 61 height 93
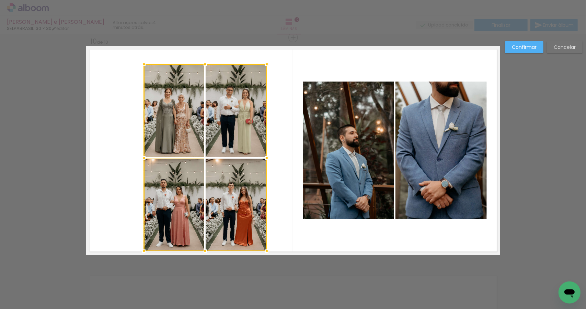
click at [236, 194] on div at bounding box center [205, 157] width 123 height 187
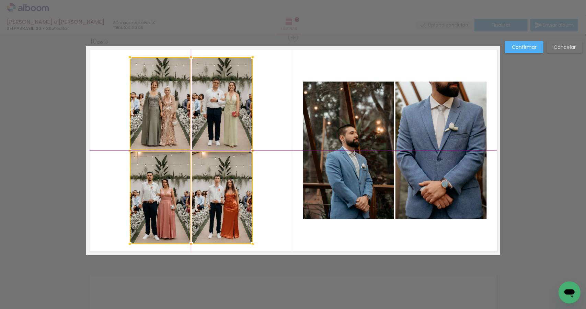
drag, startPoint x: 242, startPoint y: 198, endPoint x: 230, endPoint y: 195, distance: 12.3
click at [230, 195] on div at bounding box center [191, 150] width 123 height 187
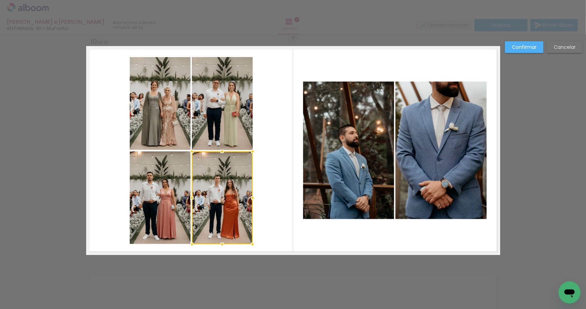
click at [392, 252] on quentale-layouter at bounding box center [293, 150] width 414 height 209
click at [356, 165] on quentale-photo at bounding box center [348, 149] width 91 height 137
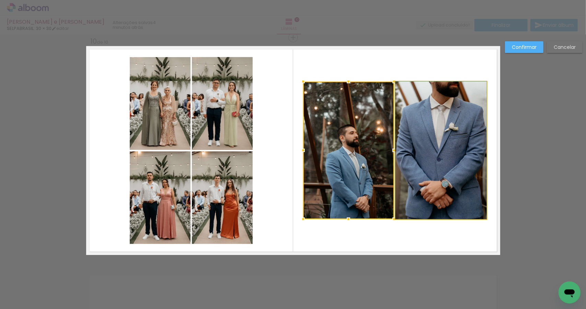
click at [411, 173] on quentale-photo at bounding box center [441, 149] width 91 height 137
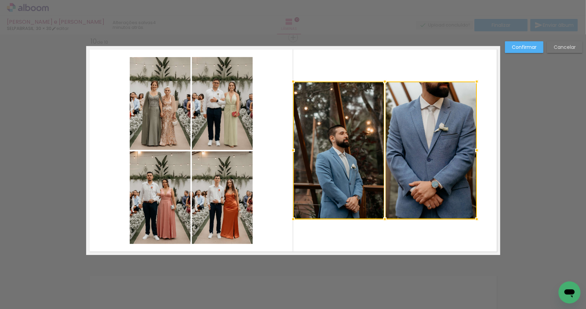
drag, startPoint x: 344, startPoint y: 171, endPoint x: 334, endPoint y: 170, distance: 9.6
click at [334, 170] on div at bounding box center [385, 149] width 184 height 137
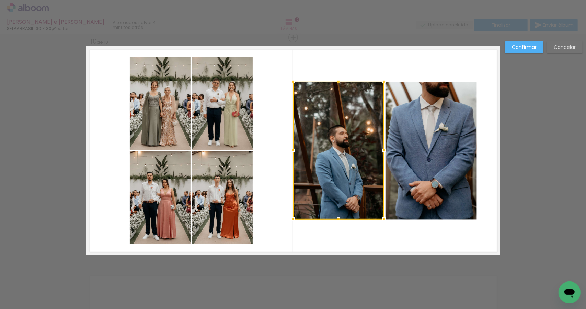
click at [458, 153] on quentale-photo at bounding box center [431, 150] width 91 height 137
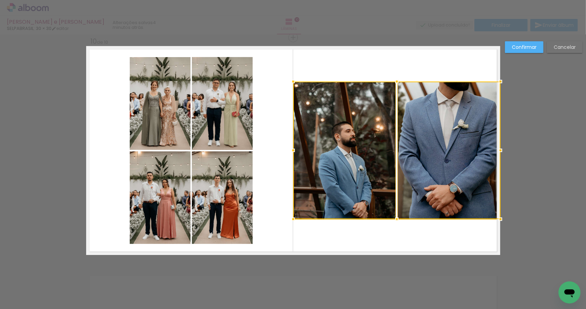
drag, startPoint x: 474, startPoint y: 150, endPoint x: 495, endPoint y: 150, distance: 20.6
click at [495, 150] on div at bounding box center [501, 150] width 14 height 14
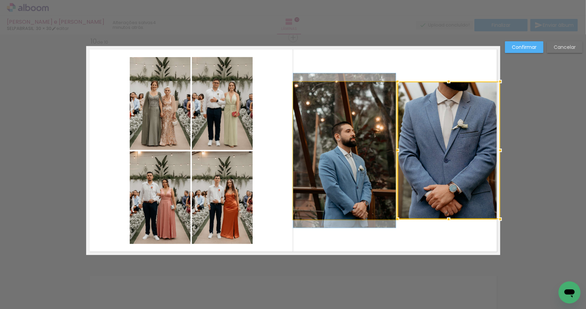
click at [371, 190] on quentale-photo at bounding box center [344, 150] width 103 height 137
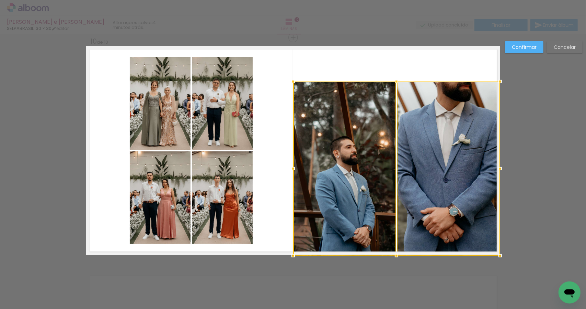
drag, startPoint x: 393, startPoint y: 218, endPoint x: 394, endPoint y: 254, distance: 35.8
click at [394, 254] on div at bounding box center [397, 255] width 14 height 14
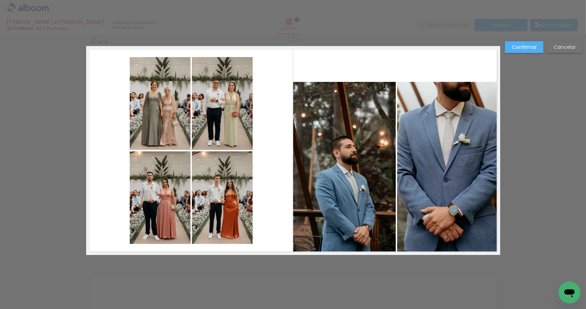
click at [414, 143] on quentale-photo at bounding box center [449, 168] width 103 height 173
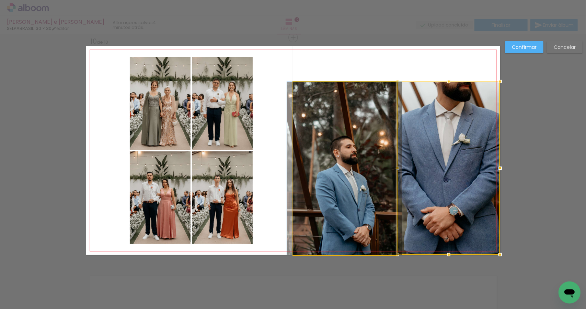
click at [381, 148] on quentale-photo at bounding box center [344, 168] width 103 height 173
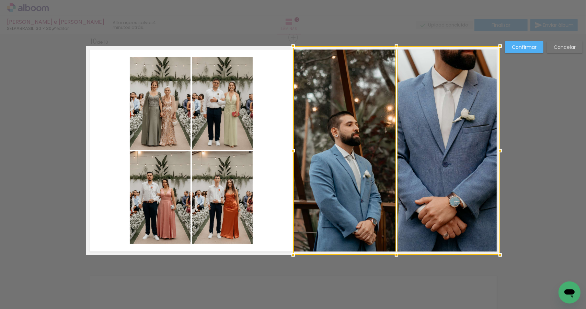
drag, startPoint x: 395, startPoint y: 81, endPoint x: 402, endPoint y: 44, distance: 37.1
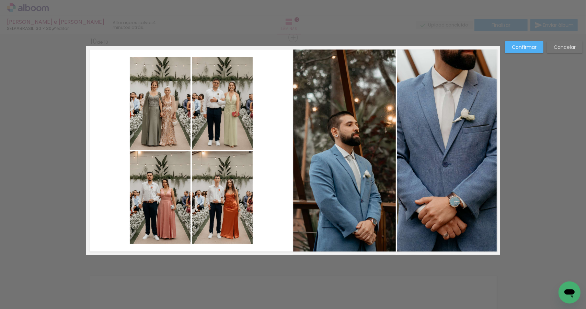
click at [0, 0] on slot "Confirmar" at bounding box center [0, 0] width 0 height 0
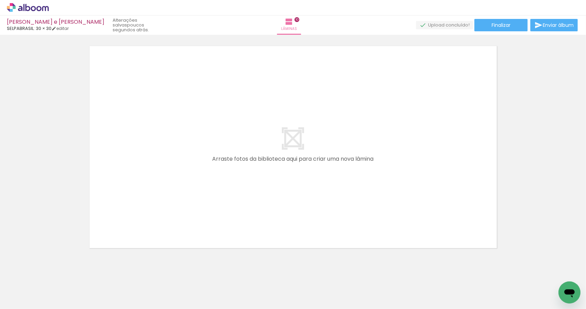
scroll to position [0, 1520]
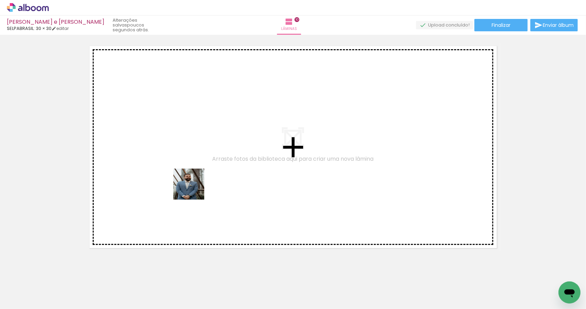
drag, startPoint x: 174, startPoint y: 291, endPoint x: 194, endPoint y: 188, distance: 105.0
click at [194, 188] on quentale-workspace at bounding box center [293, 154] width 586 height 309
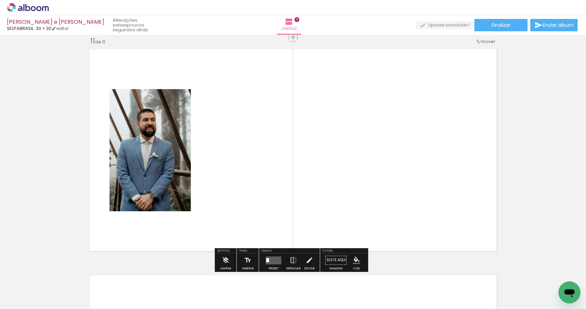
scroll to position [2266, 0]
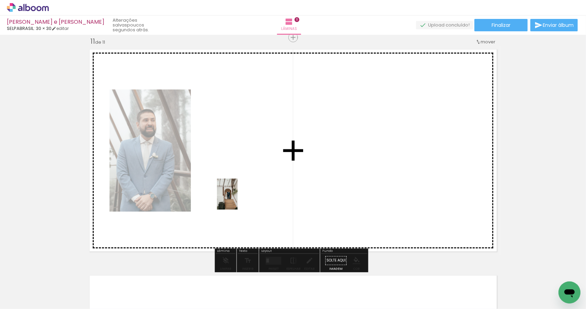
drag, startPoint x: 208, startPoint y: 280, endPoint x: 244, endPoint y: 184, distance: 102.5
click at [244, 184] on quentale-workspace at bounding box center [293, 154] width 586 height 309
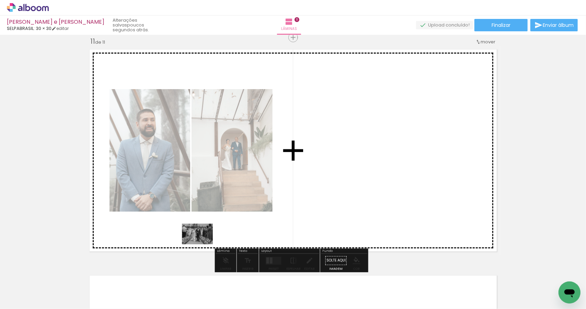
drag, startPoint x: 249, startPoint y: 286, endPoint x: 203, endPoint y: 244, distance: 62.3
click at [203, 244] on quentale-workspace at bounding box center [293, 154] width 586 height 309
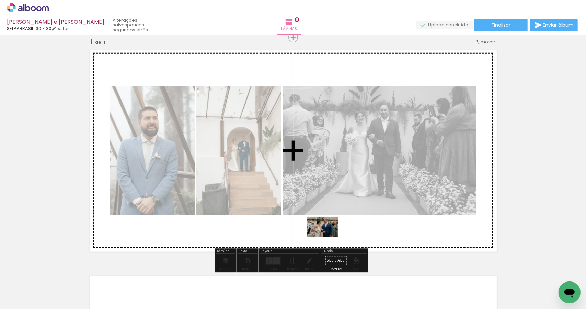
drag, startPoint x: 280, startPoint y: 297, endPoint x: 328, endPoint y: 237, distance: 76.3
click at [328, 237] on quentale-workspace at bounding box center [293, 154] width 586 height 309
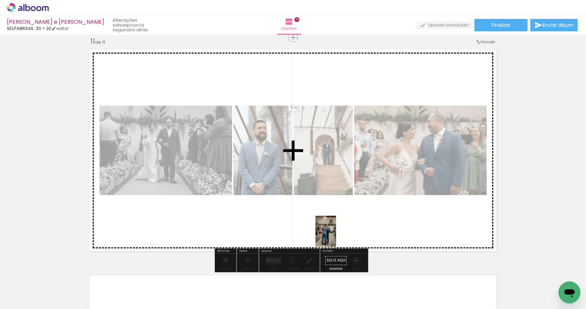
drag, startPoint x: 326, startPoint y: 293, endPoint x: 336, endPoint y: 236, distance: 58.0
click at [336, 236] on quentale-workspace at bounding box center [293, 154] width 586 height 309
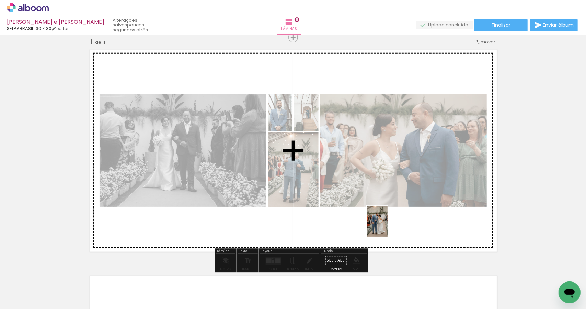
drag, startPoint x: 356, startPoint y: 287, endPoint x: 388, endPoint y: 226, distance: 69.2
click at [388, 226] on quentale-workspace at bounding box center [293, 154] width 586 height 309
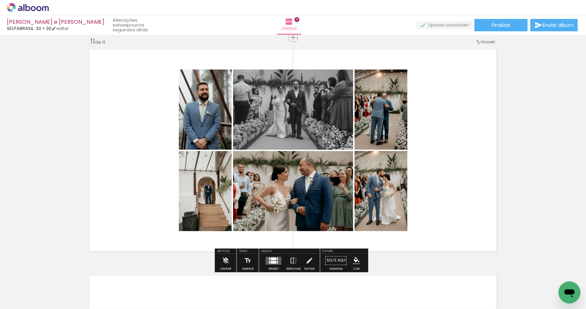
click at [271, 258] on div at bounding box center [273, 258] width 5 height 3
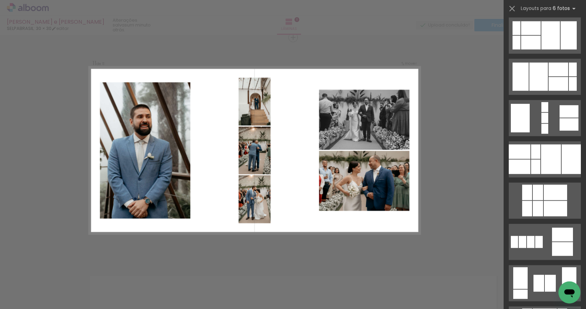
scroll to position [458, 0]
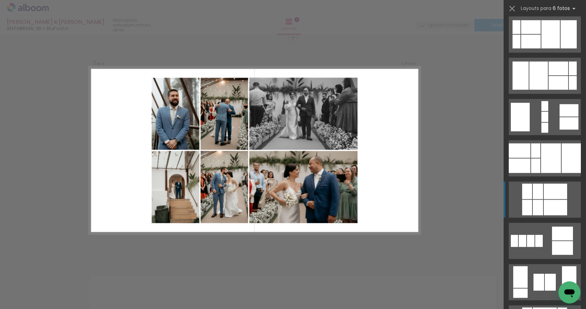
click at [538, 192] on div at bounding box center [538, 190] width 10 height 15
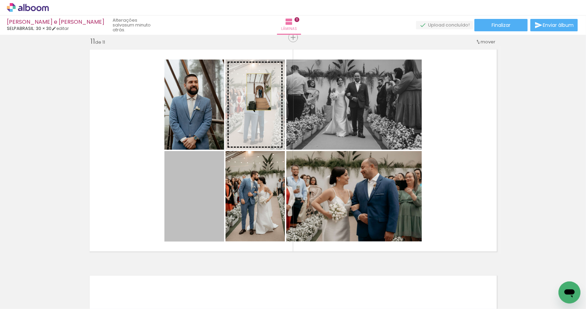
drag, startPoint x: 206, startPoint y: 202, endPoint x: 256, endPoint y: 92, distance: 121.3
click at [0, 0] on slot at bounding box center [0, 0] width 0 height 0
